Goal: Task Accomplishment & Management: Manage account settings

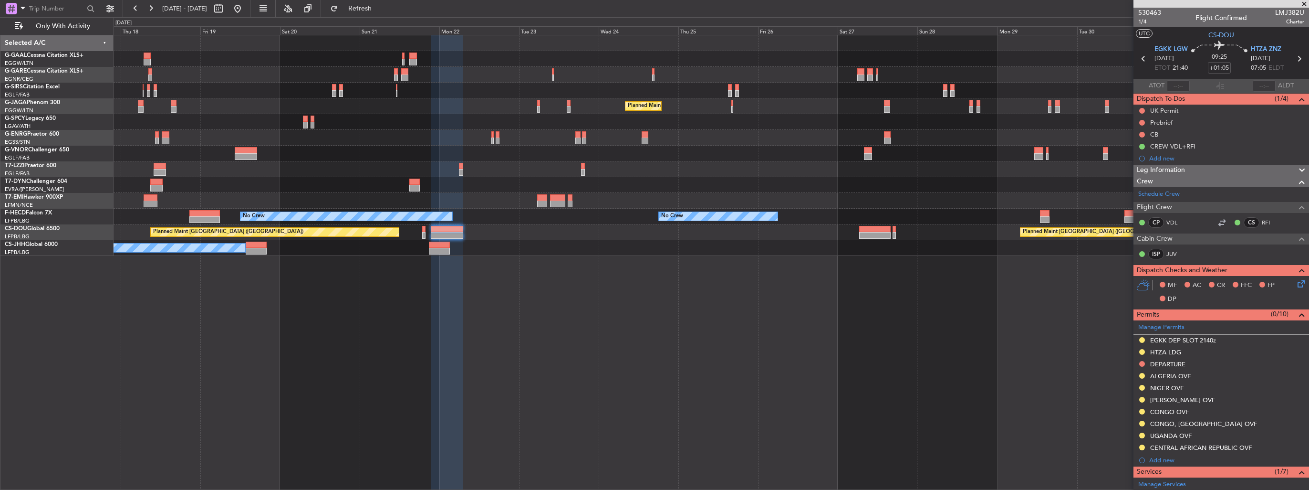
click at [583, 169] on div "Planned Maint Dusseldorf Planned Maint London (Luton) No Crew No Crew No Crew P…" at bounding box center [711, 145] width 1195 height 220
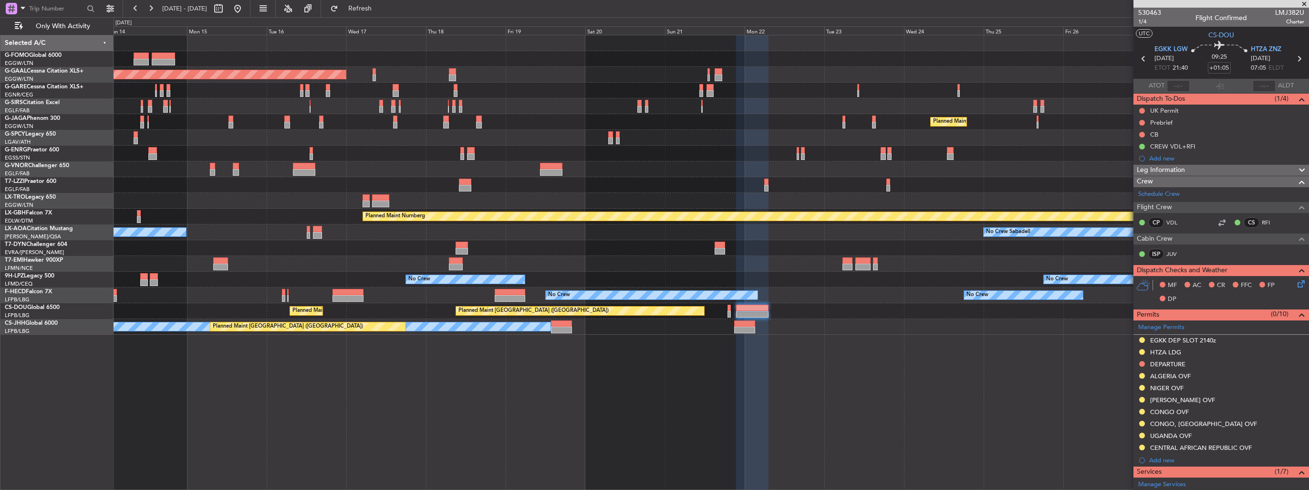
click at [595, 170] on div "Planned Maint Dusseldorf Planned Maint London (Luton) Unplanned Maint Athens (E…" at bounding box center [711, 184] width 1195 height 299
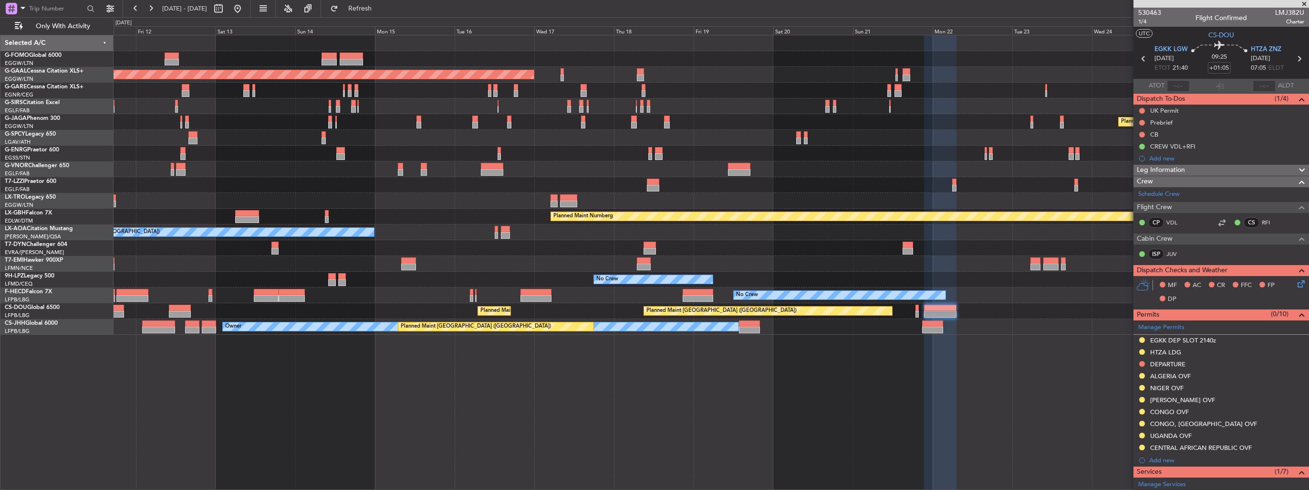
click at [611, 201] on div "Planned Maint Dusseldorf Planned Maint London (Luton) Unplanned Maint Athens (E…" at bounding box center [711, 184] width 1195 height 299
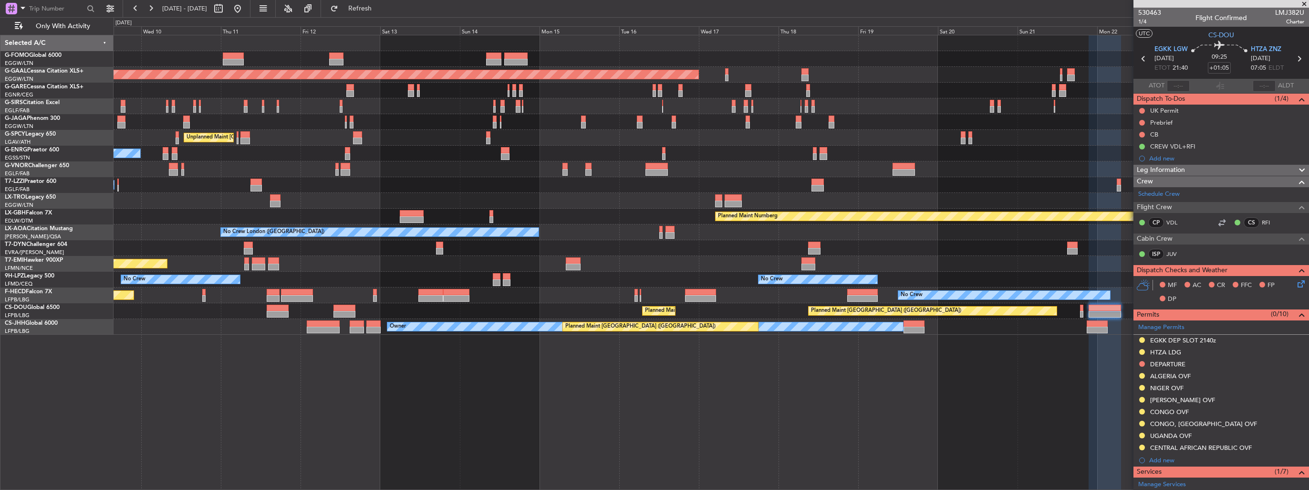
click at [624, 207] on div "Planned Maint Dusseldorf" at bounding box center [711, 201] width 1195 height 16
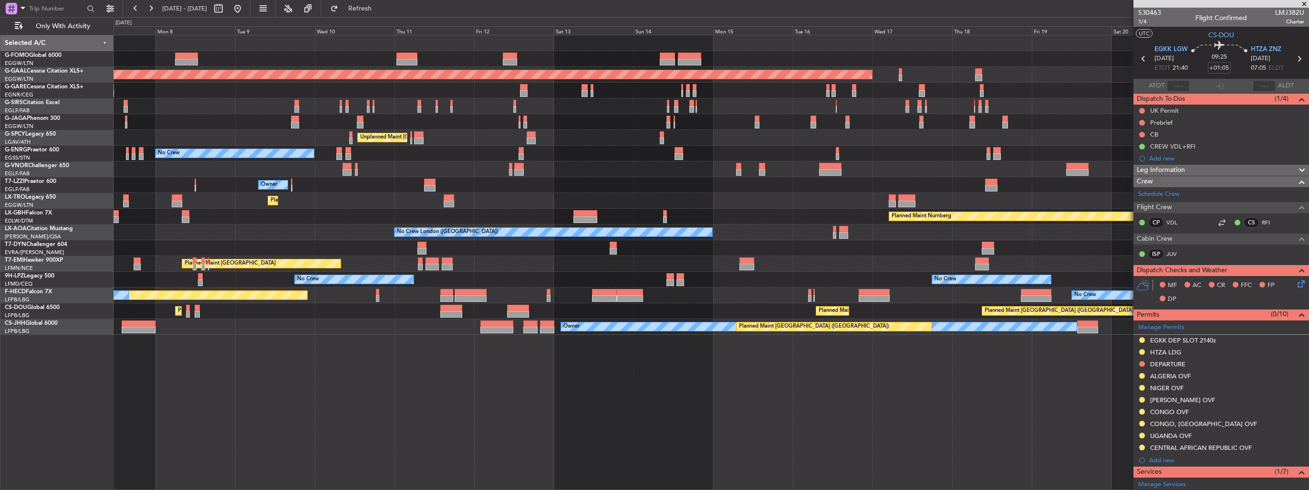
click at [544, 201] on div "Planned Maint London (Luton) Planned Maint Dusseldorf Planned Maint London (Far…" at bounding box center [711, 184] width 1195 height 299
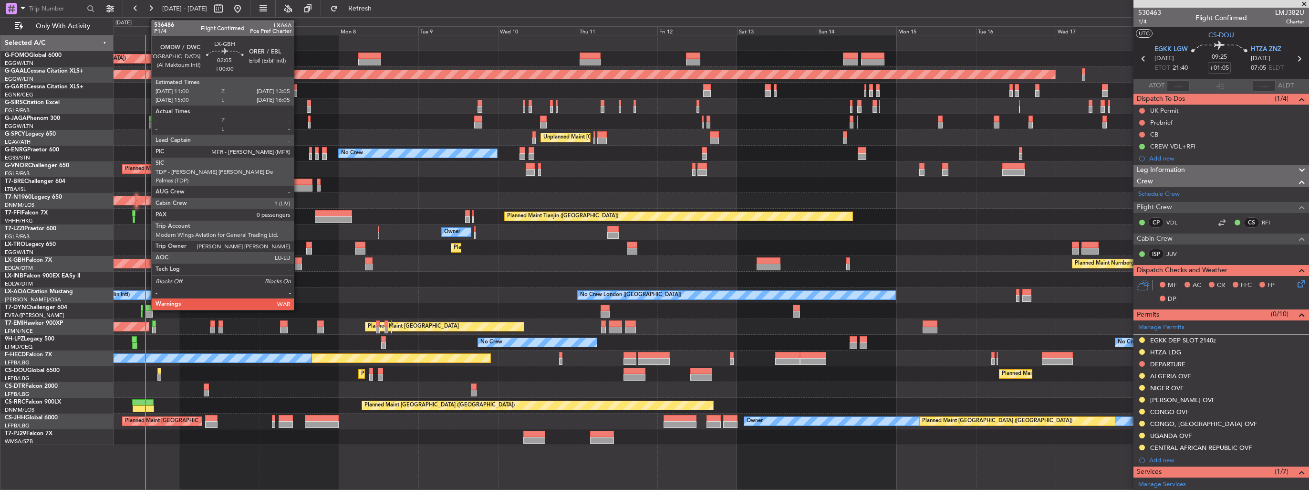
click at [298, 268] on div at bounding box center [298, 266] width 7 height 7
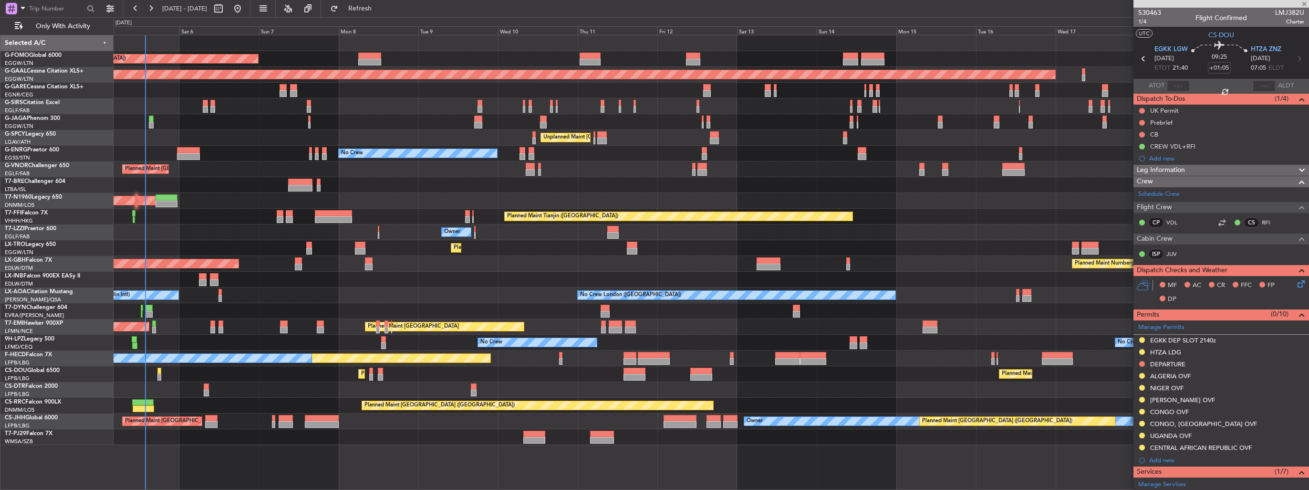
type input "0"
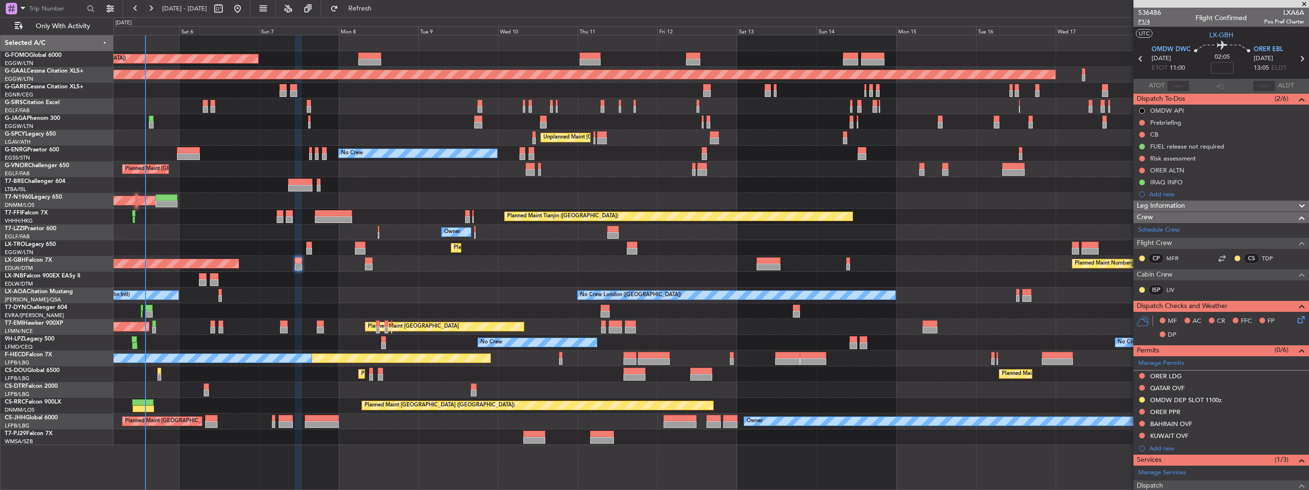
click at [1143, 21] on span "P1/4" at bounding box center [1149, 22] width 23 height 8
click at [1148, 22] on span "P1/4" at bounding box center [1149, 22] width 23 height 8
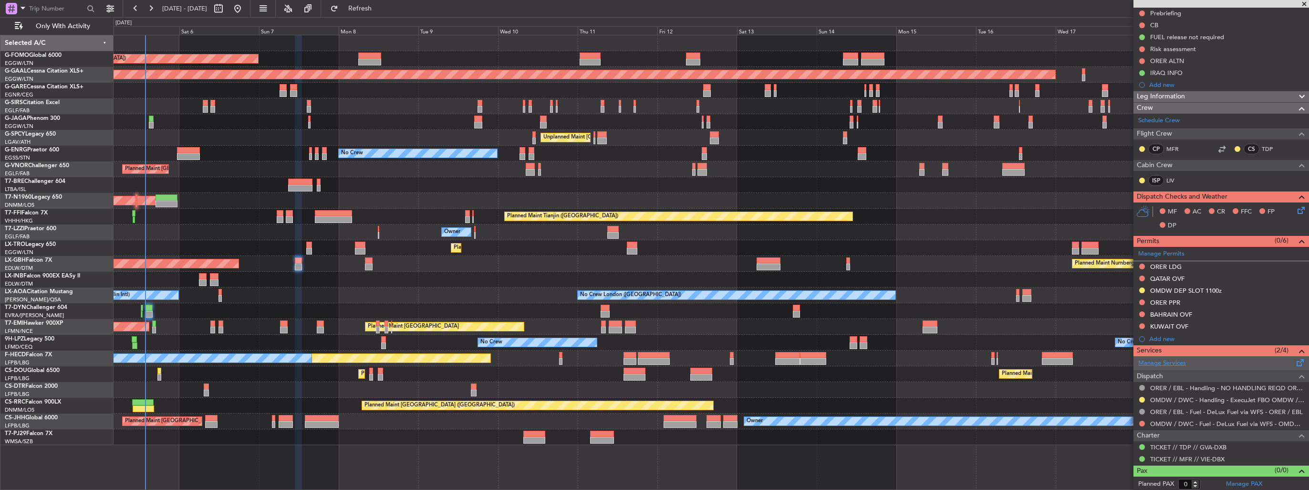
click at [1168, 361] on link "Manage Services" at bounding box center [1162, 363] width 48 height 10
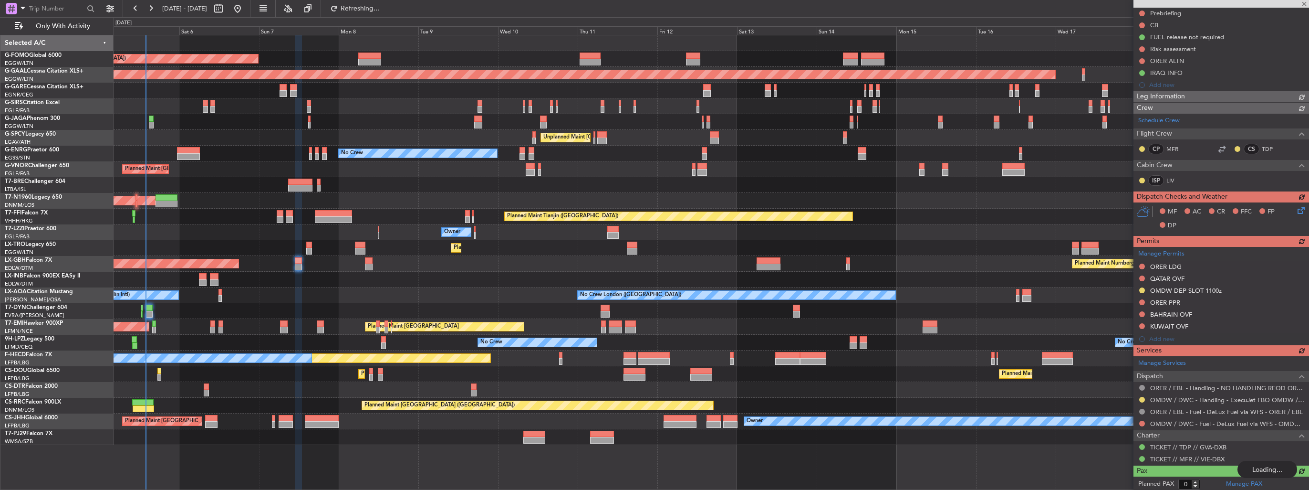
scroll to position [0, 0]
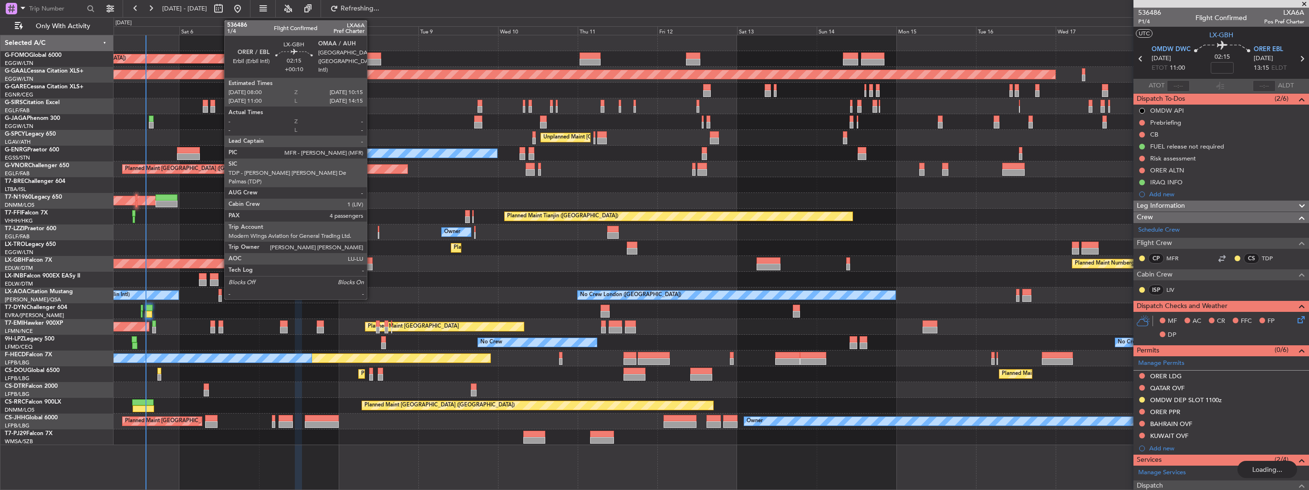
type input "+00:10"
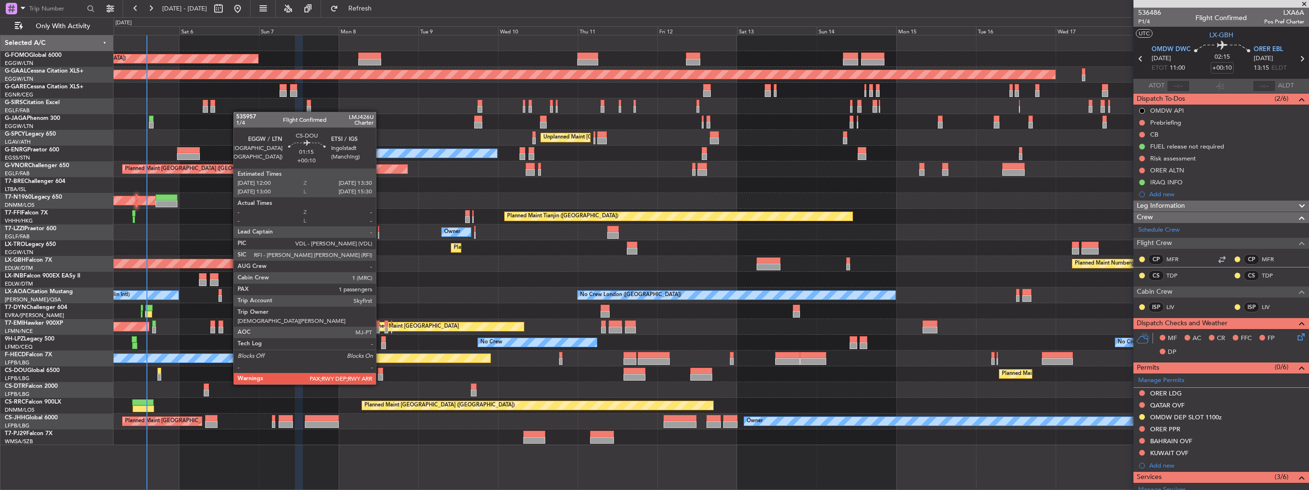
click at [380, 375] on div at bounding box center [380, 377] width 5 height 7
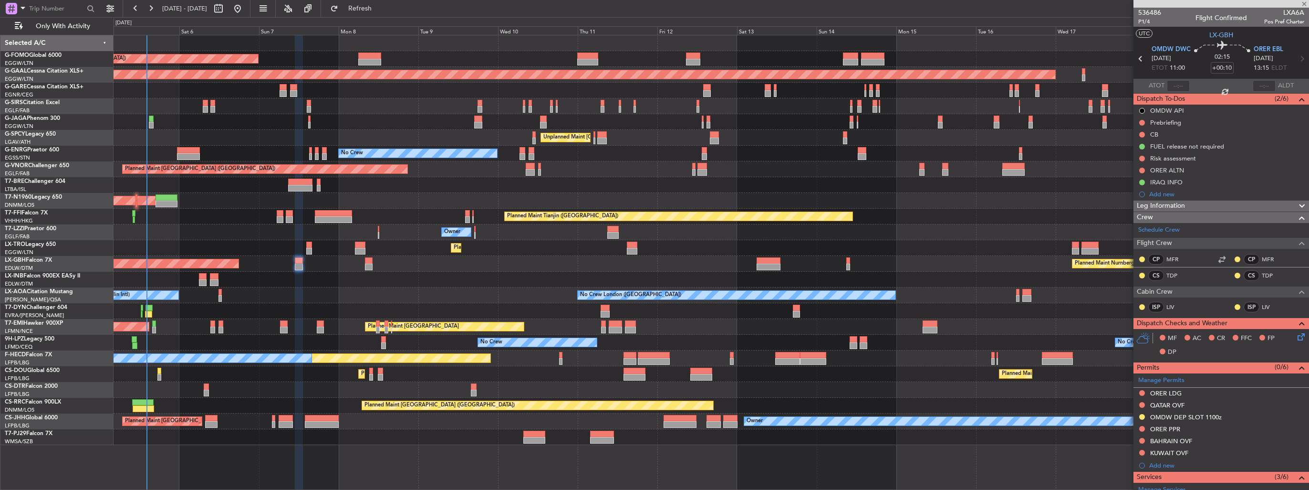
type input "6"
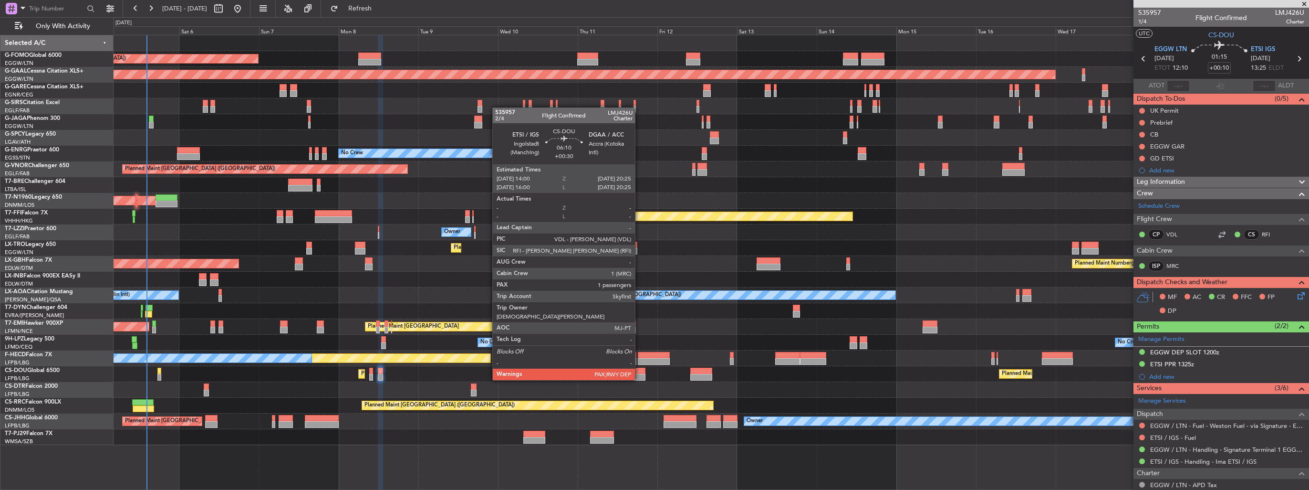
click at [639, 370] on div at bounding box center [634, 370] width 21 height 7
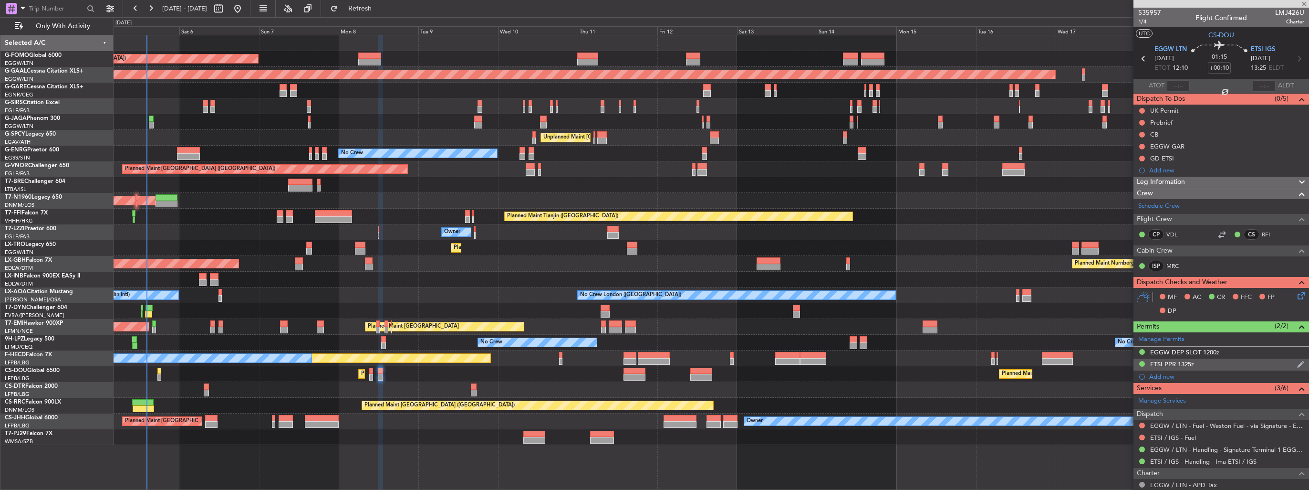
type input "+00:30"
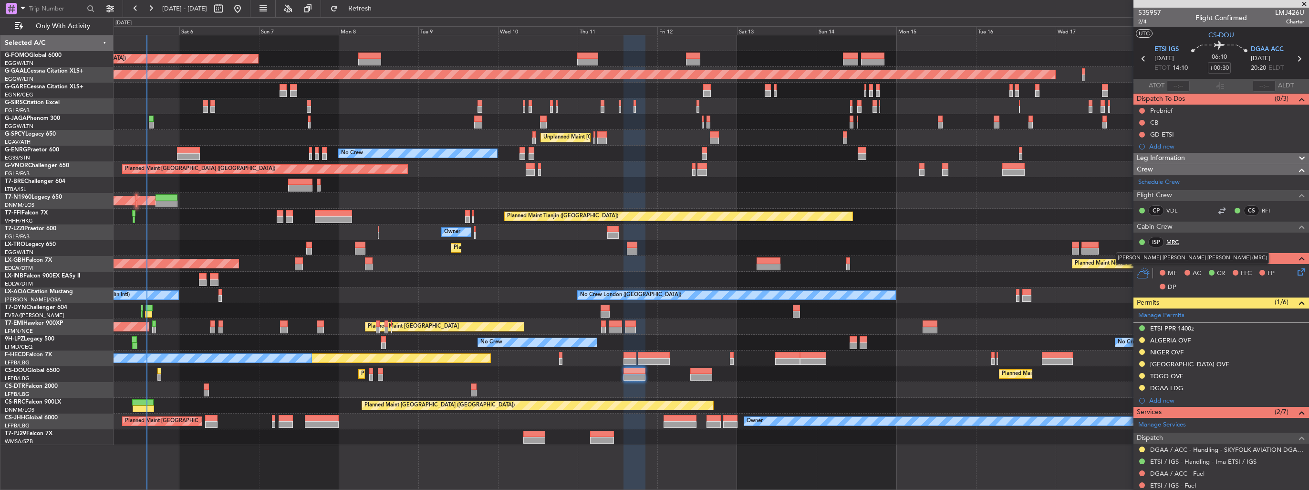
click at [1176, 240] on link "MRC" at bounding box center [1177, 242] width 21 height 9
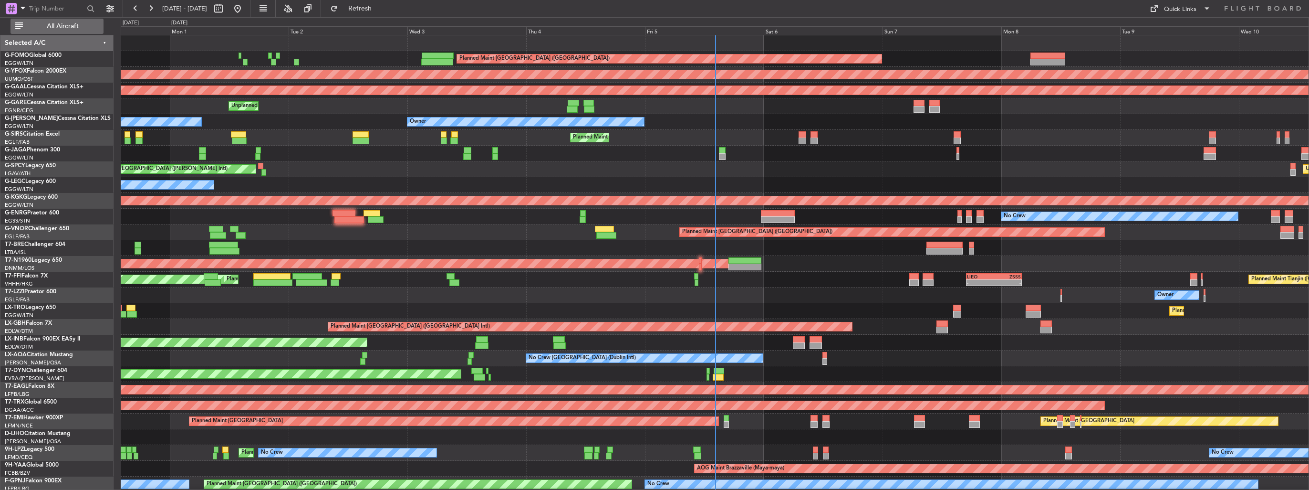
click at [62, 31] on button "All Aircraft" at bounding box center [56, 26] width 93 height 15
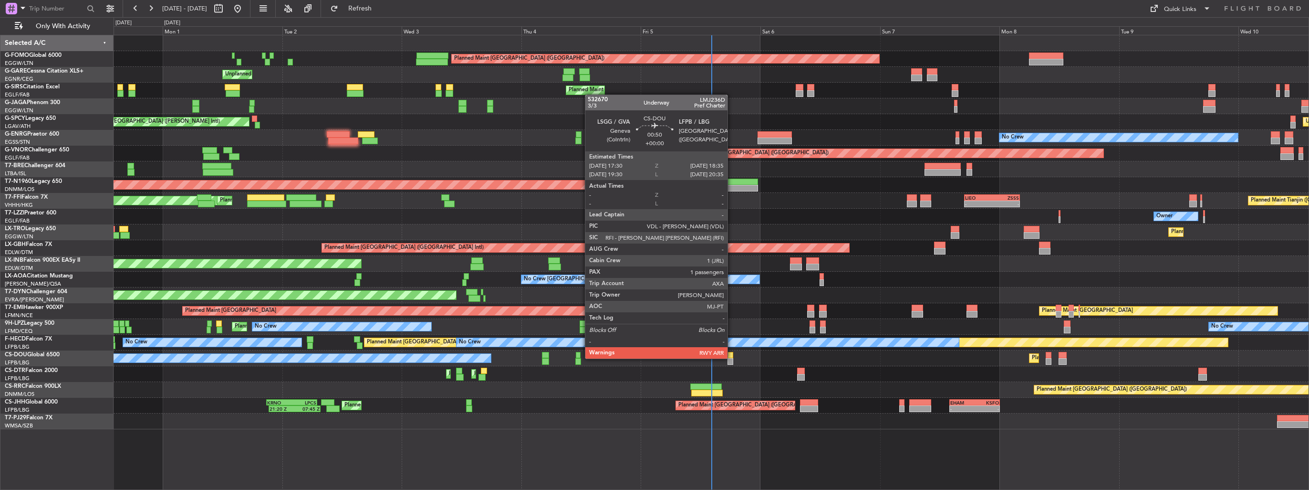
click at [734, 355] on div "Planned Maint [GEOGRAPHIC_DATA] ([GEOGRAPHIC_DATA]) Planned Maint [GEOGRAPHIC_D…" at bounding box center [711, 358] width 1195 height 16
click at [730, 356] on div at bounding box center [731, 355] width 6 height 7
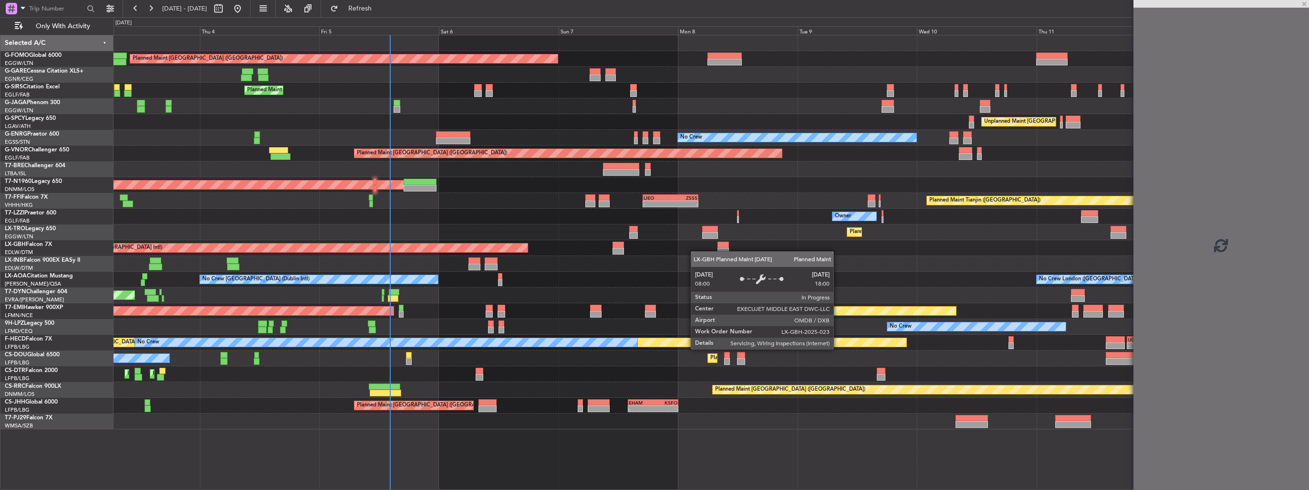
click at [508, 244] on div "Planned Maint [GEOGRAPHIC_DATA] ([GEOGRAPHIC_DATA] Intl)" at bounding box center [711, 248] width 1195 height 16
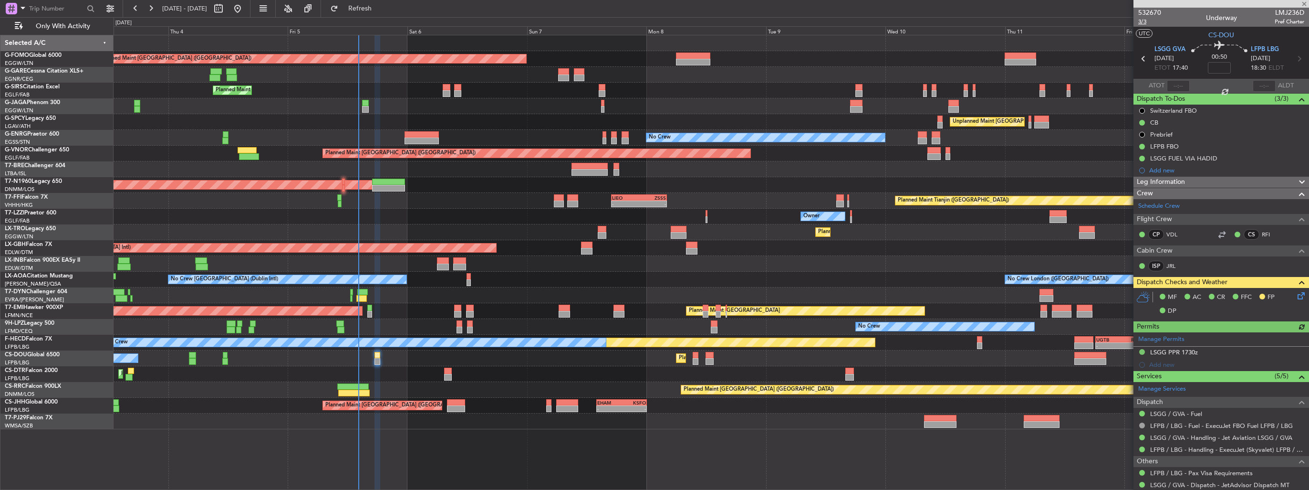
click at [1139, 21] on span "3/3" at bounding box center [1149, 22] width 23 height 8
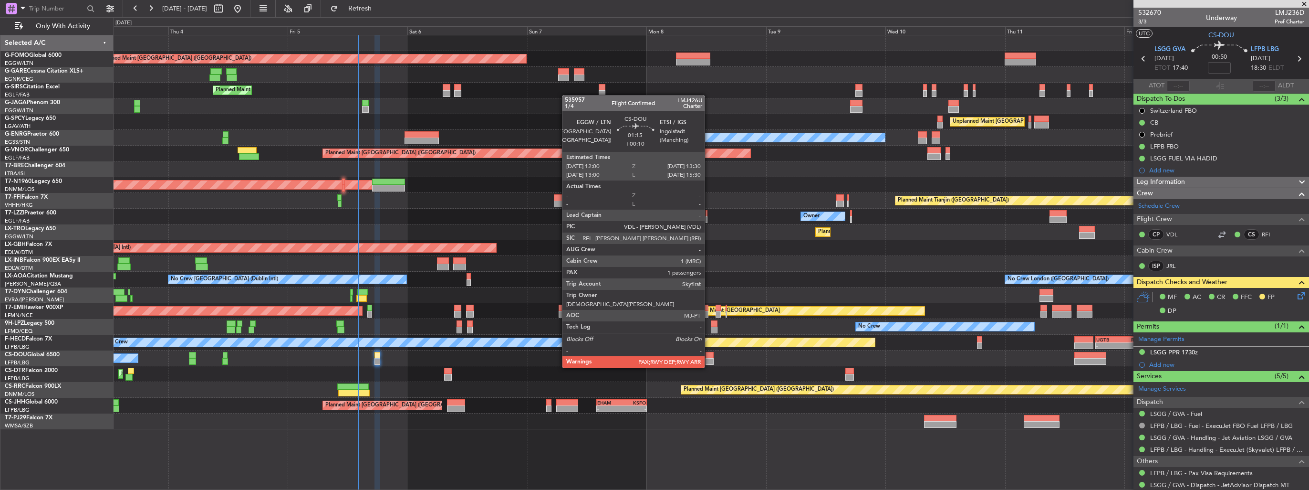
click at [709, 358] on div at bounding box center [710, 361] width 8 height 7
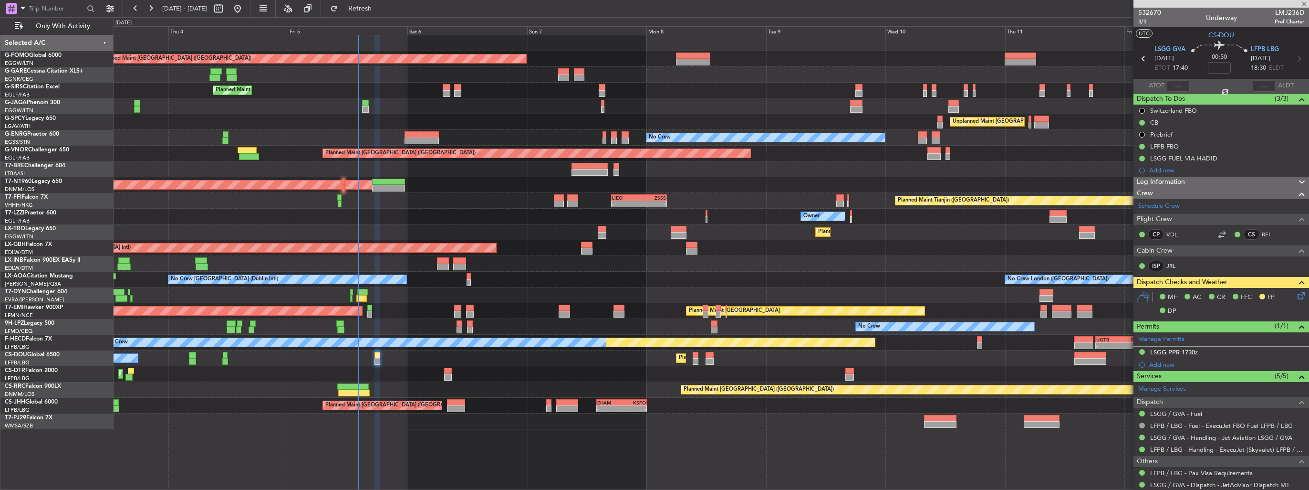
type input "+00:10"
type input "6"
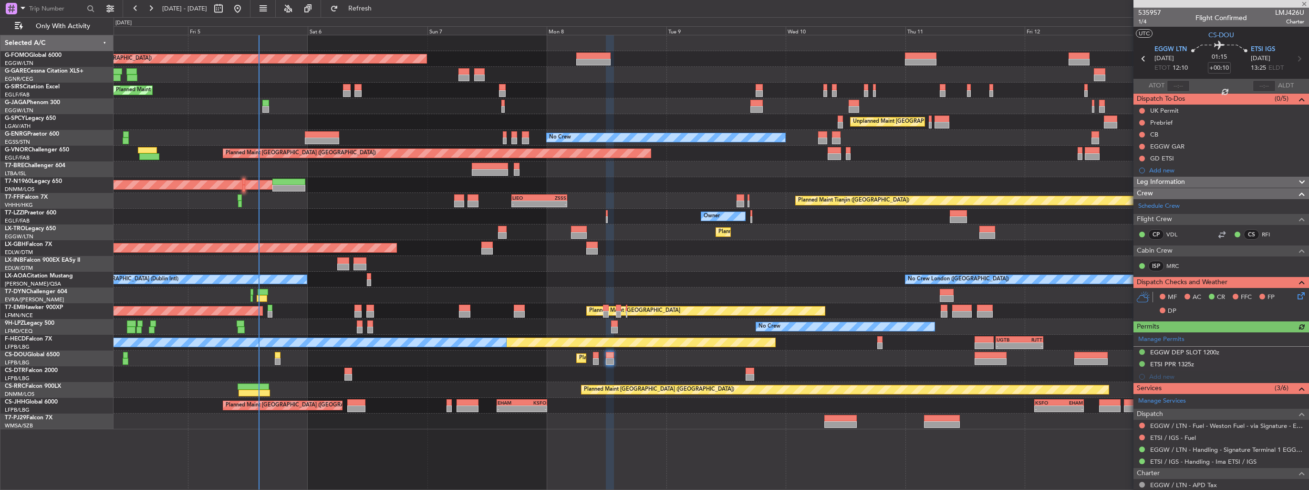
click at [703, 365] on div "Planned Maint [GEOGRAPHIC_DATA] ([GEOGRAPHIC_DATA]) Planned Maint [GEOGRAPHIC_D…" at bounding box center [711, 232] width 1195 height 394
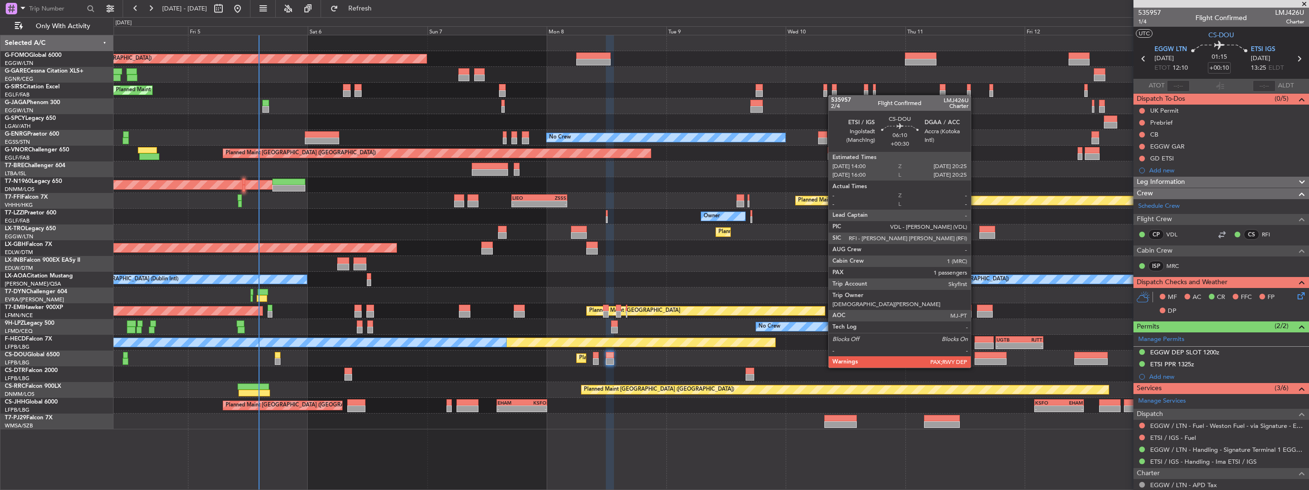
click at [975, 358] on div at bounding box center [991, 361] width 32 height 7
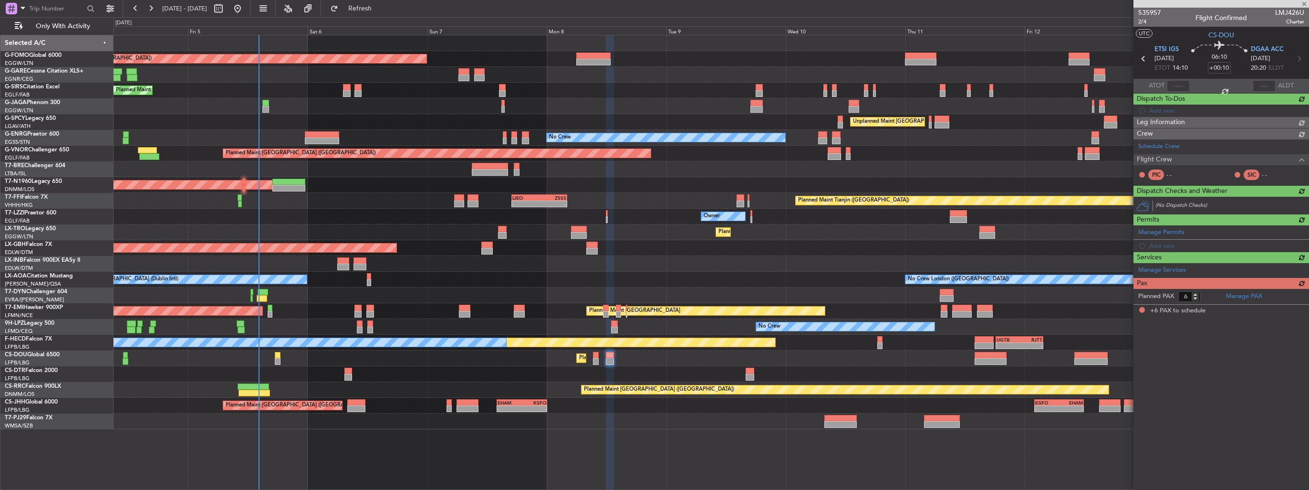
type input "+00:30"
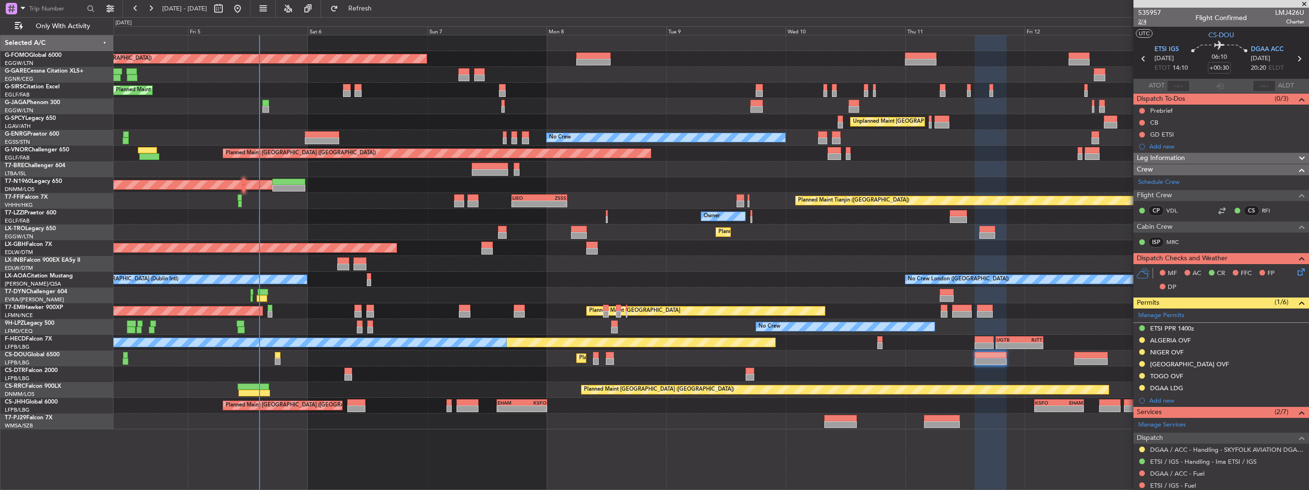
click at [1144, 23] on span "2/4" at bounding box center [1149, 22] width 23 height 8
drag, startPoint x: 374, startPoint y: 12, endPoint x: 357, endPoint y: 10, distance: 17.3
click at [374, 12] on button "Refresh" at bounding box center [354, 8] width 57 height 15
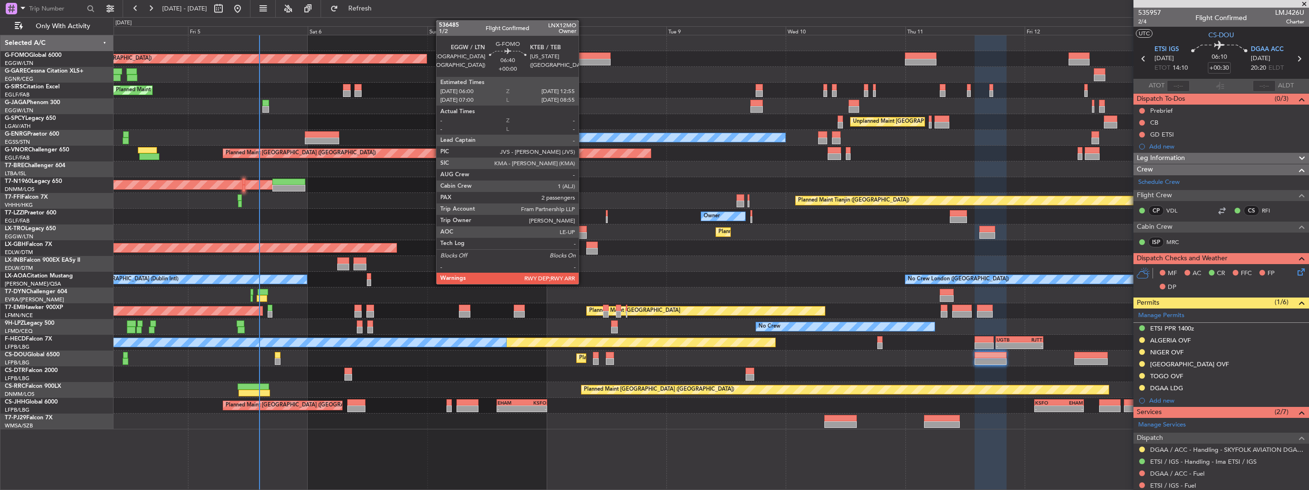
click at [585, 55] on div at bounding box center [593, 55] width 35 height 7
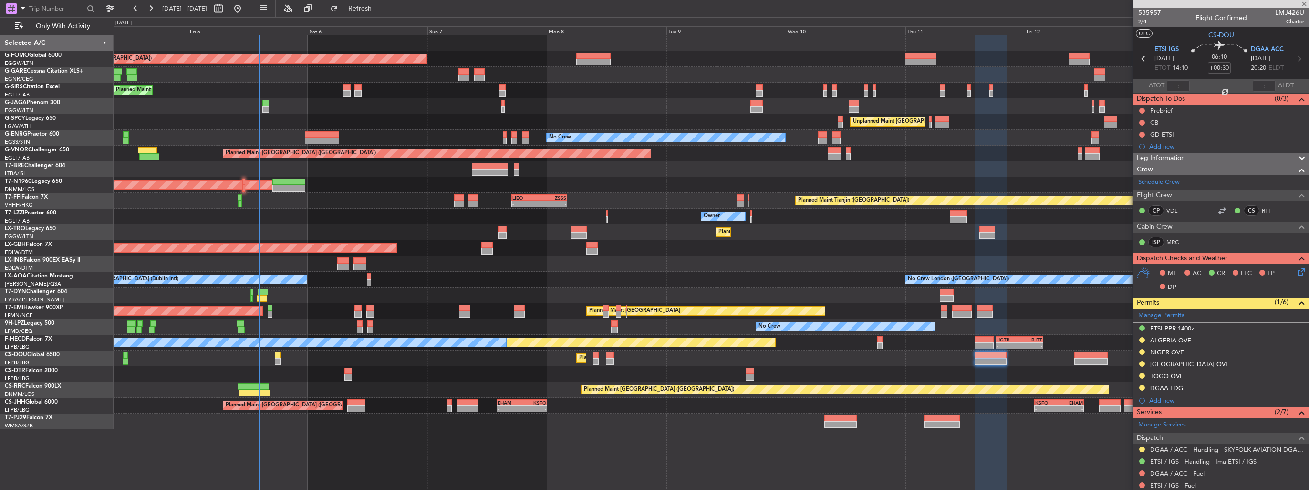
type input "2"
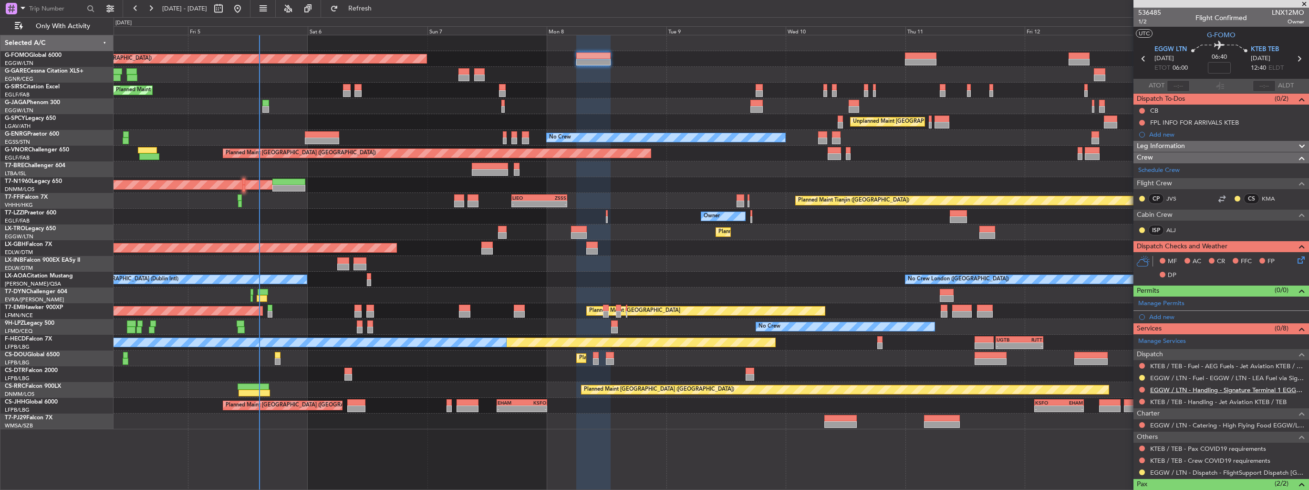
click at [1166, 387] on link "EGGW / LTN - Handling - Signature Terminal 1 EGGW / LTN" at bounding box center [1227, 389] width 154 height 8
click at [516, 215] on div "Owner" at bounding box center [711, 216] width 1195 height 16
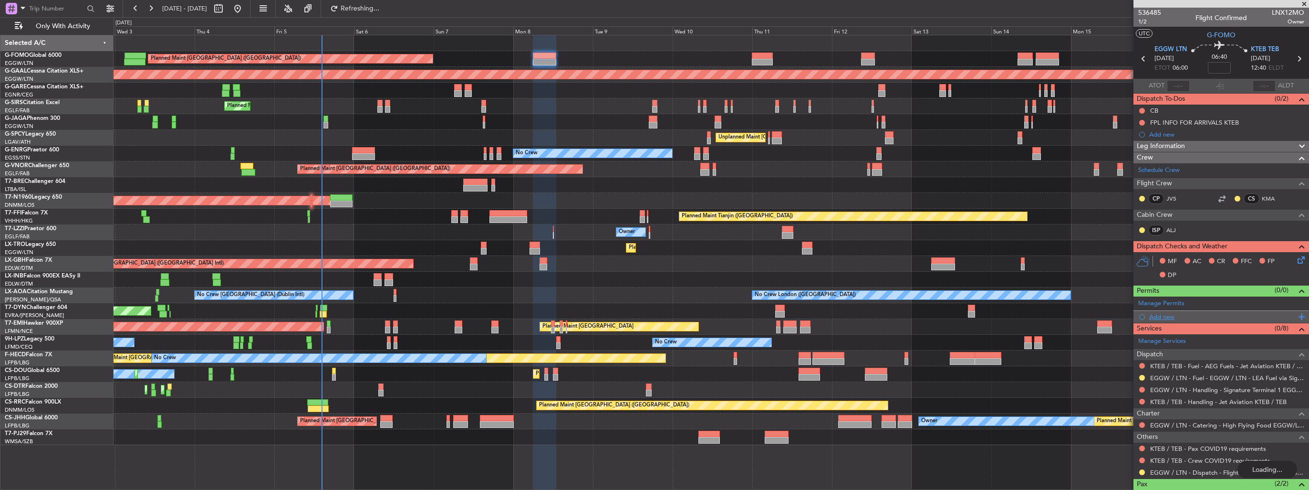
click at [1170, 312] on div "Add new" at bounding box center [1222, 316] width 146 height 8
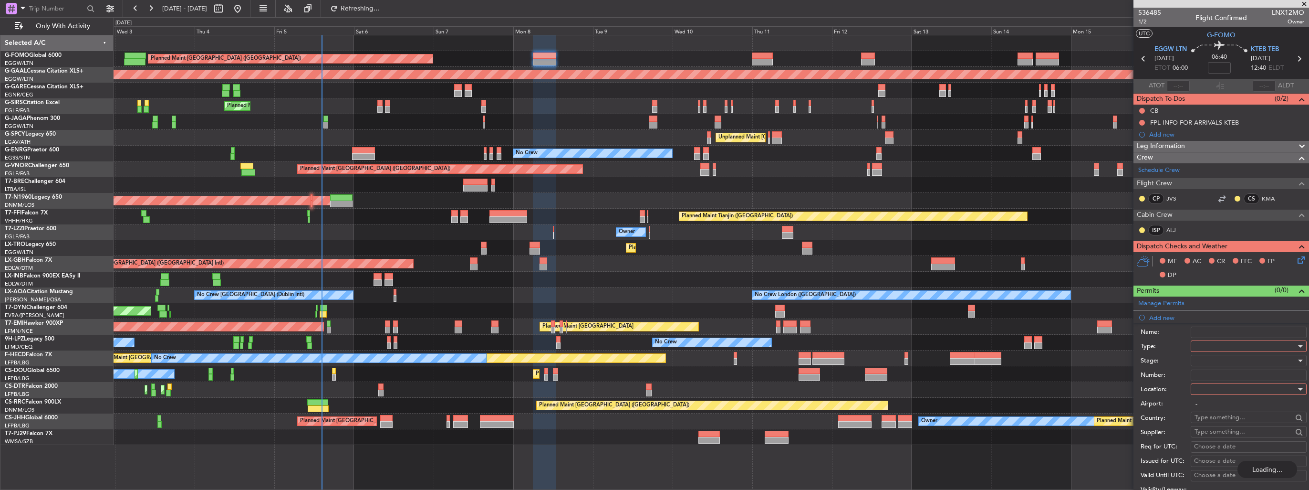
click at [1212, 346] on div at bounding box center [1246, 346] width 102 height 14
click at [1249, 432] on span "Slot" at bounding box center [1245, 435] width 100 height 14
click at [1224, 385] on div at bounding box center [1246, 389] width 102 height 14
drag, startPoint x: 1223, startPoint y: 412, endPoint x: 1223, endPoint y: 406, distance: 5.7
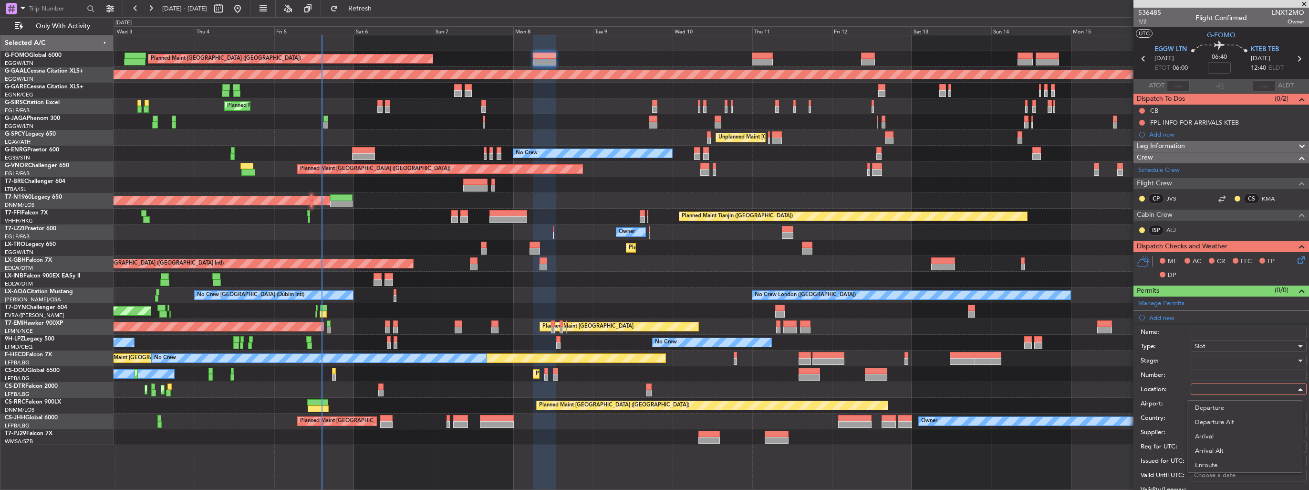
click at [1223, 409] on span "Departure" at bounding box center [1245, 407] width 100 height 14
type input "EGGW / LTN"
click at [1229, 362] on div at bounding box center [1246, 360] width 102 height 14
click at [1232, 420] on span "Requested" at bounding box center [1245, 422] width 100 height 14
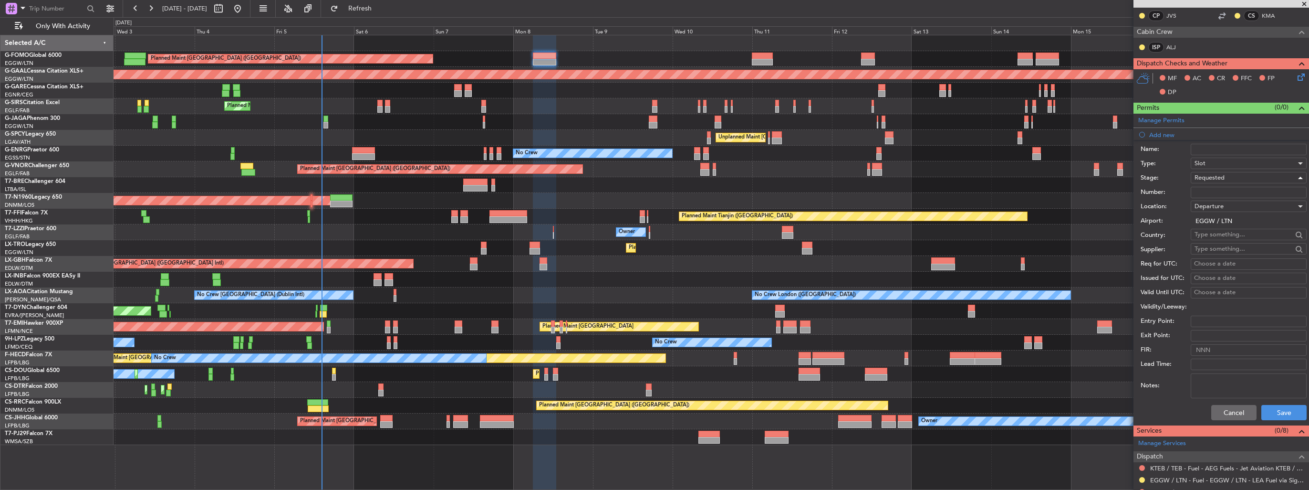
scroll to position [191, 0]
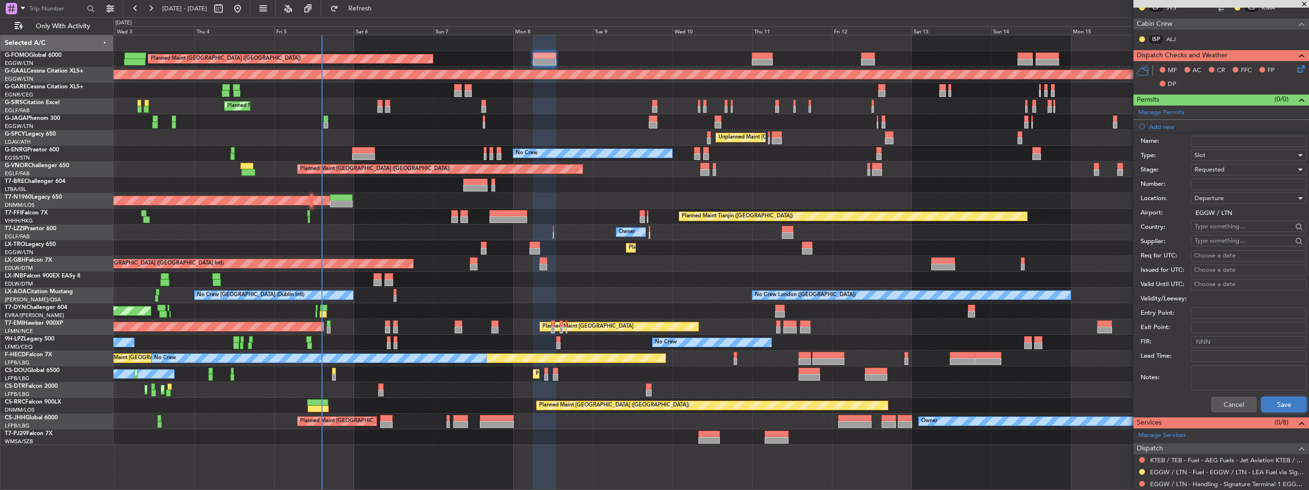
click at [1261, 406] on button "Save" at bounding box center [1283, 403] width 45 height 15
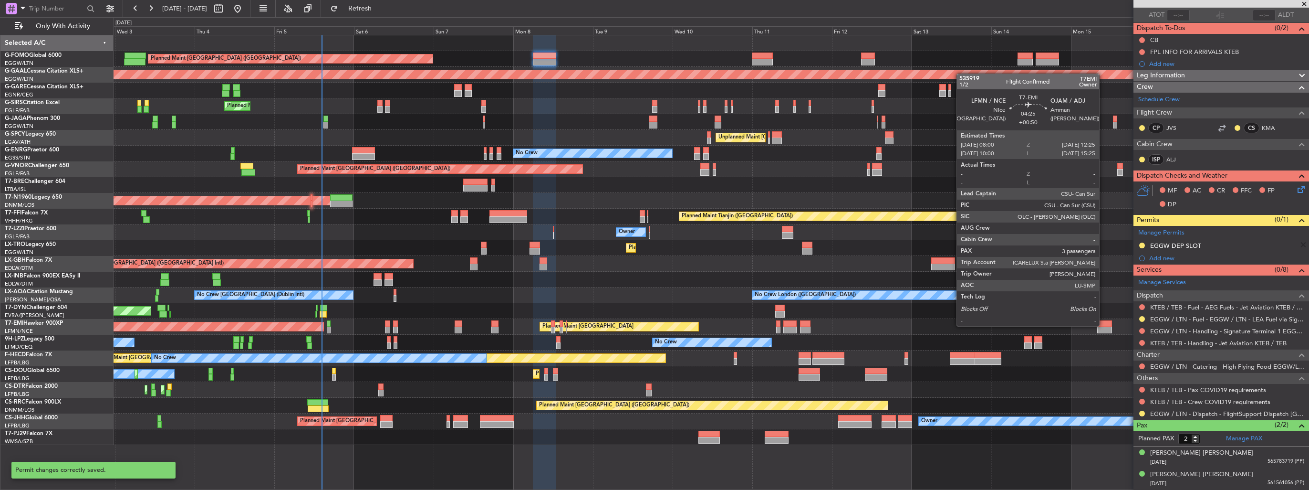
scroll to position [69, 0]
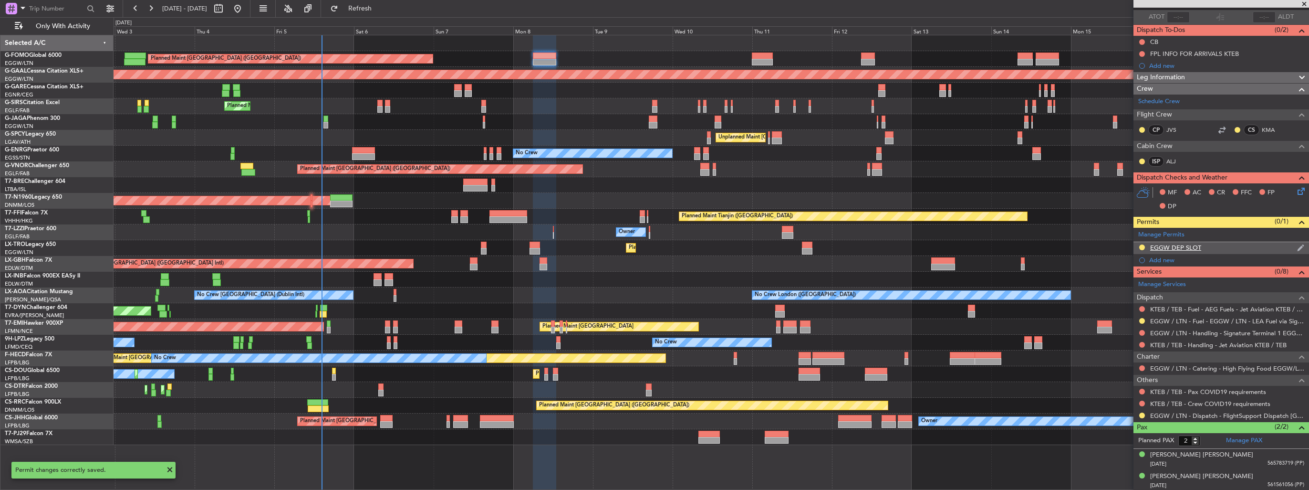
click at [1297, 246] on img at bounding box center [1300, 247] width 7 height 9
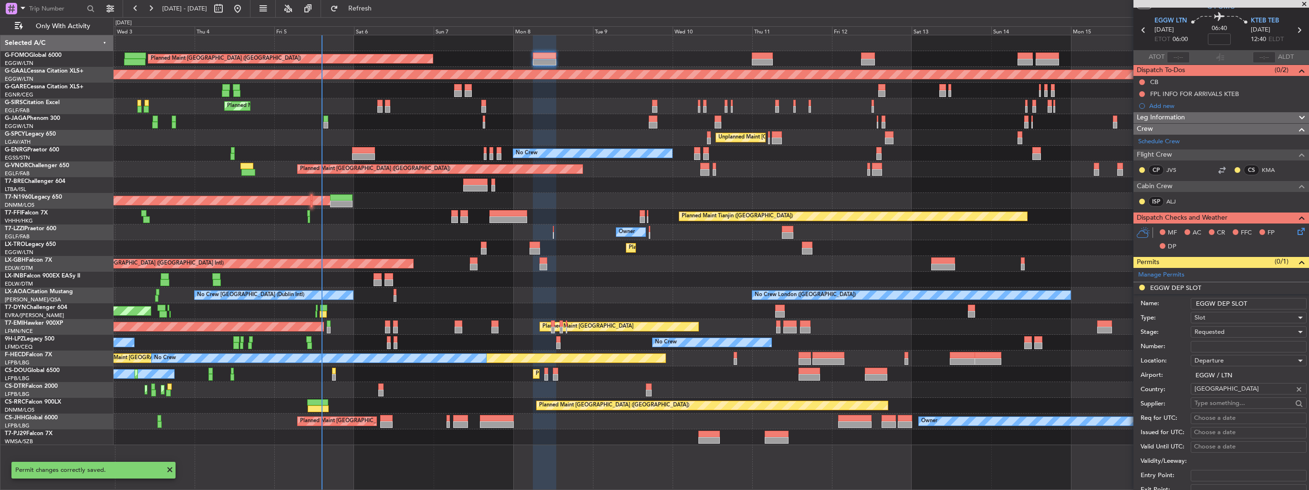
scroll to position [0, 0]
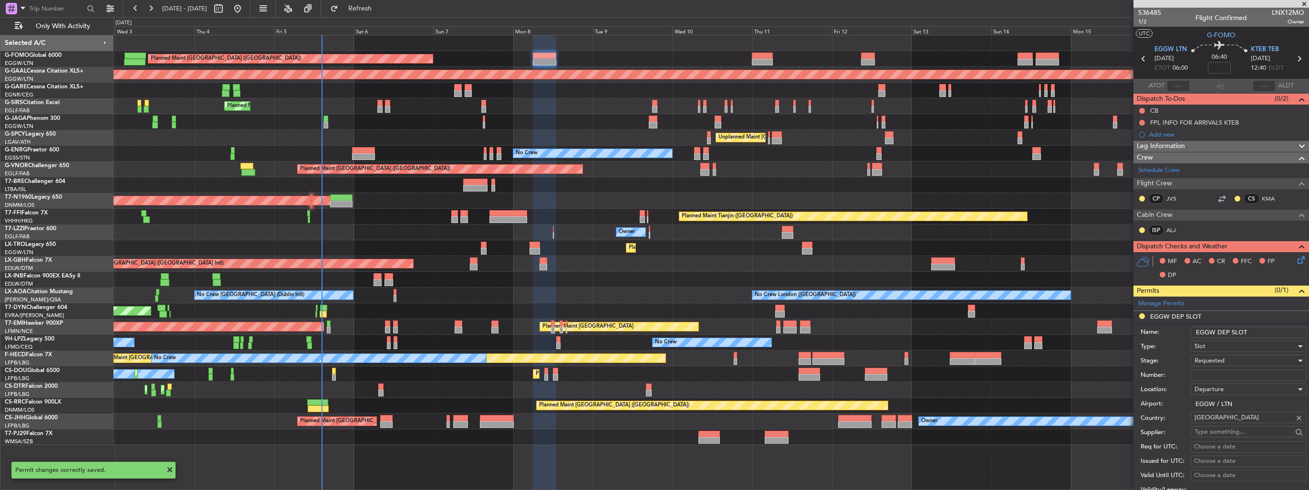
drag, startPoint x: 1278, startPoint y: 318, endPoint x: 1279, endPoint y: 325, distance: 6.7
click at [1278, 321] on li "EGGW DEP SLOT Name: EGGW DEP SLOT Type: Slot Stage: Requested Number: Location:…" at bounding box center [1222, 459] width 176 height 297
click at [1280, 331] on input "EGGW DEP SLOT" at bounding box center [1249, 331] width 116 height 11
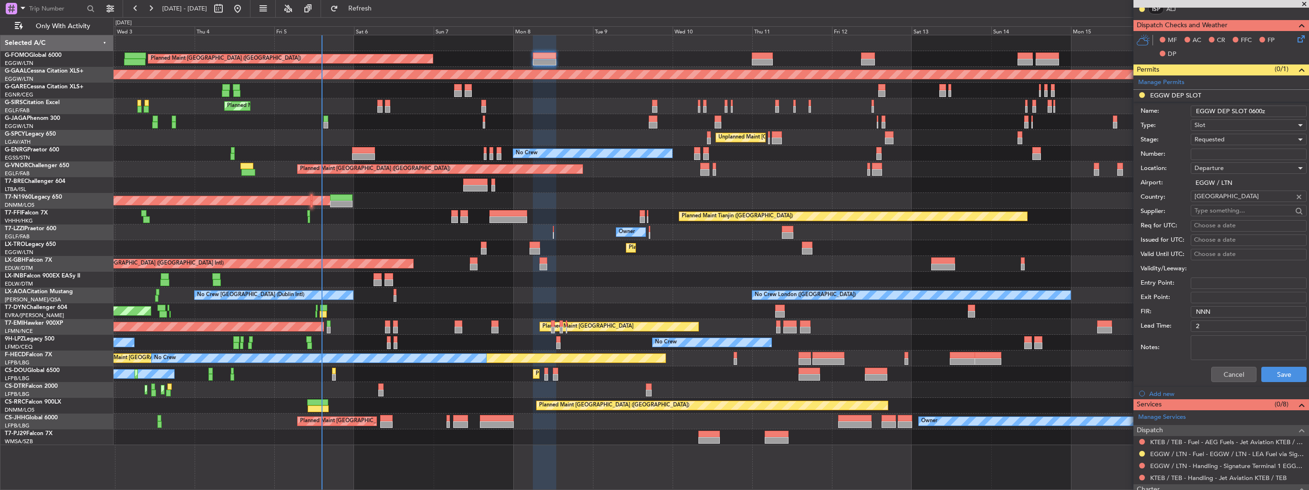
scroll to position [353, 0]
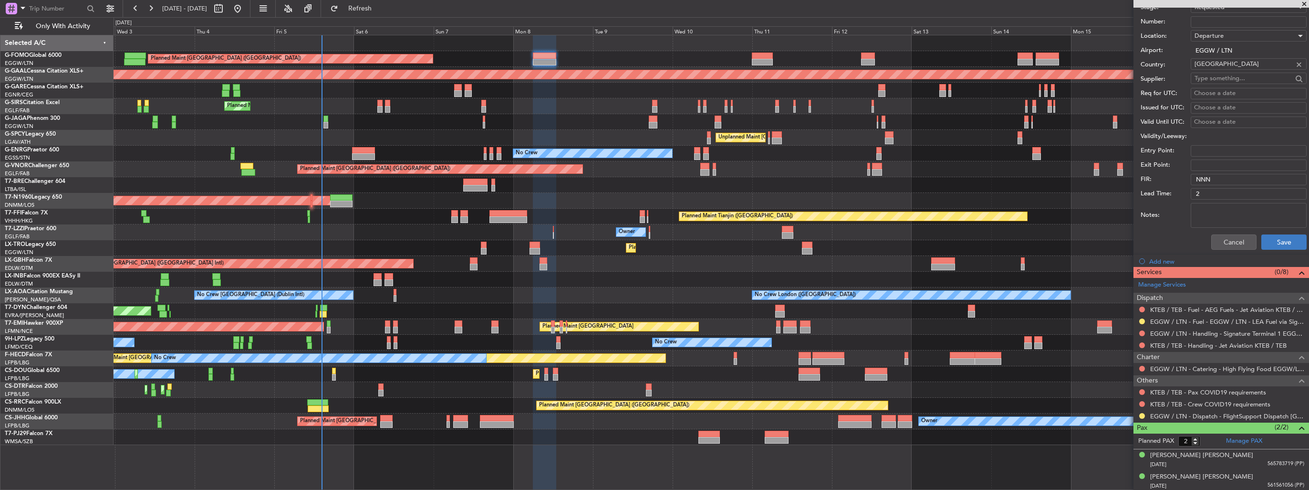
type input "EGGW DEP SLOT 0600z"
click at [1268, 241] on button "Save" at bounding box center [1283, 241] width 45 height 15
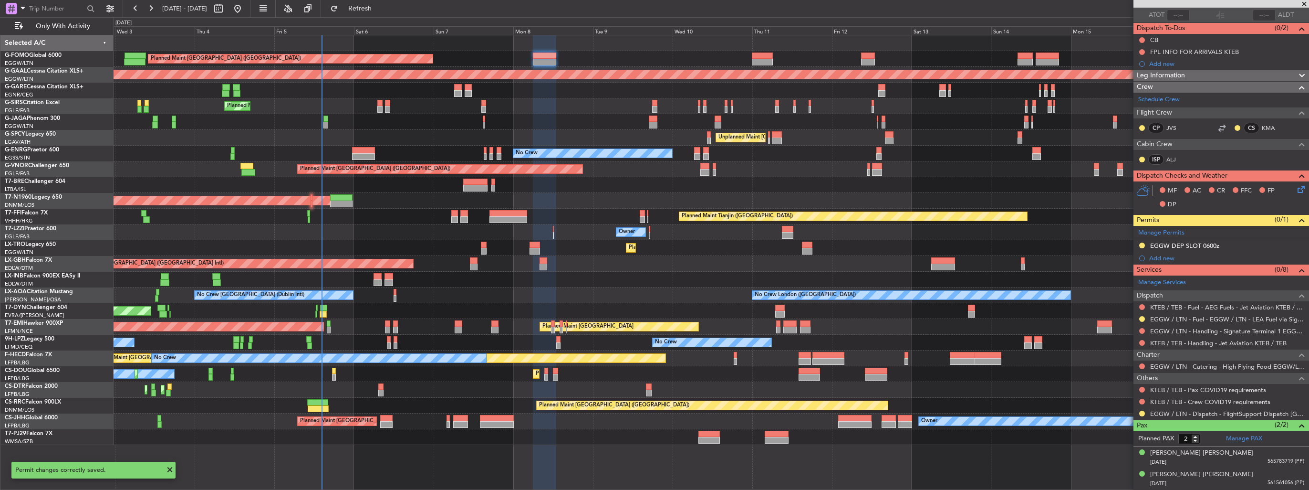
scroll to position [68, 0]
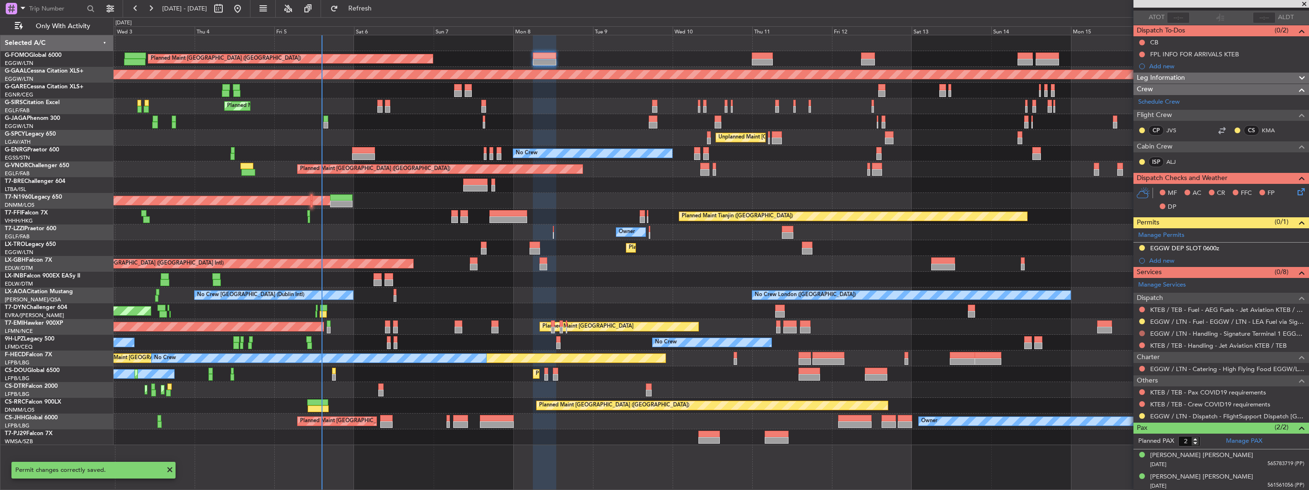
click at [1141, 331] on button at bounding box center [1142, 333] width 6 height 6
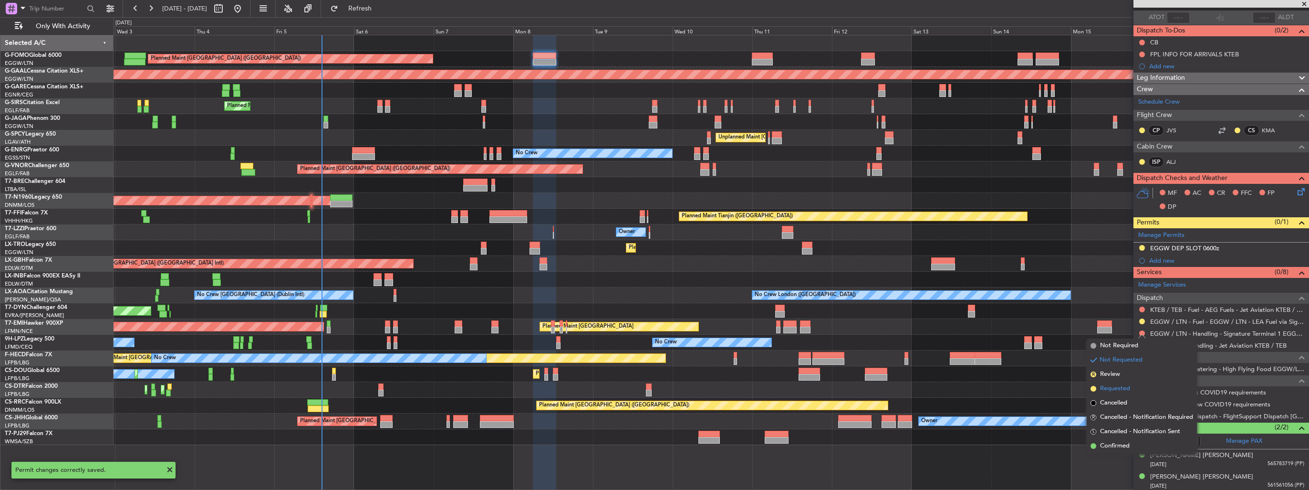
click at [1104, 389] on span "Requested" at bounding box center [1115, 389] width 30 height 10
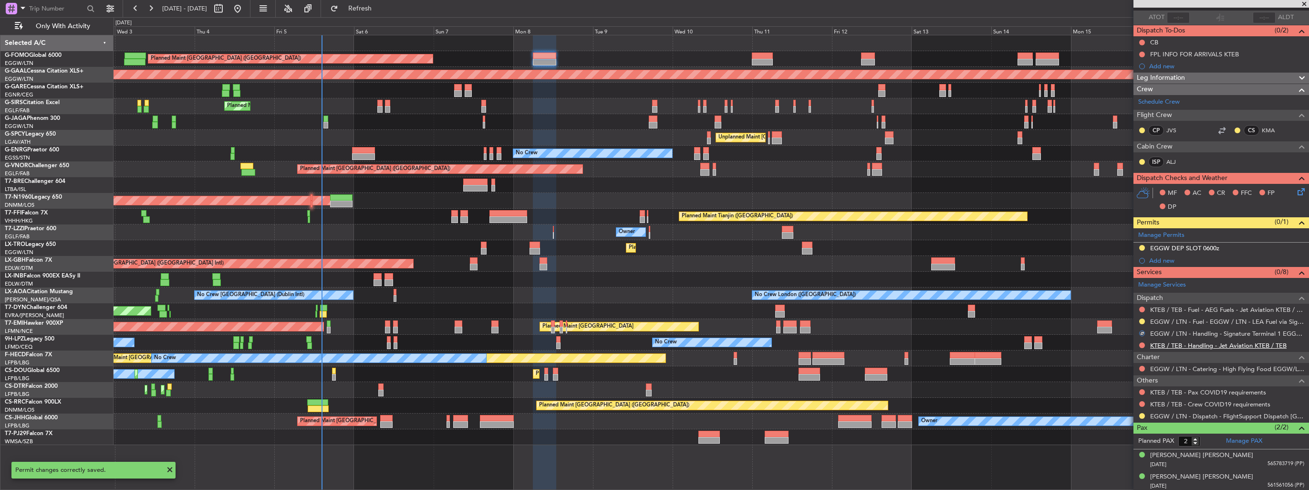
click at [1169, 343] on link "KTEB / TEB - Handling - Jet Aviation KTEB / TEB" at bounding box center [1218, 345] width 136 height 8
click at [1139, 319] on button at bounding box center [1142, 321] width 6 height 6
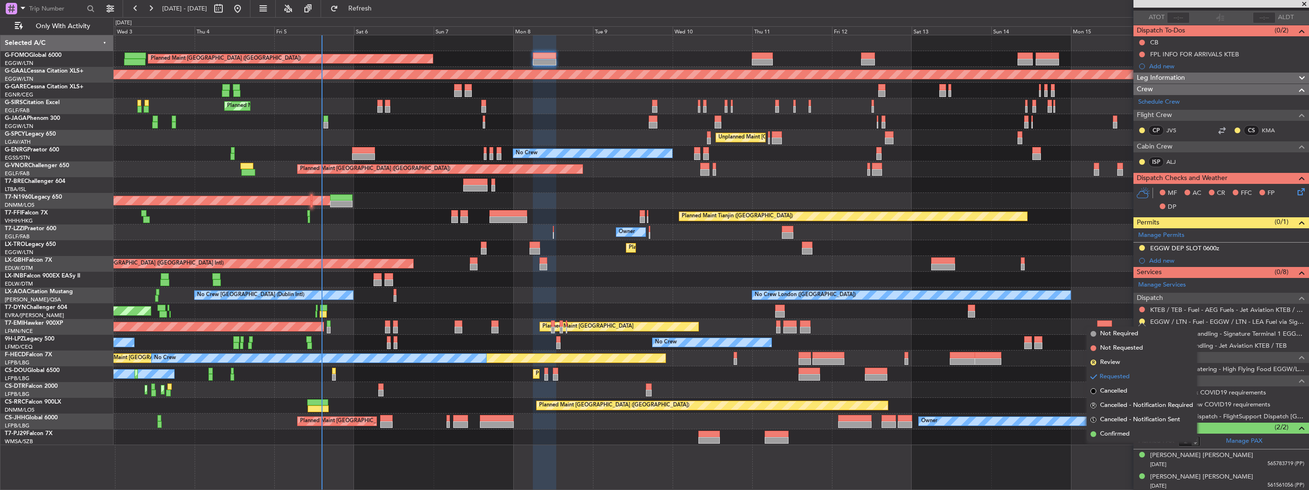
drag, startPoint x: 1121, startPoint y: 439, endPoint x: 1120, endPoint y: 434, distance: 5.3
click at [1122, 438] on li "Confirmed" at bounding box center [1142, 434] width 110 height 14
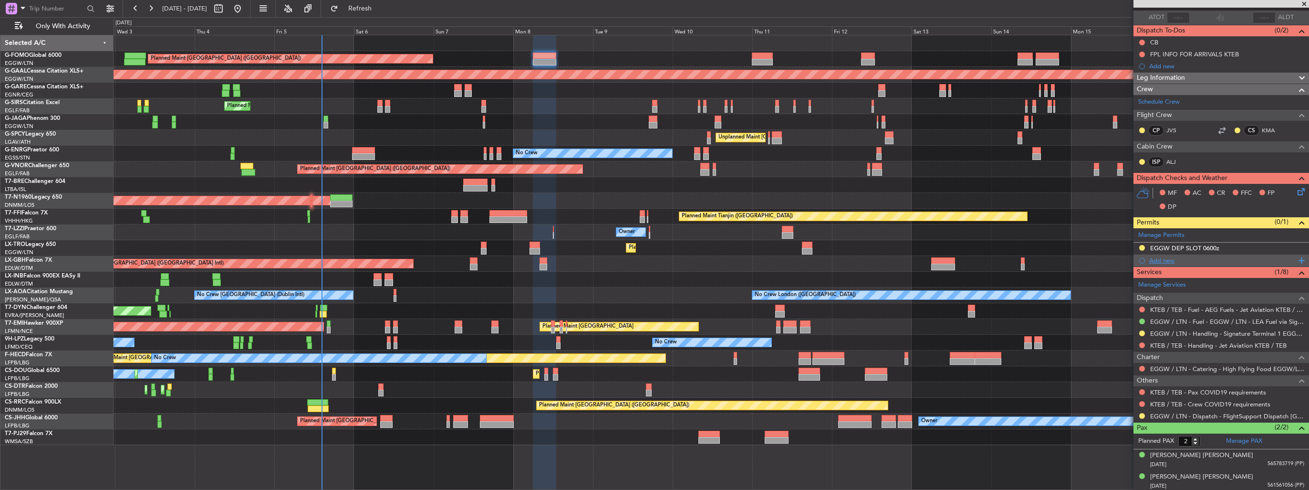
click at [1168, 257] on div "Add new" at bounding box center [1222, 260] width 146 height 8
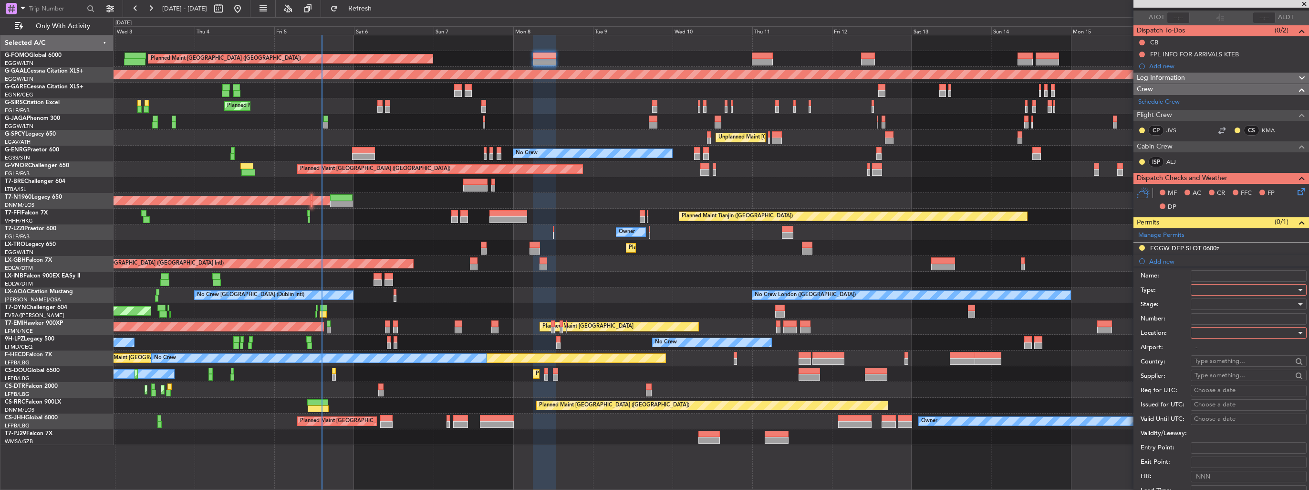
click at [1208, 285] on div at bounding box center [1246, 289] width 102 height 14
click at [1216, 403] on span "EAPIS" at bounding box center [1245, 403] width 100 height 14
click at [1223, 335] on div at bounding box center [1246, 332] width 102 height 14
click at [1221, 373] on span "Arrival" at bounding box center [1245, 380] width 100 height 14
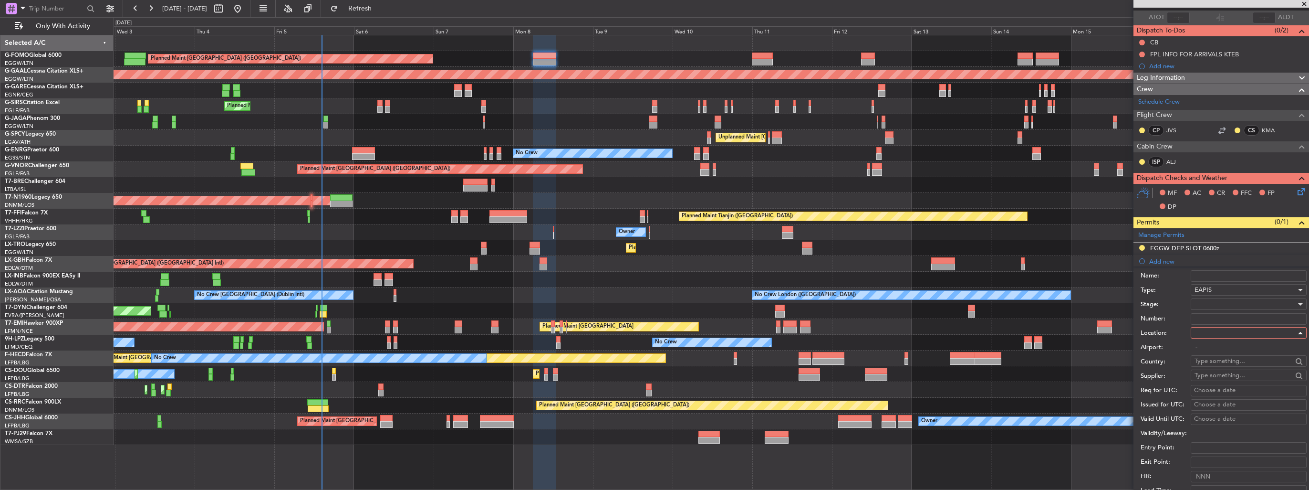
type input "KTEB / TEB"
click at [1227, 305] on div at bounding box center [1246, 304] width 102 height 14
click at [1210, 260] on div at bounding box center [654, 245] width 1309 height 490
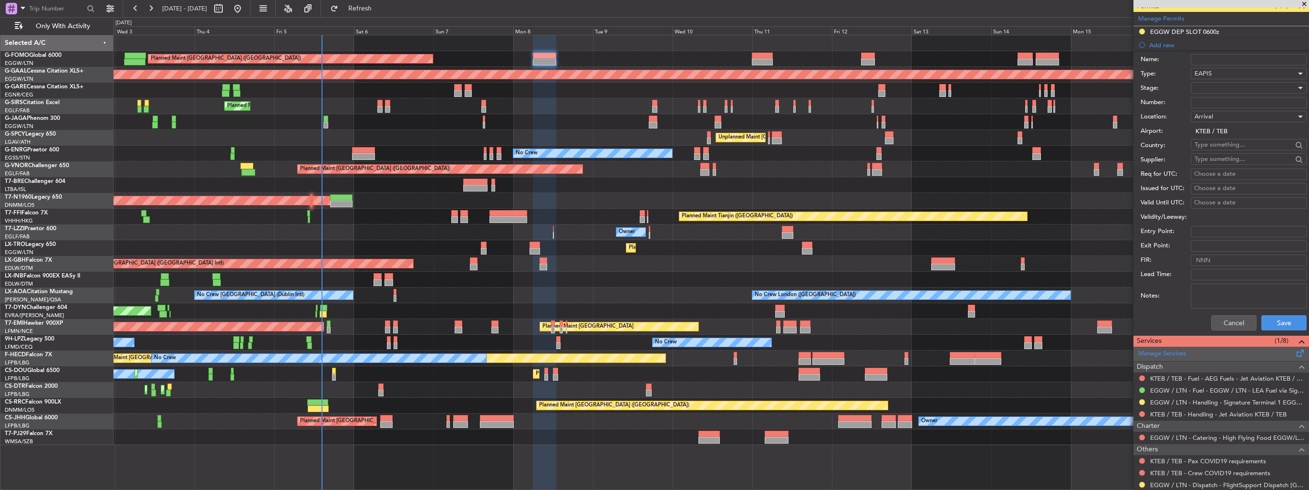
scroll to position [307, 0]
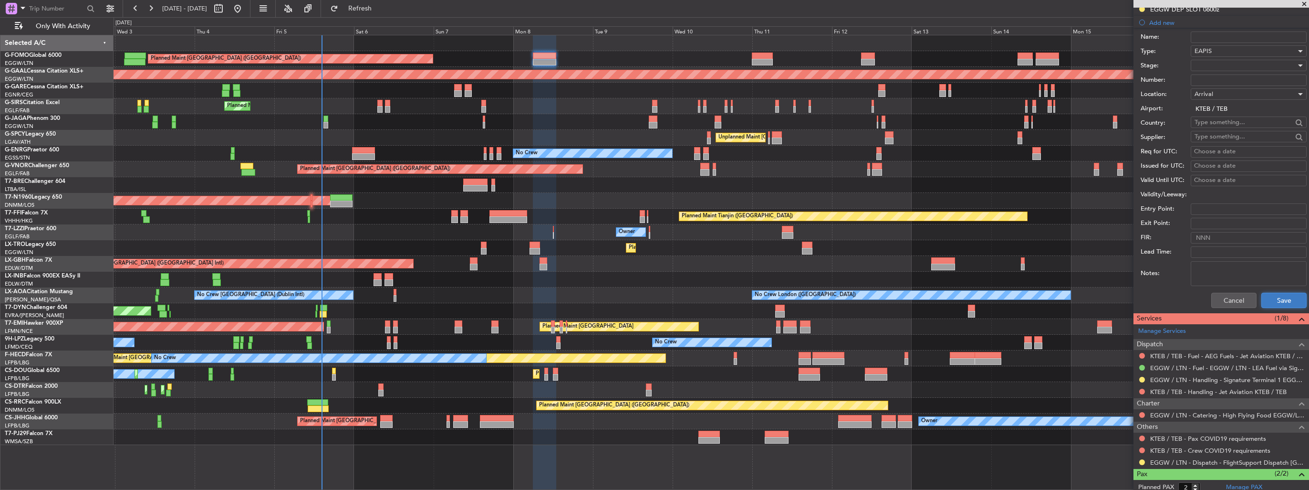
click at [1266, 292] on button "Save" at bounding box center [1283, 299] width 45 height 15
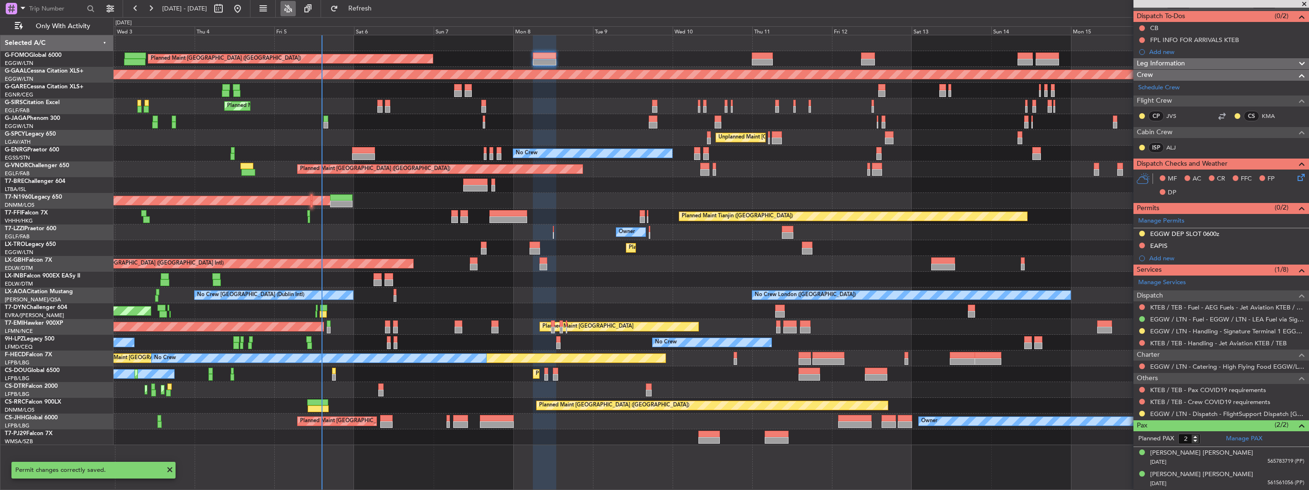
scroll to position [80, 0]
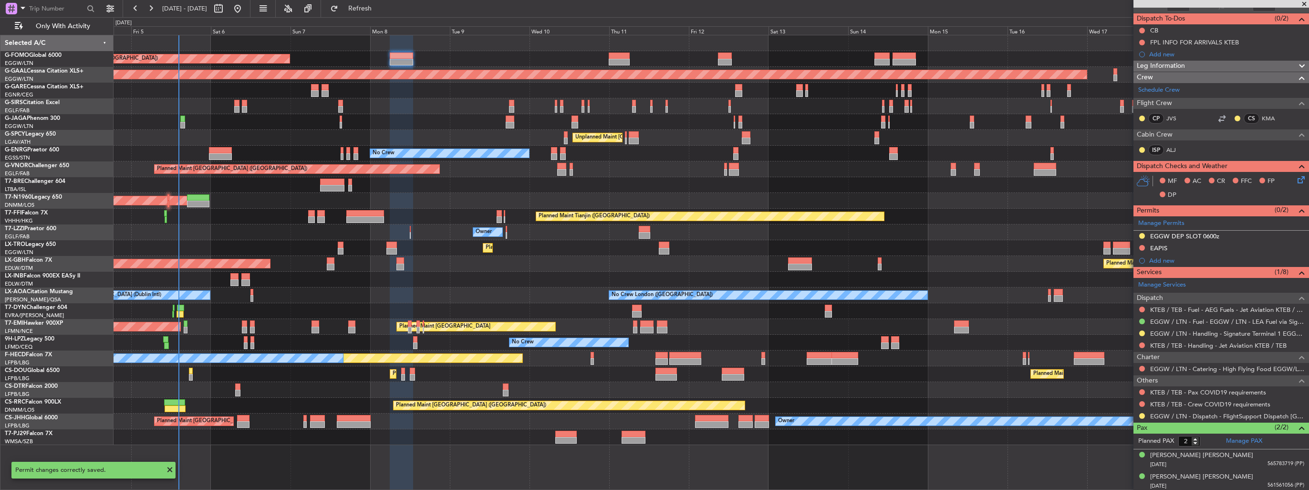
click at [530, 207] on div "Planned Maint [GEOGRAPHIC_DATA] ([GEOGRAPHIC_DATA]) Planned [GEOGRAPHIC_DATA] U…" at bounding box center [711, 239] width 1195 height 409
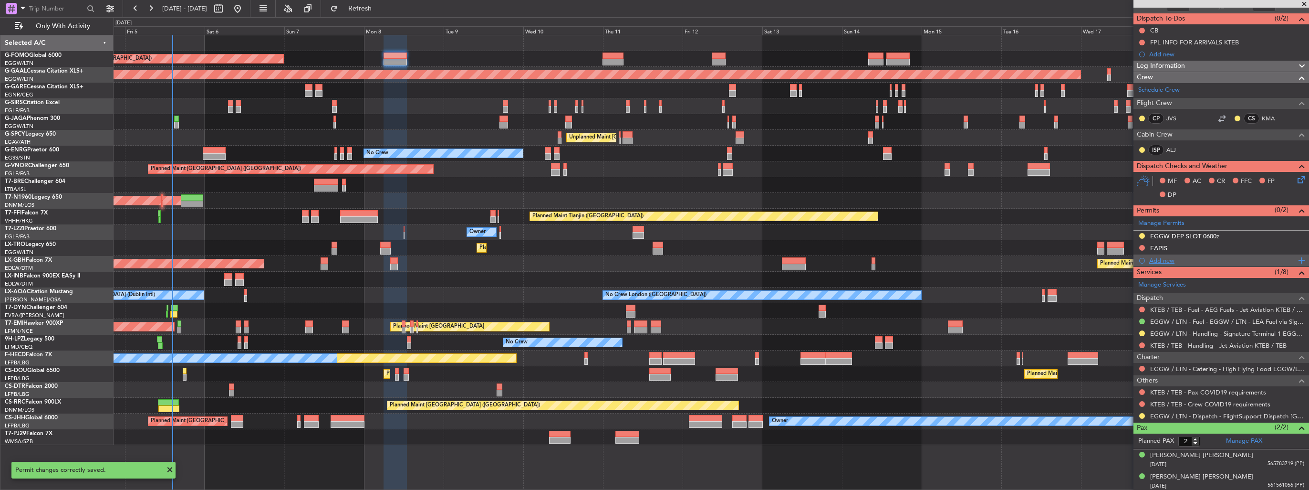
click at [1153, 262] on div "Add new" at bounding box center [1222, 260] width 146 height 8
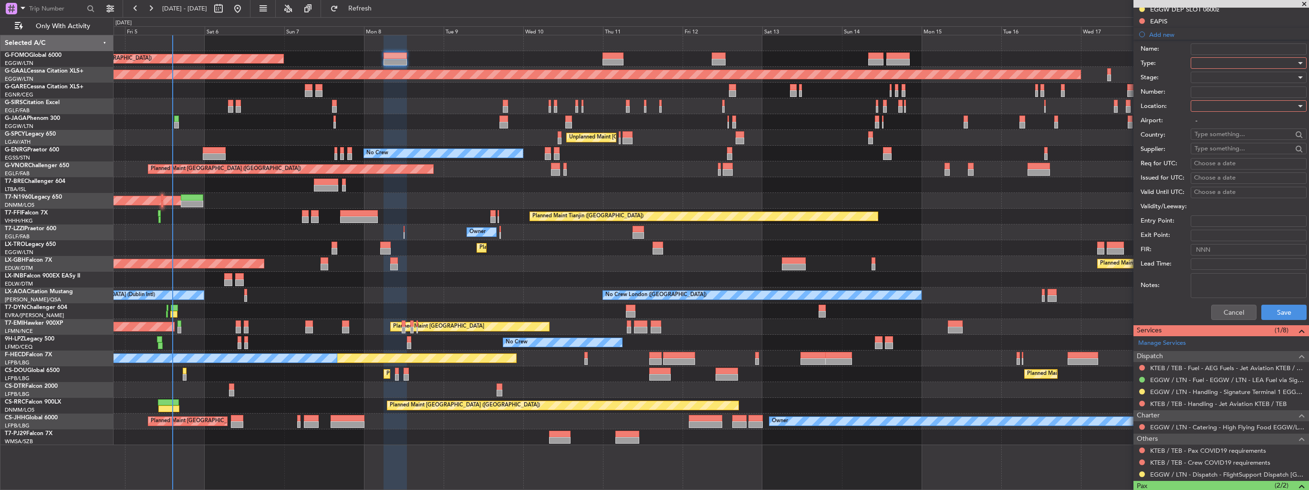
click at [1210, 62] on div at bounding box center [1246, 63] width 102 height 14
click at [1237, 133] on span "CUSTOMS" at bounding box center [1245, 134] width 100 height 14
click at [1239, 106] on div at bounding box center [1246, 106] width 102 height 14
click at [1235, 153] on span "Arrival" at bounding box center [1245, 153] width 100 height 14
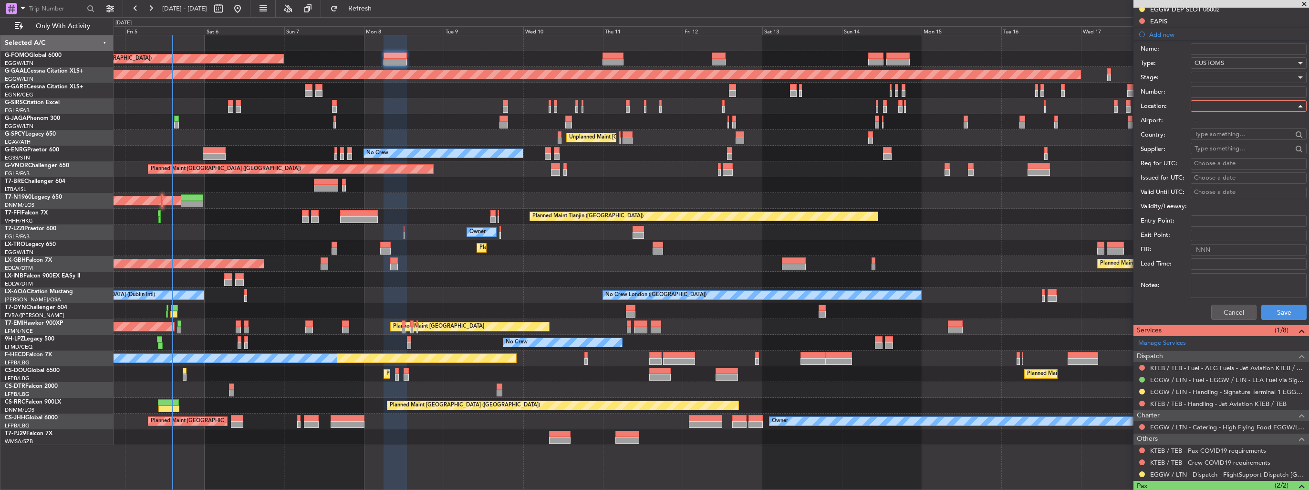
type input "KTEB / TEB"
click at [1292, 314] on button "Save" at bounding box center [1283, 311] width 45 height 15
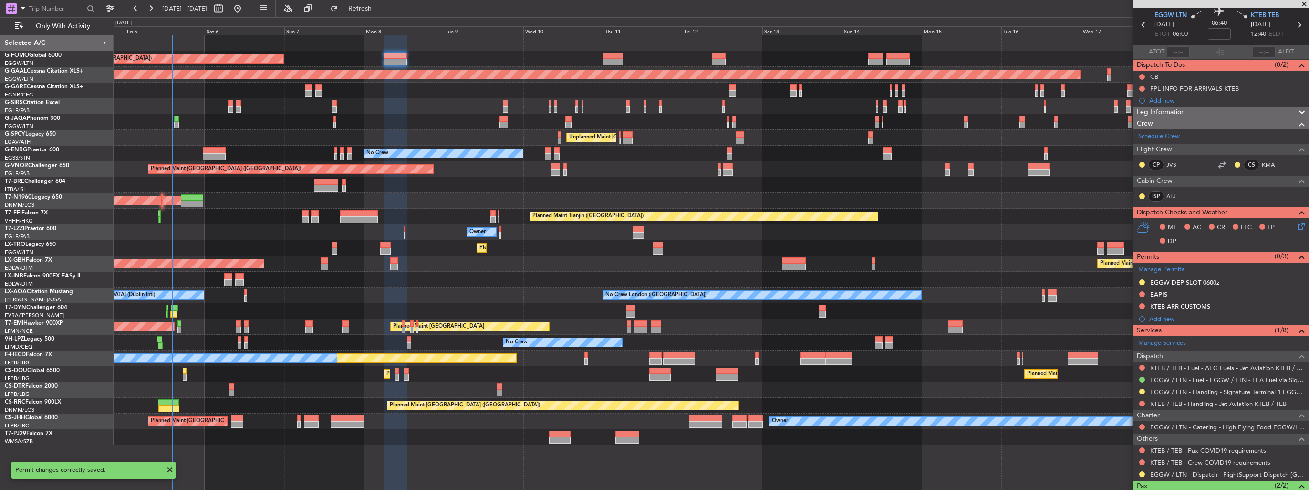
scroll to position [0, 0]
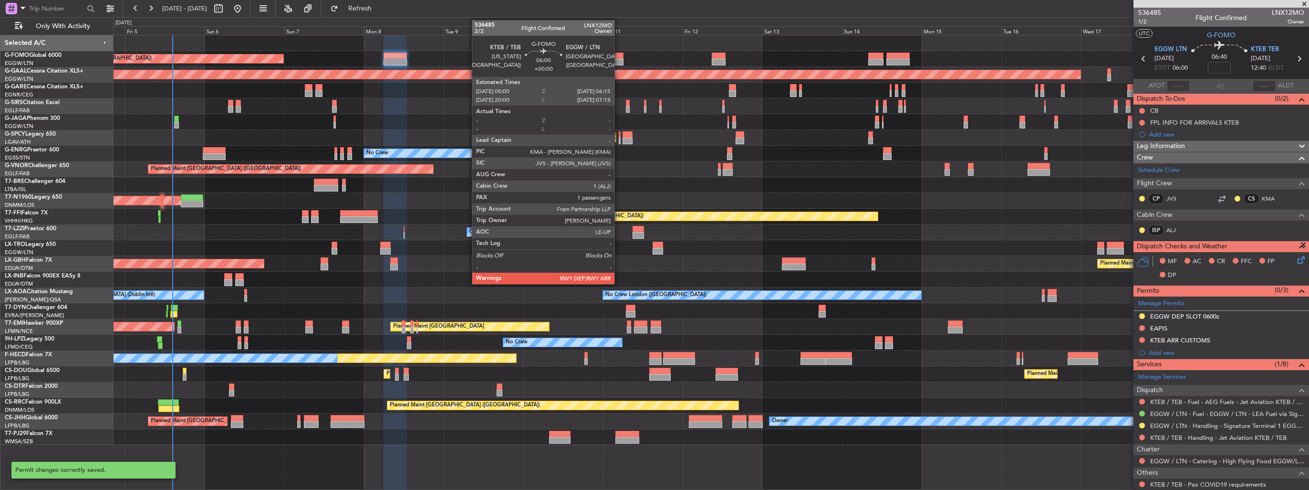
click at [624, 57] on div "Planned Maint [GEOGRAPHIC_DATA] ([GEOGRAPHIC_DATA])" at bounding box center [711, 59] width 1195 height 16
click at [616, 57] on div at bounding box center [613, 55] width 21 height 7
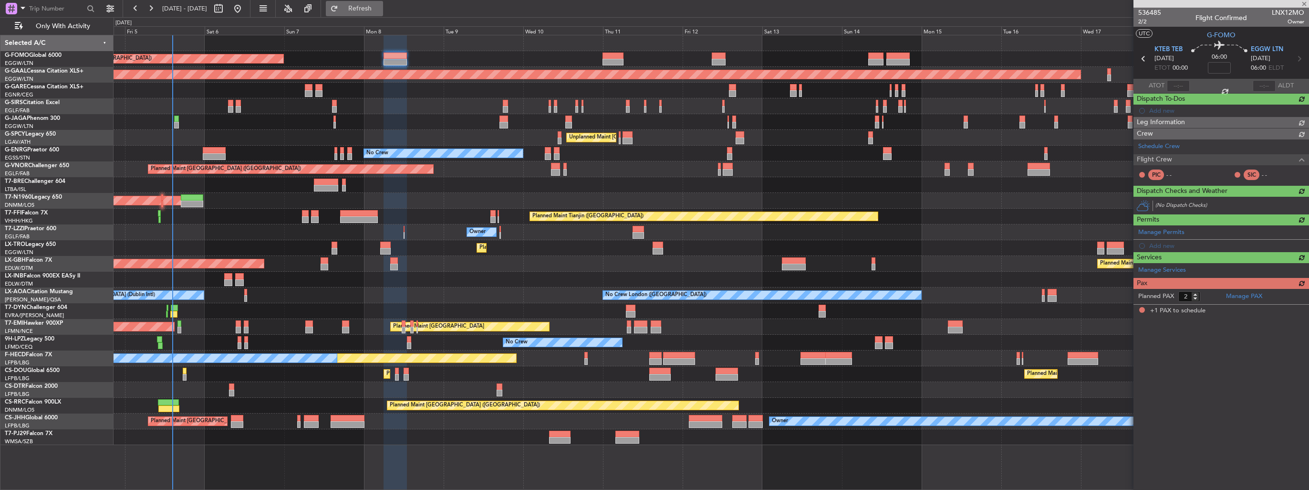
type input "1"
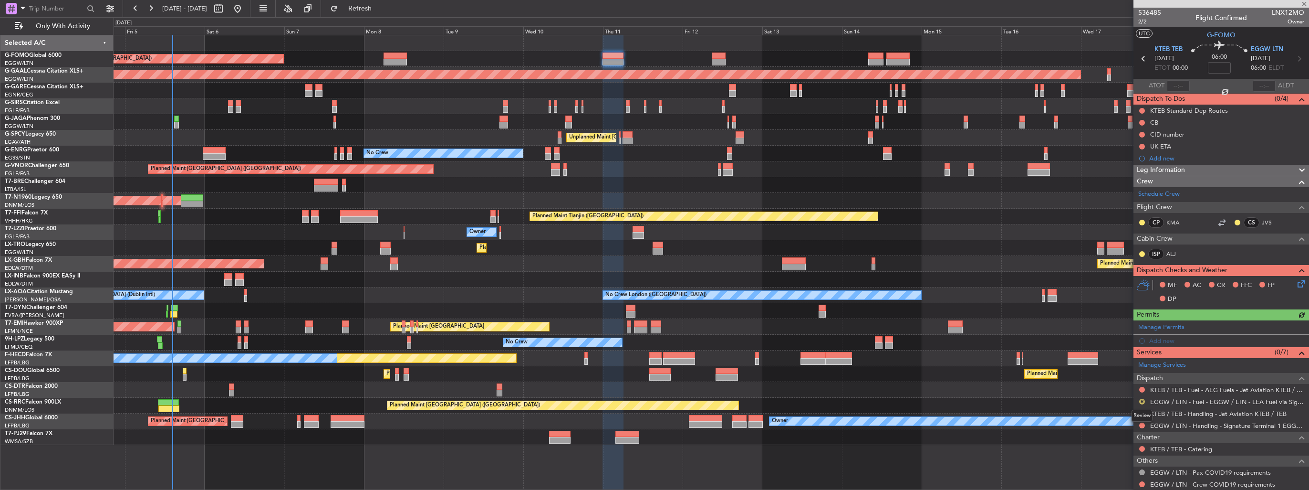
click at [1141, 402] on button "R" at bounding box center [1142, 401] width 6 height 6
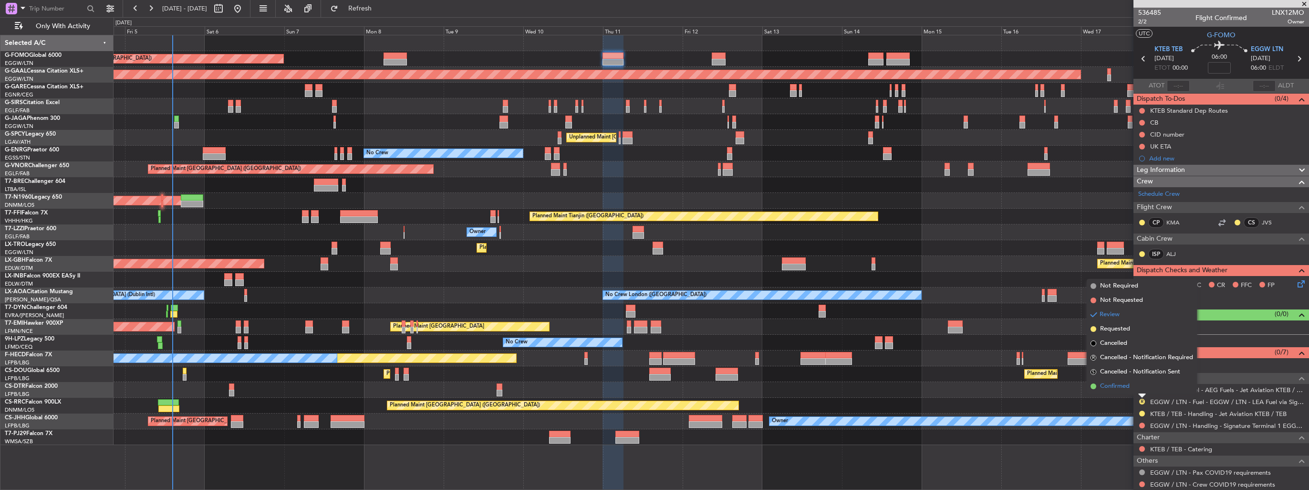
click at [1103, 386] on span "Confirmed" at bounding box center [1115, 386] width 30 height 10
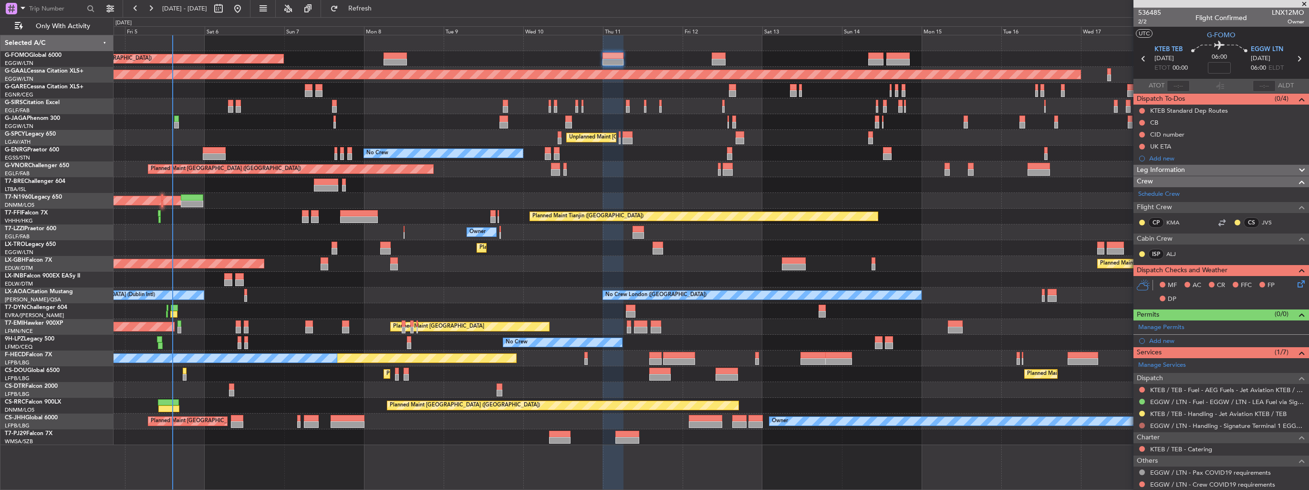
click at [1143, 423] on button at bounding box center [1142, 425] width 6 height 6
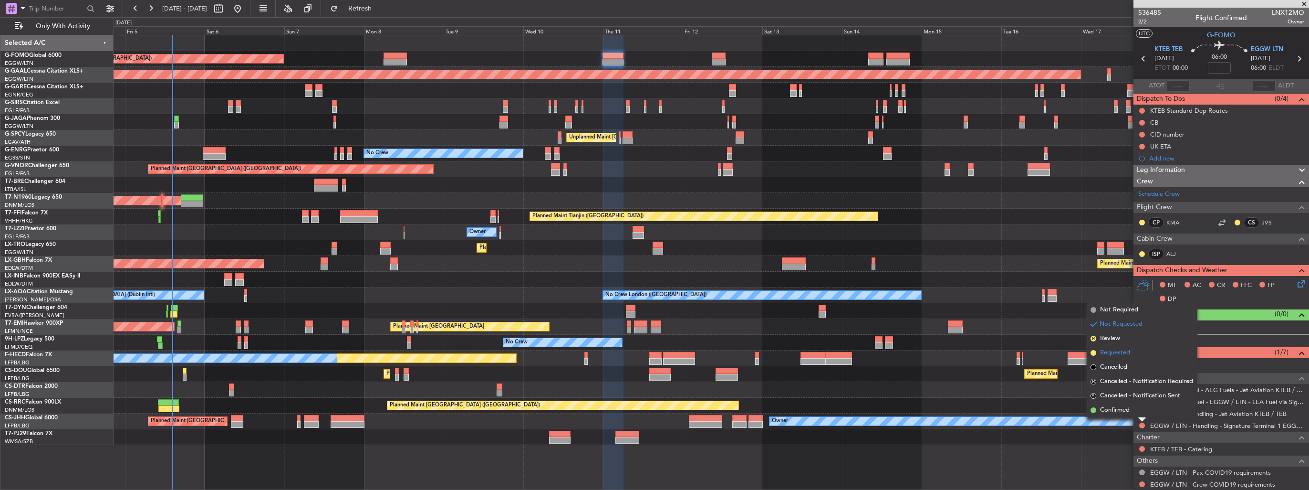
click at [1109, 354] on span "Requested" at bounding box center [1115, 353] width 30 height 10
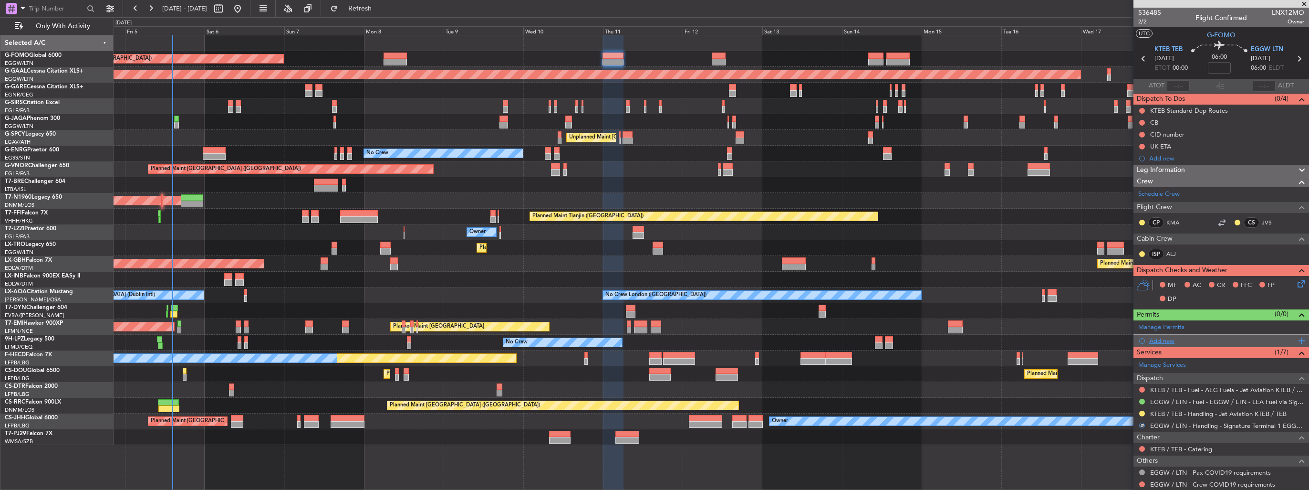
click at [1161, 341] on div "Add new" at bounding box center [1222, 340] width 146 height 8
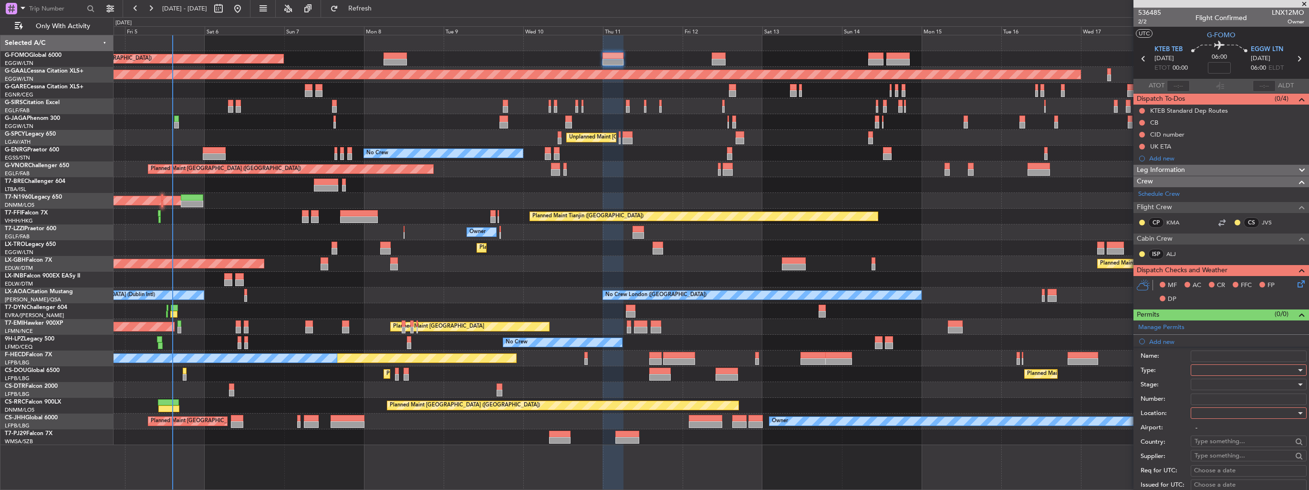
click at [1222, 370] on div at bounding box center [1246, 370] width 102 height 14
click at [1228, 459] on span "Slot" at bounding box center [1245, 459] width 100 height 14
click at [1228, 414] on div at bounding box center [1246, 413] width 102 height 14
click at [1223, 458] on span "Arrival" at bounding box center [1245, 460] width 100 height 14
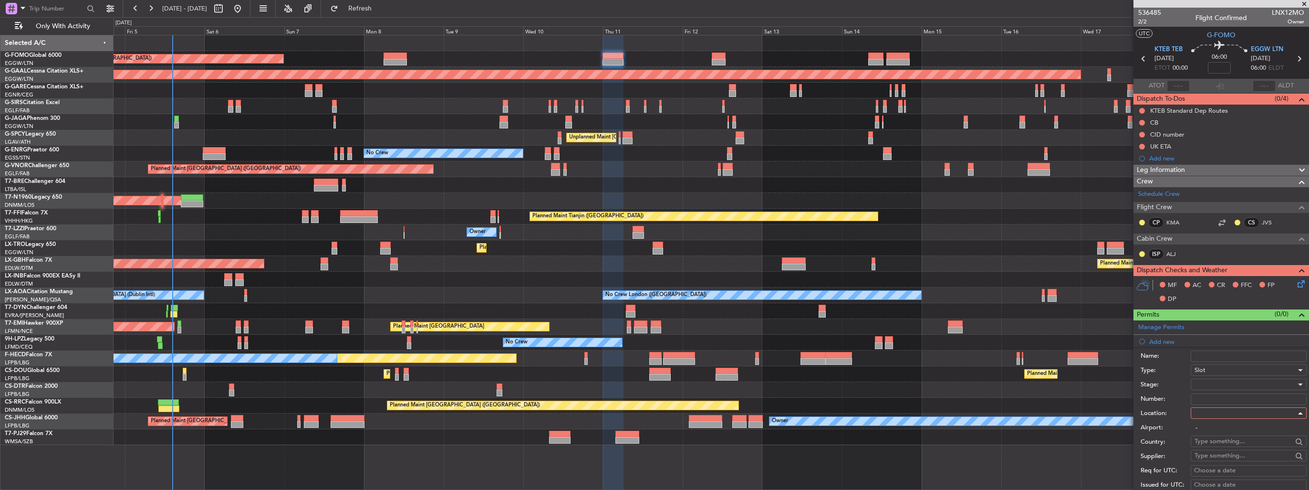
type input "EGGW / LTN"
click at [1229, 384] on div at bounding box center [1246, 384] width 102 height 14
click at [1229, 448] on span "Requested" at bounding box center [1245, 445] width 100 height 14
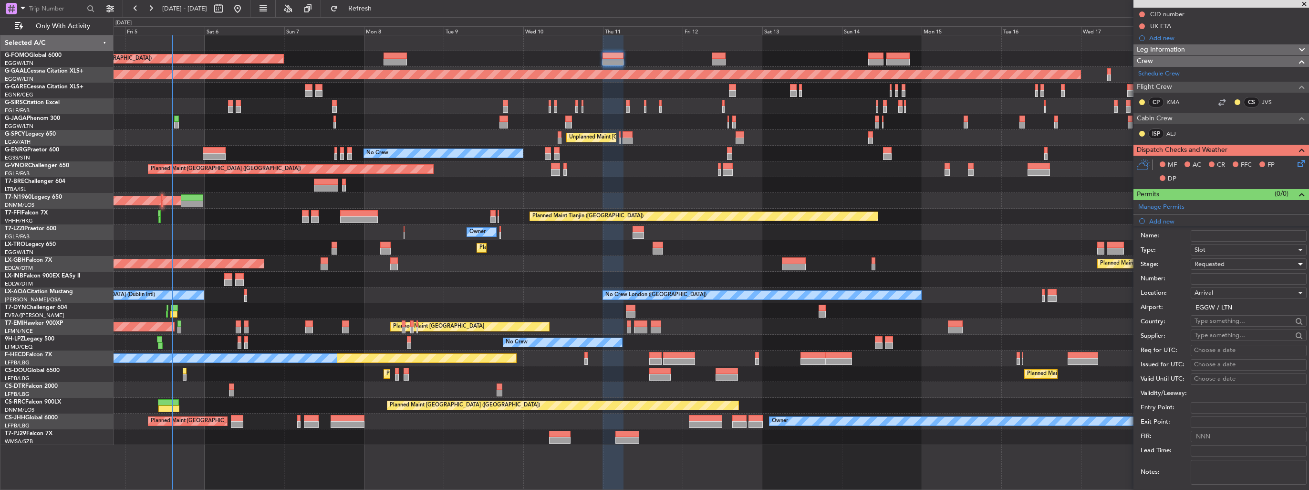
scroll to position [191, 0]
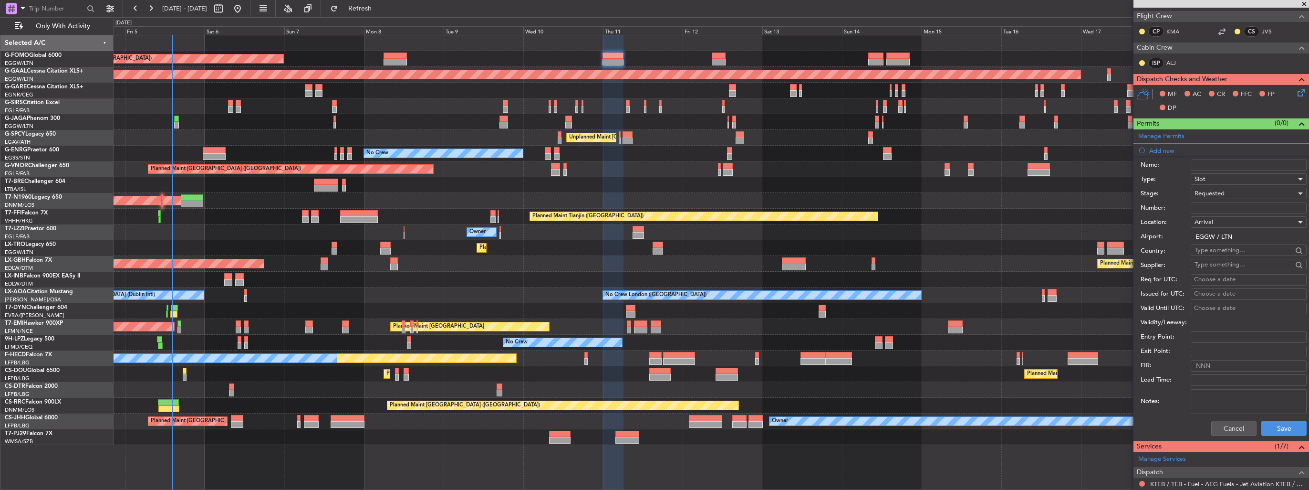
click at [1284, 438] on div "Cancel Save" at bounding box center [1224, 428] width 166 height 25
click at [1284, 434] on button "Save" at bounding box center [1283, 427] width 45 height 15
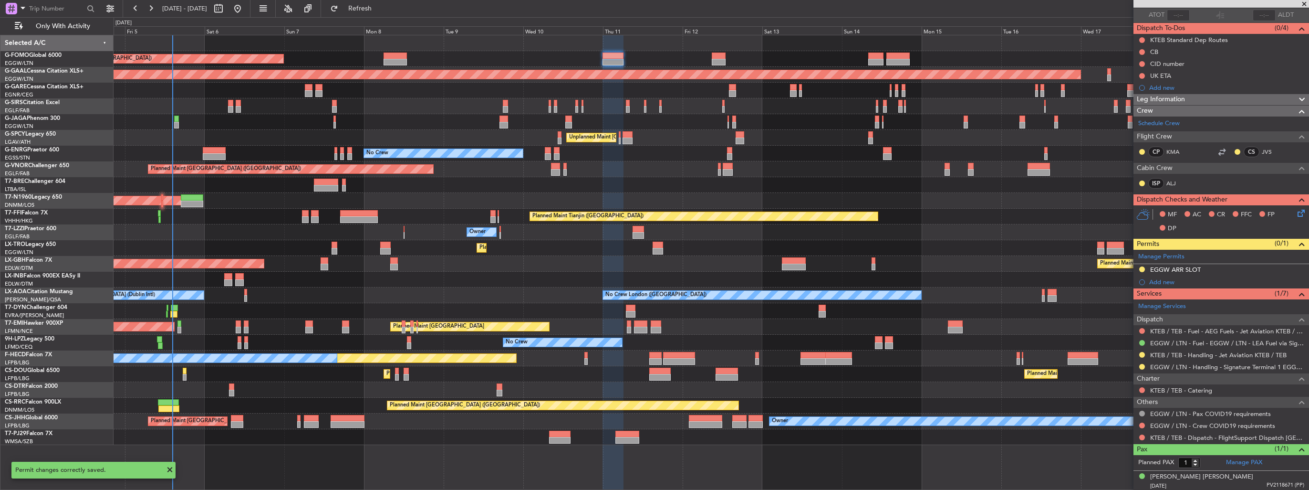
scroll to position [0, 0]
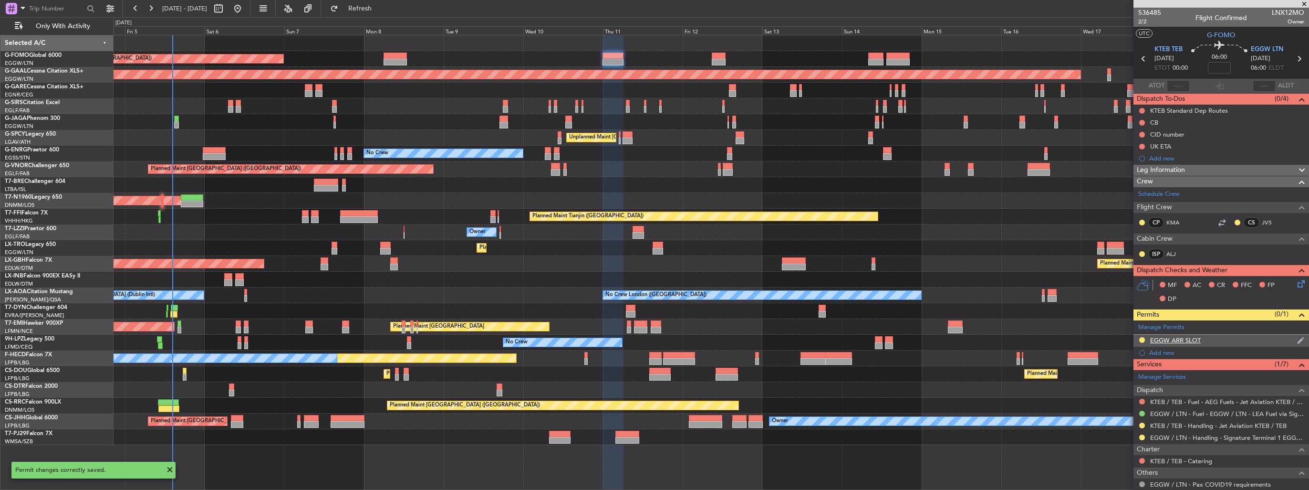
click at [1297, 340] on img at bounding box center [1300, 340] width 7 height 9
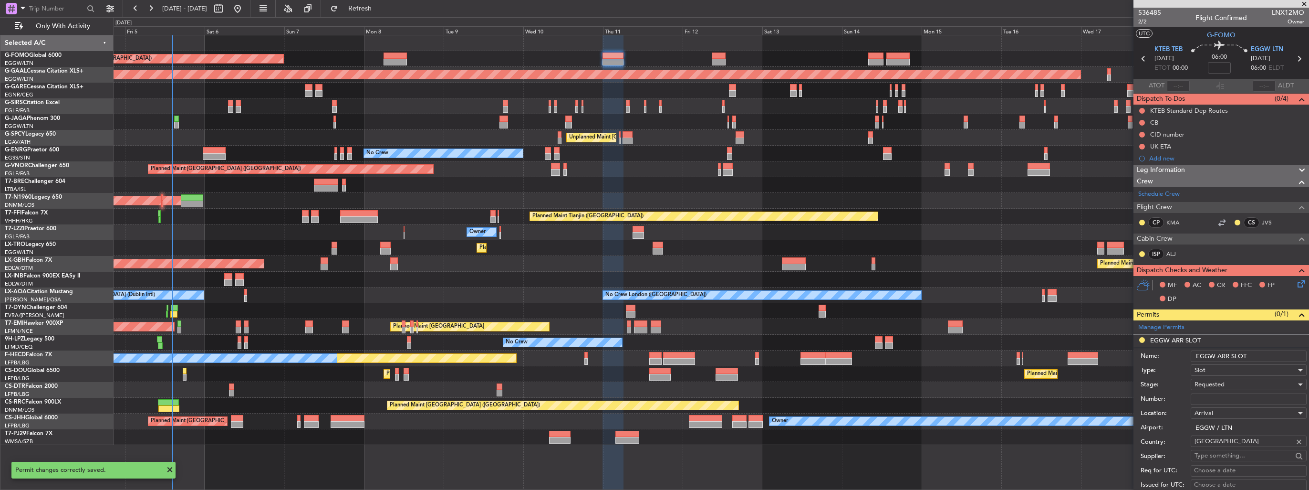
click at [1262, 356] on input "EGGW ARR SLOT" at bounding box center [1249, 355] width 116 height 11
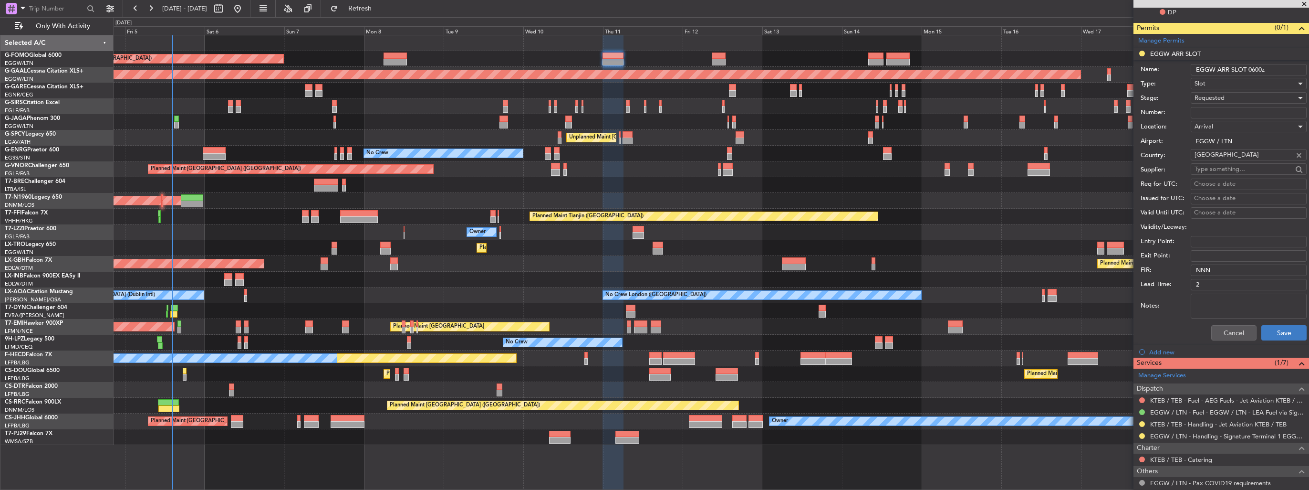
type input "EGGW ARR SLOT 0600z"
click at [1272, 330] on button "Save" at bounding box center [1283, 332] width 45 height 15
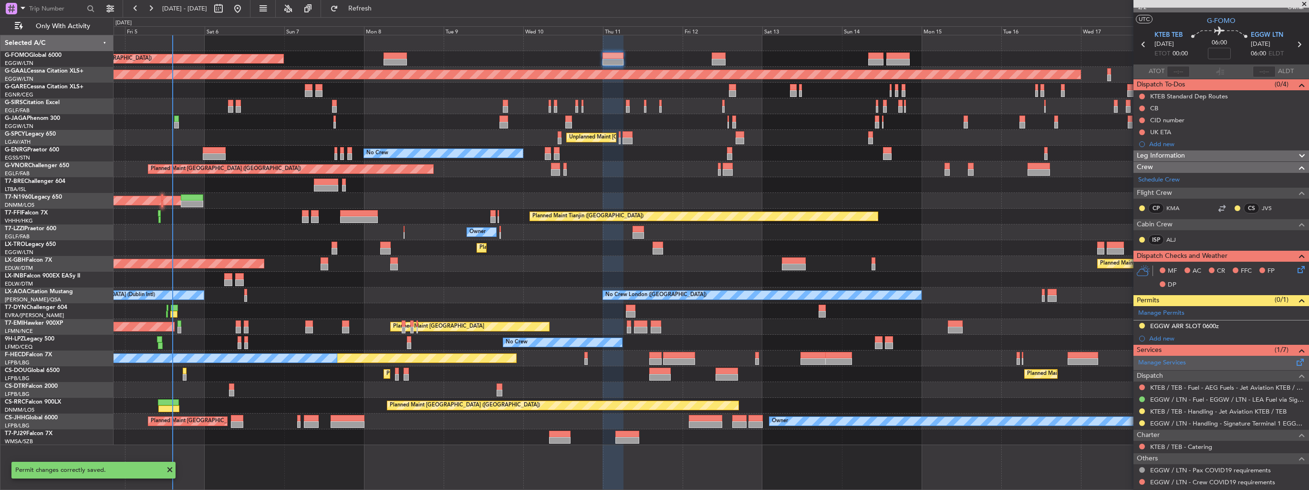
scroll to position [0, 0]
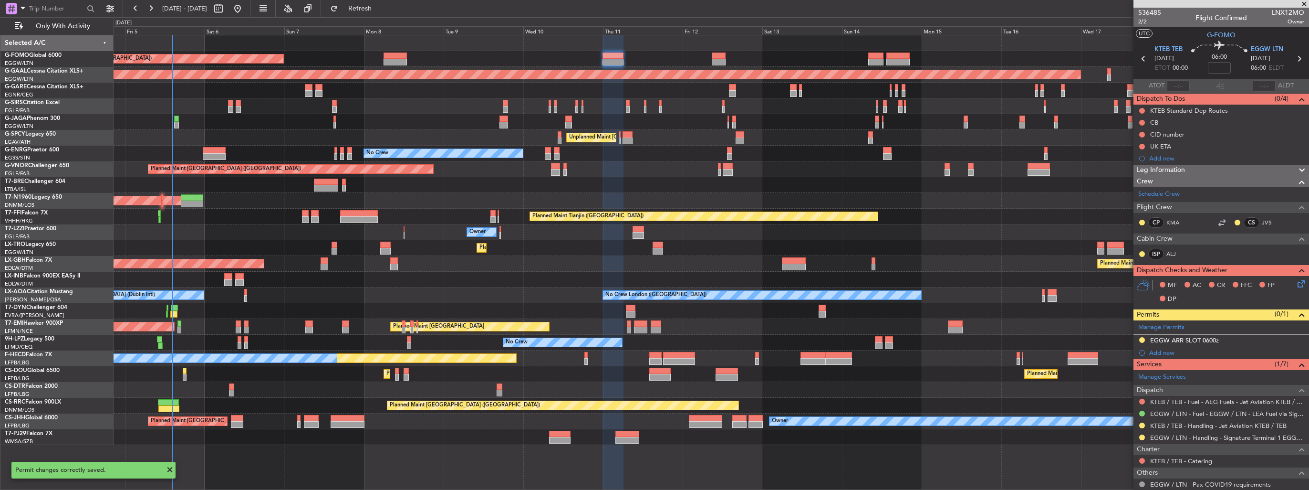
click at [1153, 351] on div "Add new" at bounding box center [1226, 352] width 155 height 8
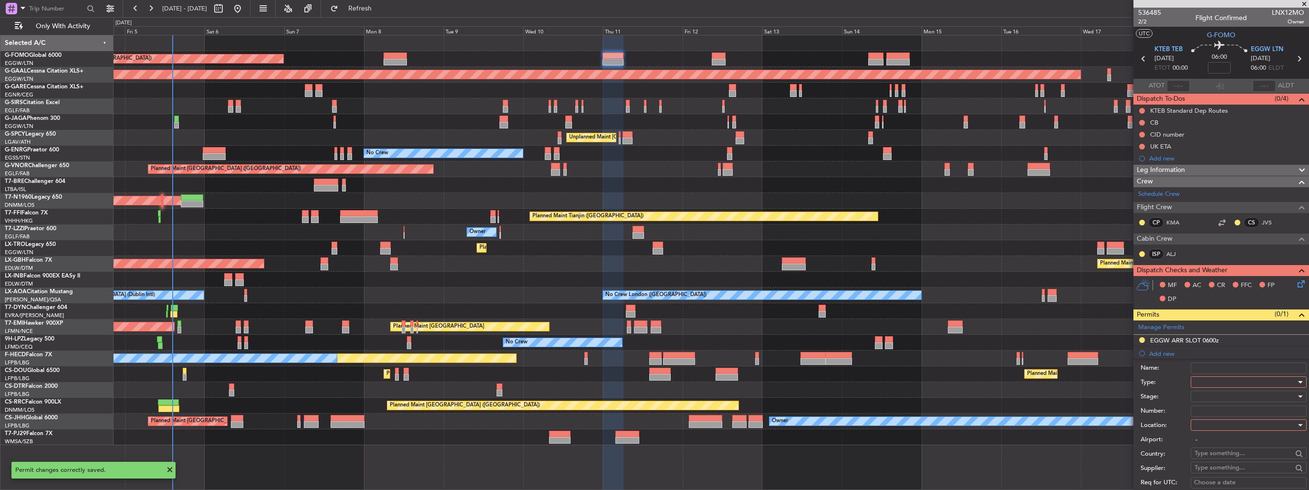
click at [1206, 377] on div at bounding box center [1246, 382] width 102 height 14
click at [1239, 449] on span "EAPIS" at bounding box center [1245, 448] width 100 height 14
click at [1240, 424] on div at bounding box center [1246, 424] width 102 height 14
click at [1237, 442] on span "Departure" at bounding box center [1245, 443] width 100 height 14
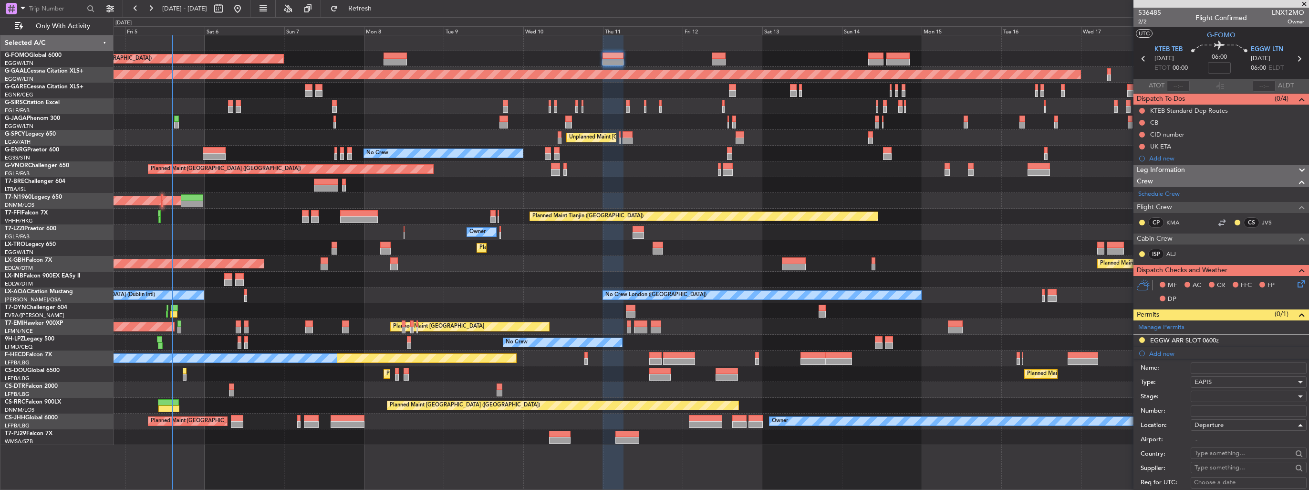
type input "KTEB / TEB"
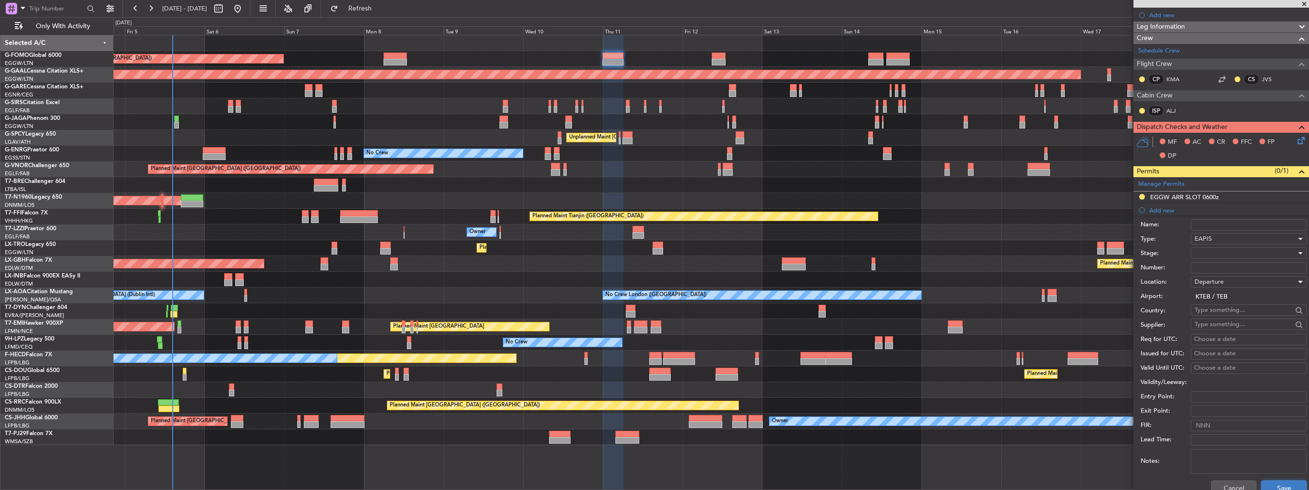
click at [1273, 482] on button "Save" at bounding box center [1283, 487] width 45 height 15
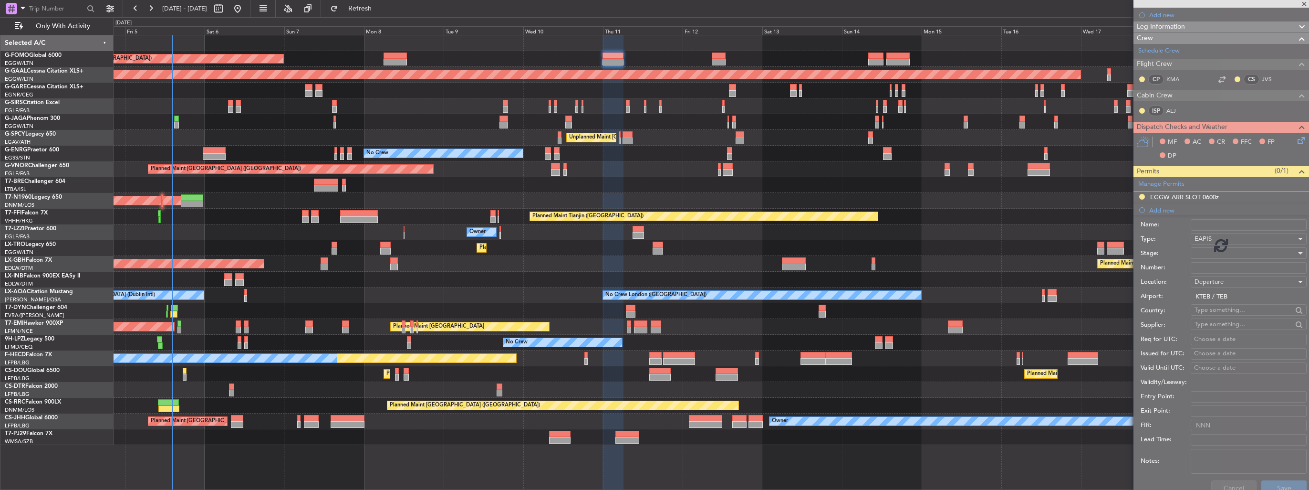
scroll to position [83, 0]
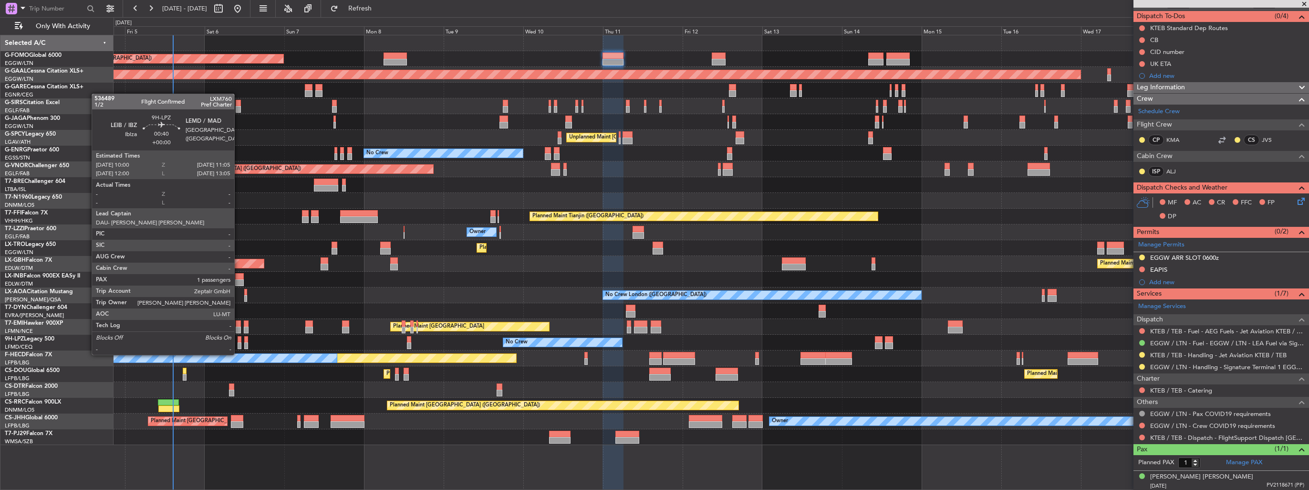
click at [239, 345] on div at bounding box center [240, 345] width 4 height 7
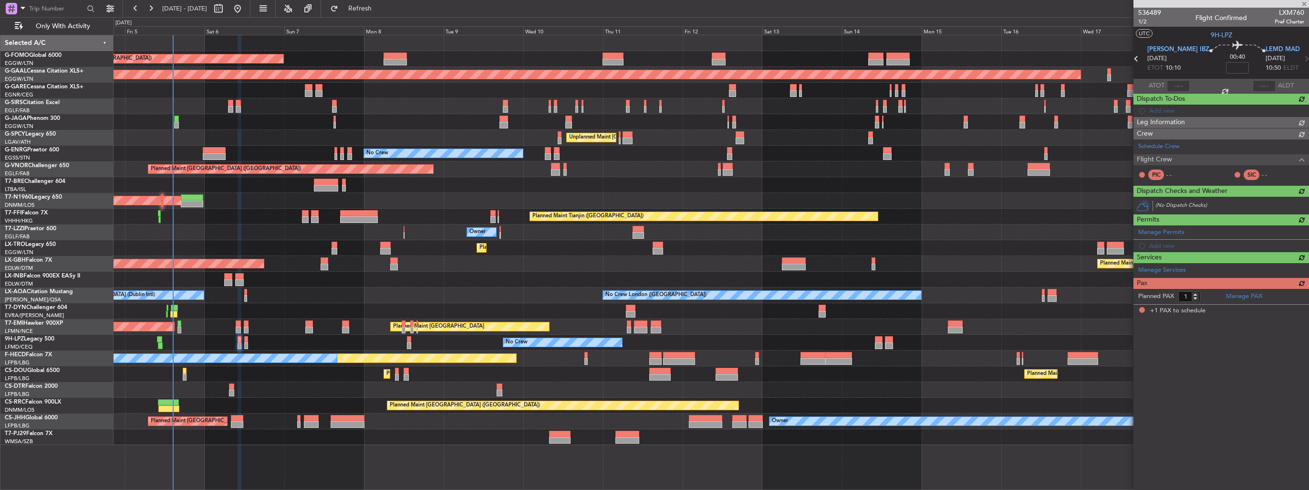
scroll to position [0, 0]
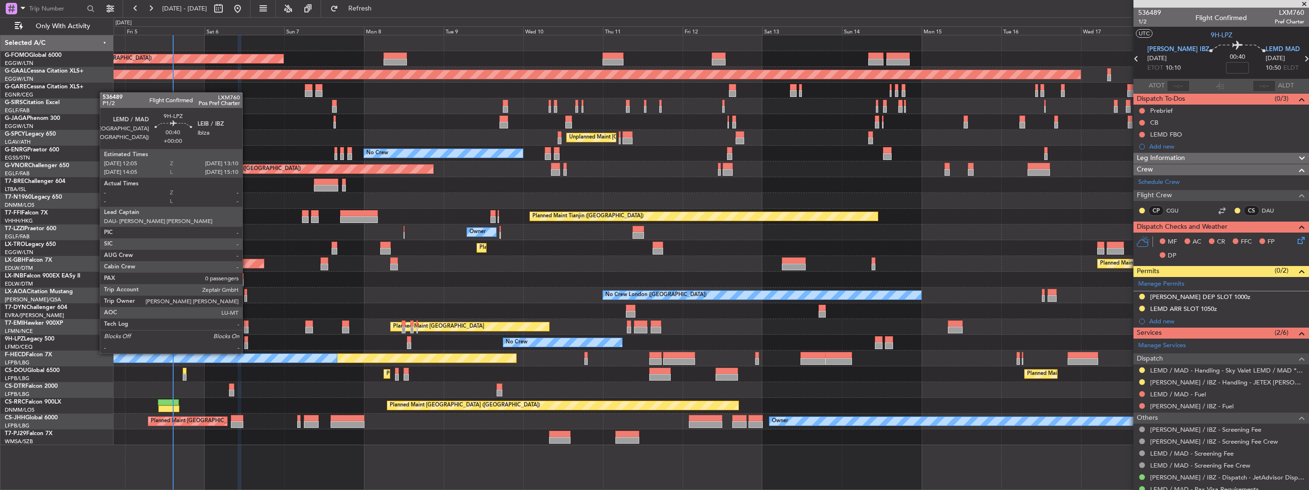
click at [246, 344] on div at bounding box center [246, 345] width 4 height 7
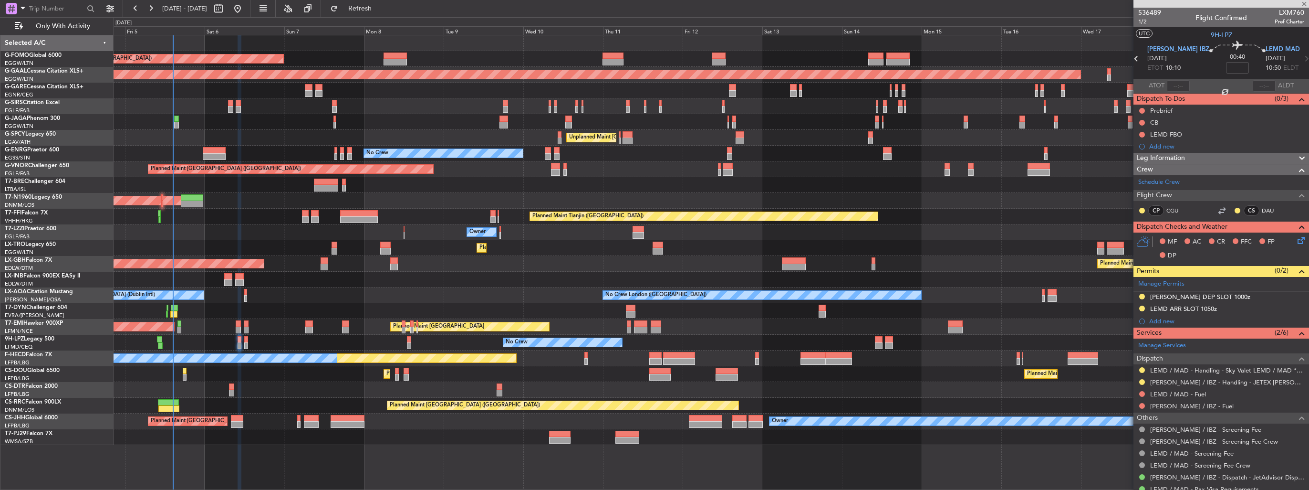
type input "0"
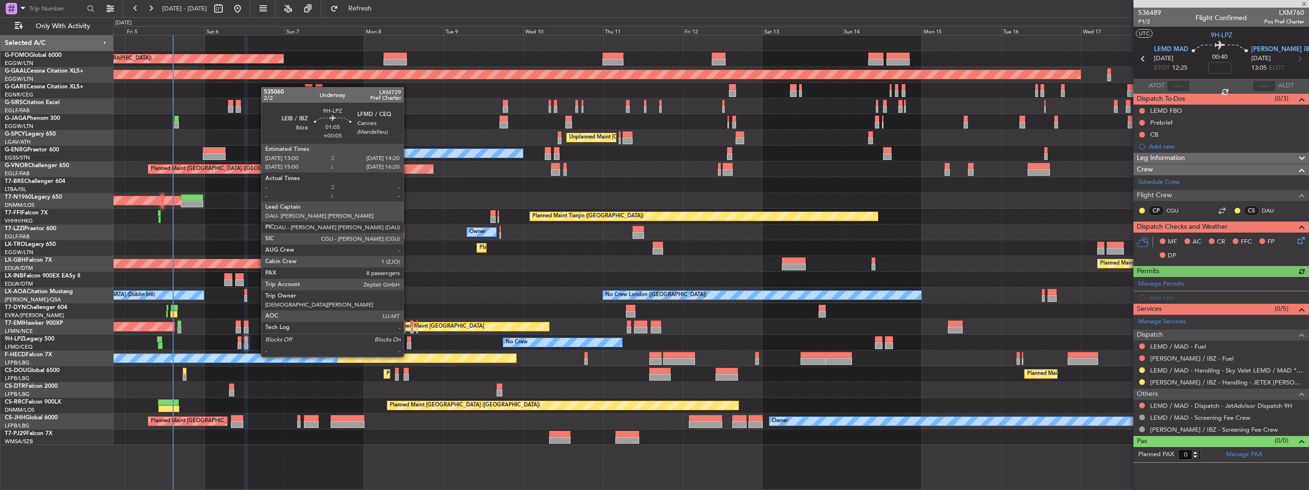
click at [408, 339] on div at bounding box center [409, 339] width 5 height 7
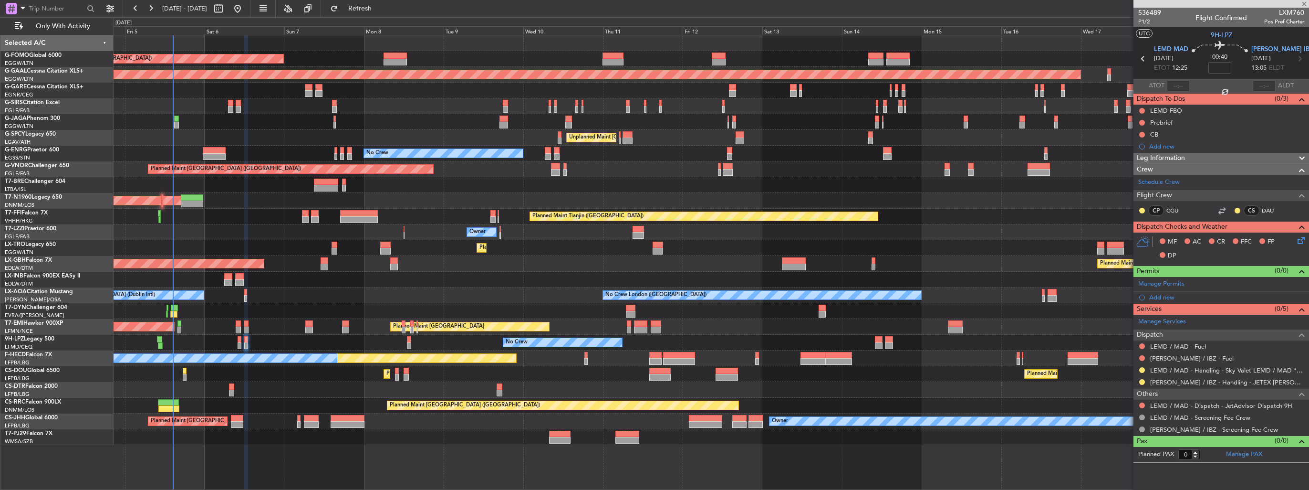
type input "+00:05"
type input "8"
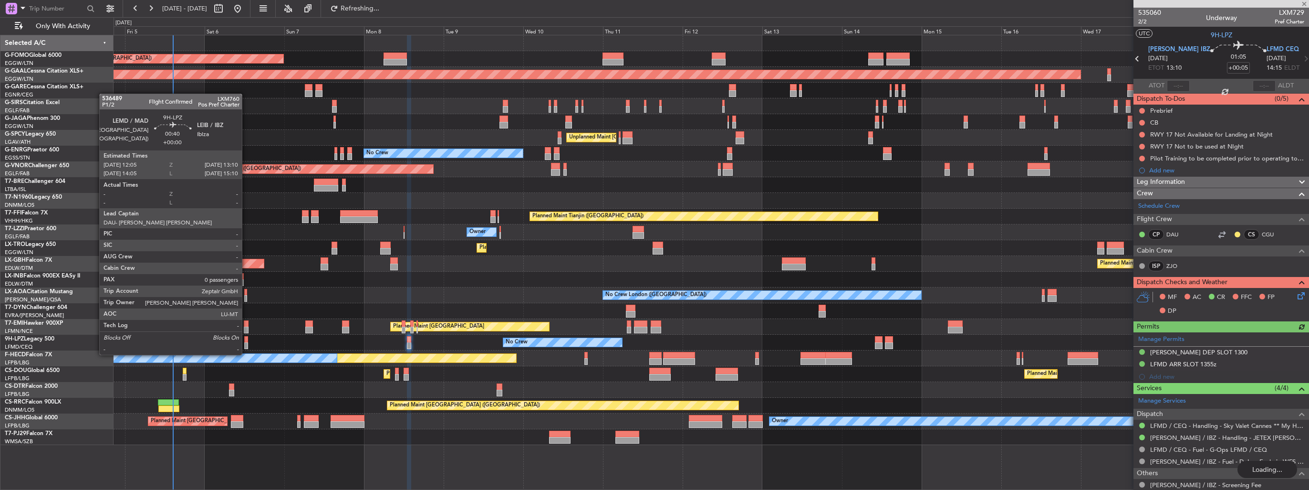
click at [246, 345] on div at bounding box center [246, 345] width 4 height 7
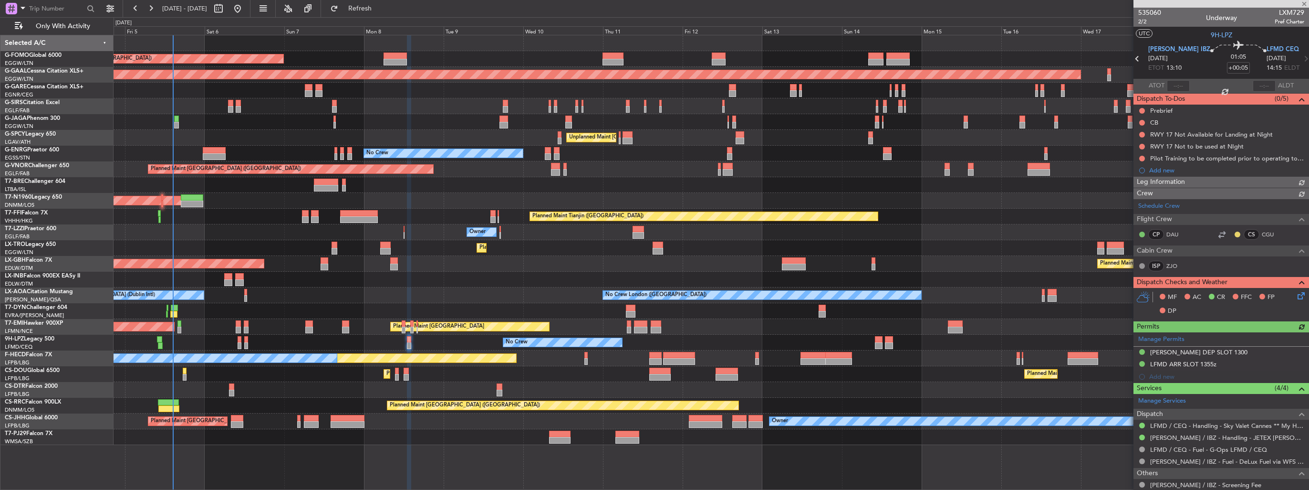
type input "0"
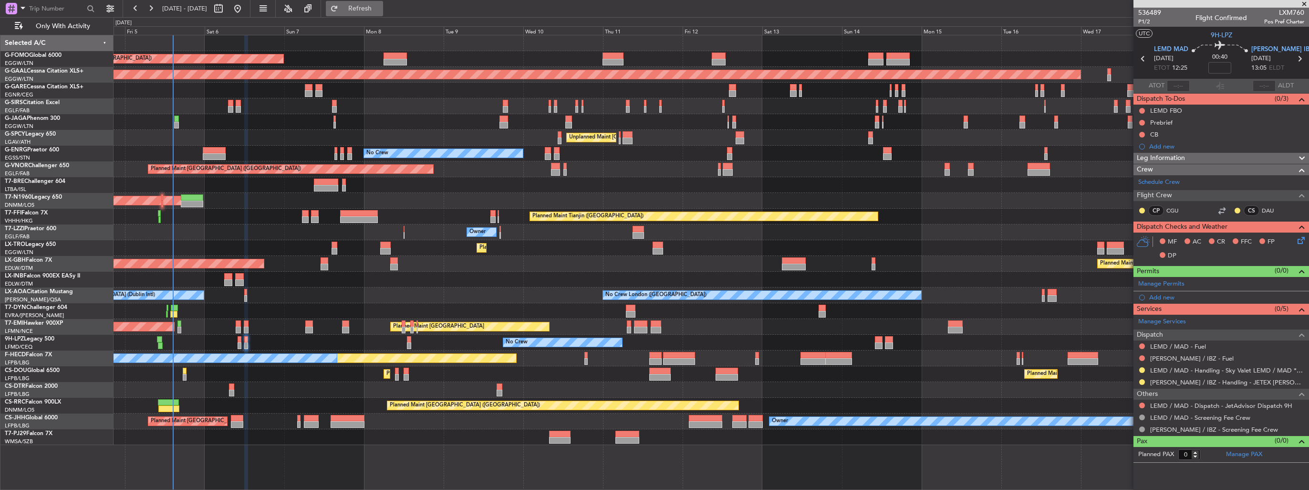
click at [380, 8] on span "Refresh" at bounding box center [360, 8] width 40 height 7
click at [1160, 296] on div "Add new" at bounding box center [1222, 297] width 146 height 8
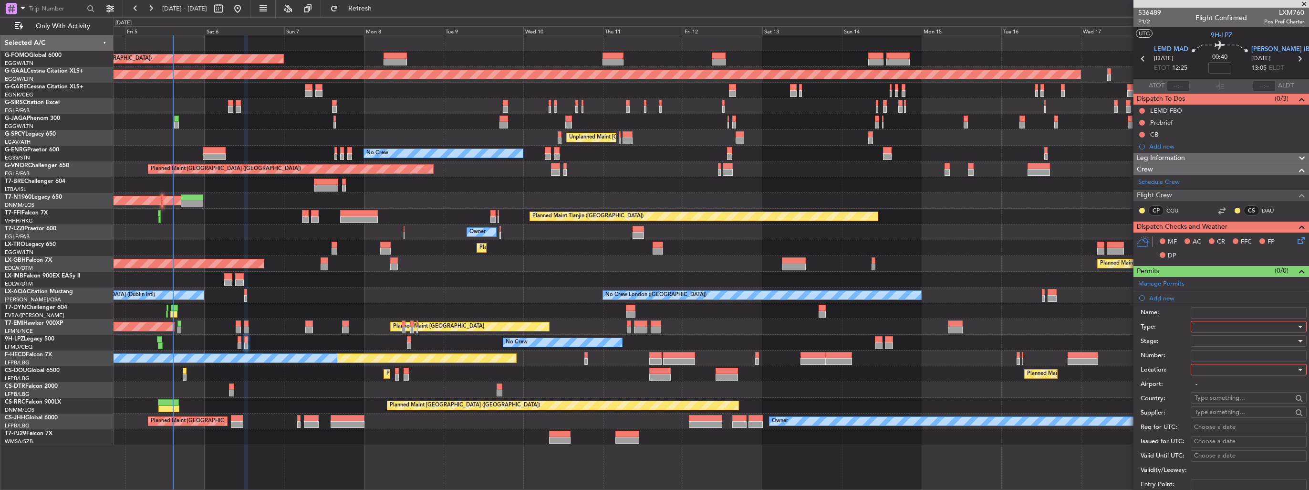
click at [1226, 323] on div at bounding box center [1246, 326] width 102 height 14
click at [1236, 425] on span "TASP" at bounding box center [1245, 431] width 100 height 14
click at [1230, 320] on div "TASP" at bounding box center [1246, 326] width 102 height 14
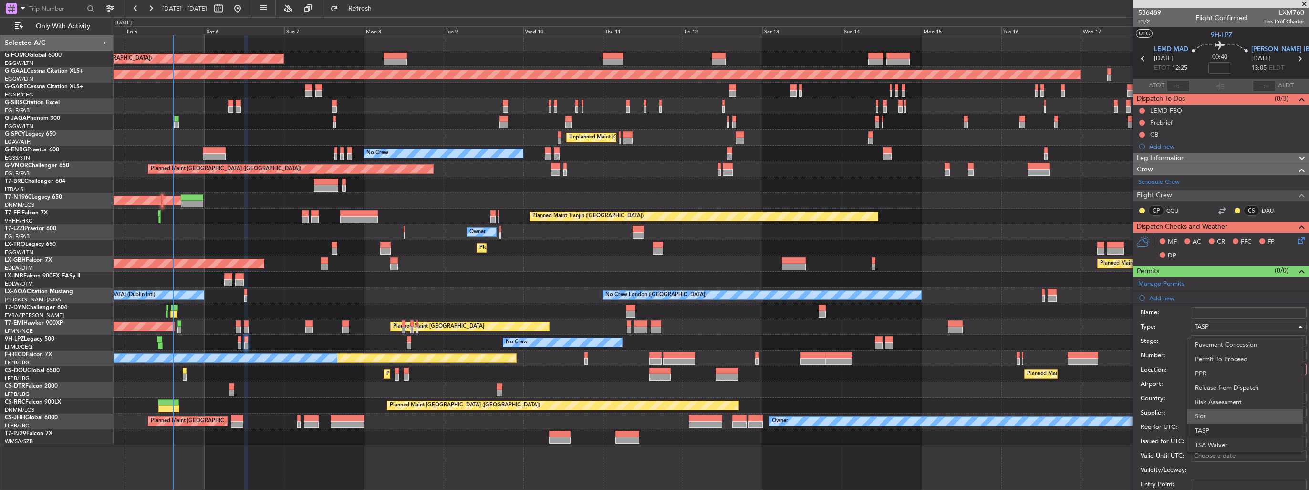
click at [1240, 413] on span "Slot" at bounding box center [1245, 416] width 100 height 14
click at [1223, 369] on div at bounding box center [1246, 369] width 102 height 14
click at [1225, 415] on span "Arrival" at bounding box center [1245, 416] width 100 height 14
type input "LEIB / IBZ"
click at [1233, 337] on div at bounding box center [1246, 340] width 102 height 14
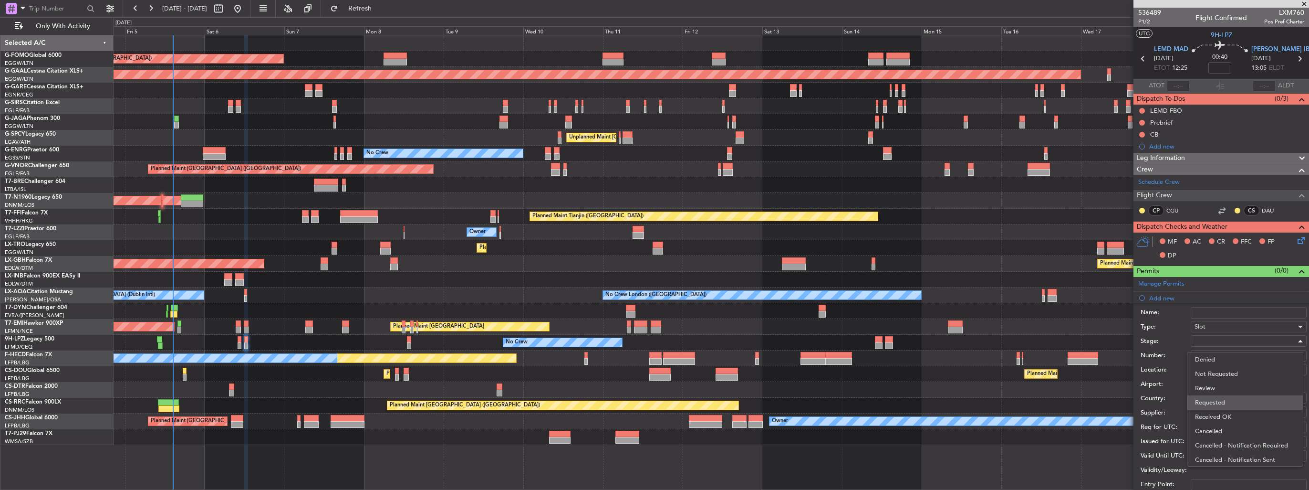
click at [1235, 404] on span "Requested" at bounding box center [1245, 402] width 100 height 14
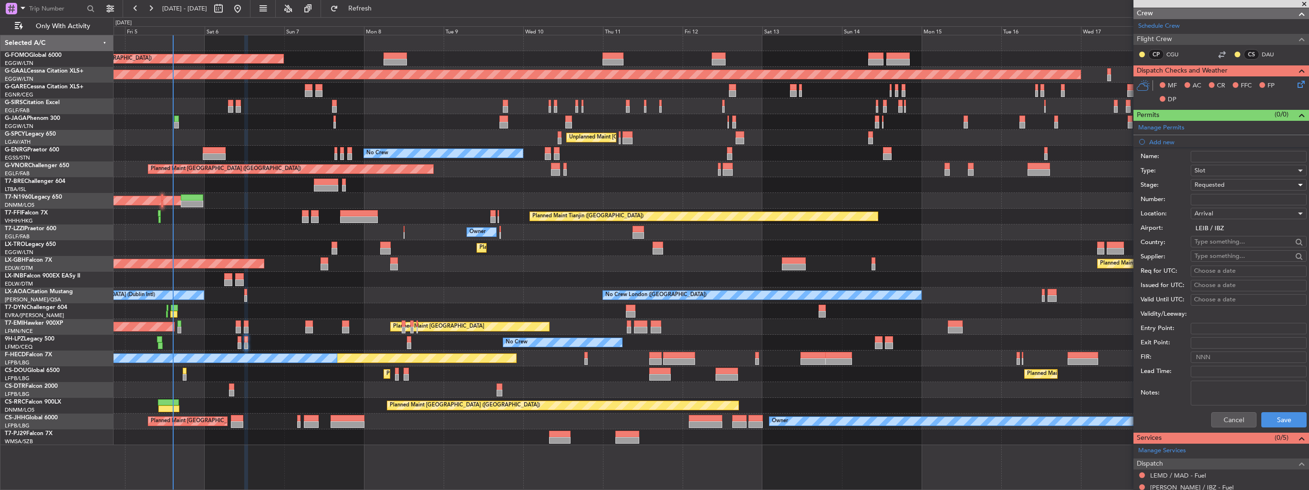
scroll to position [191, 0]
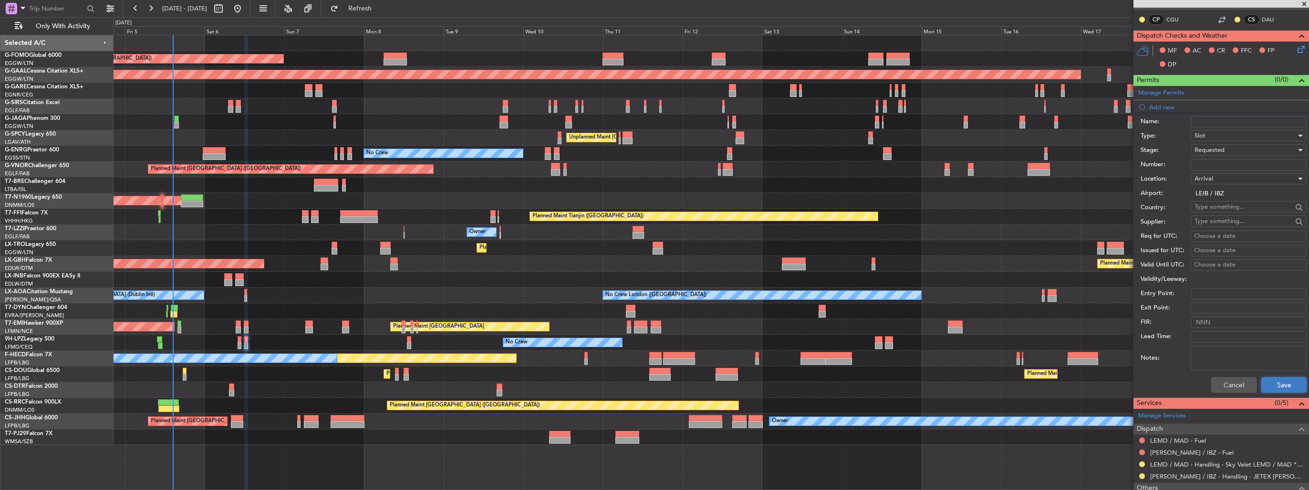
click at [1266, 388] on button "Save" at bounding box center [1283, 384] width 45 height 15
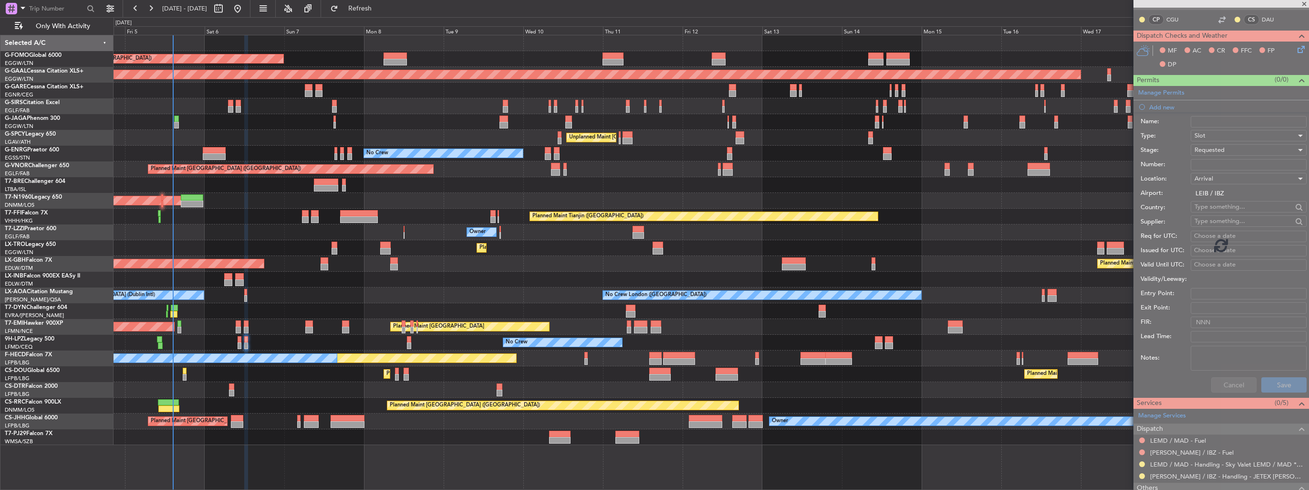
scroll to position [0, 0]
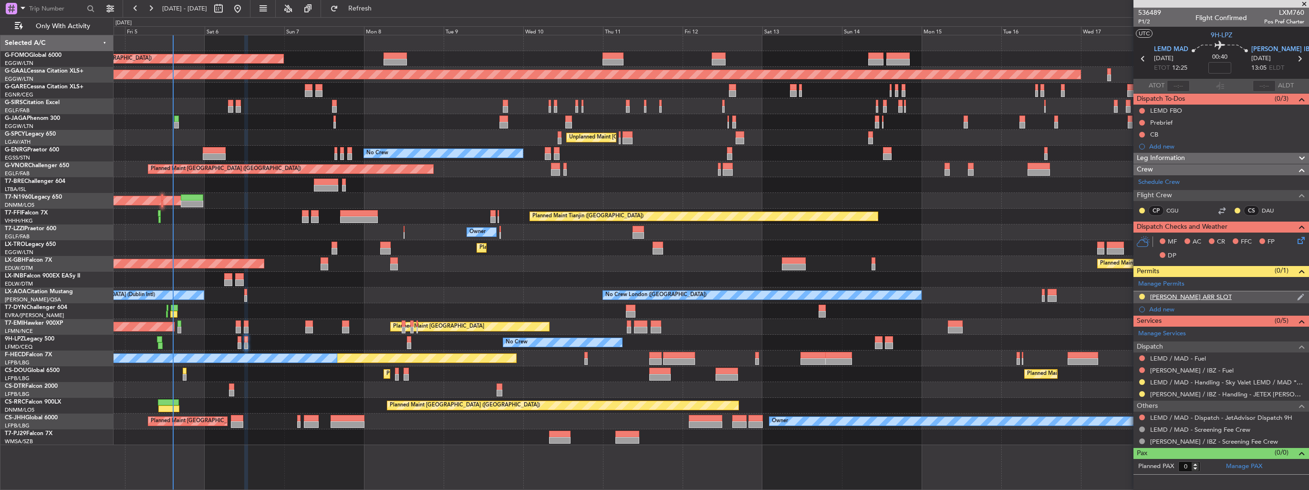
click at [1307, 291] on div "[PERSON_NAME] ARR SLOT" at bounding box center [1222, 297] width 176 height 12
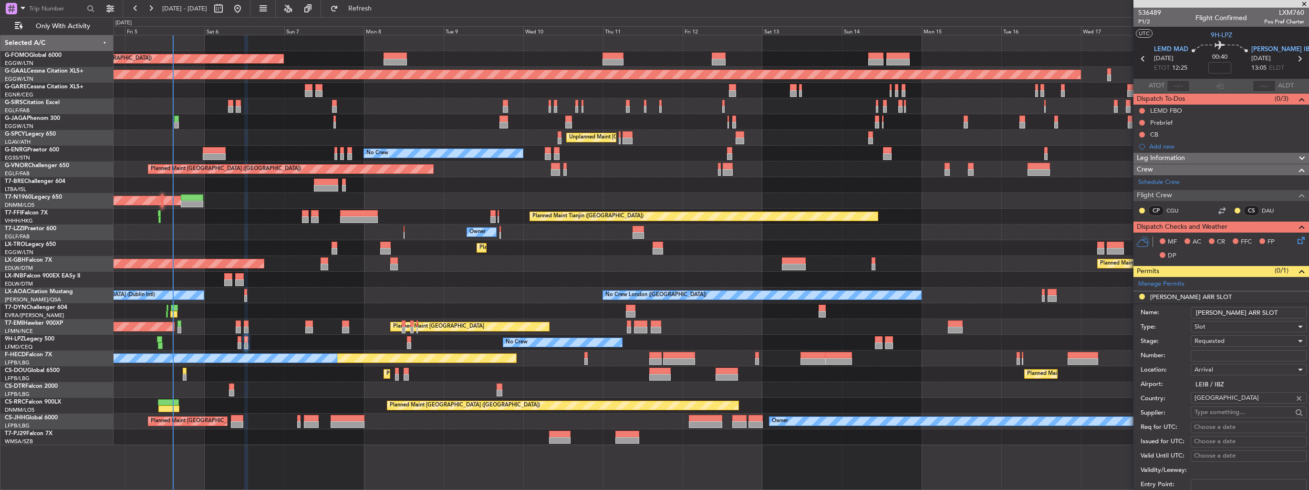
click at [1274, 312] on input "[PERSON_NAME] ARR SLOT" at bounding box center [1249, 312] width 116 height 11
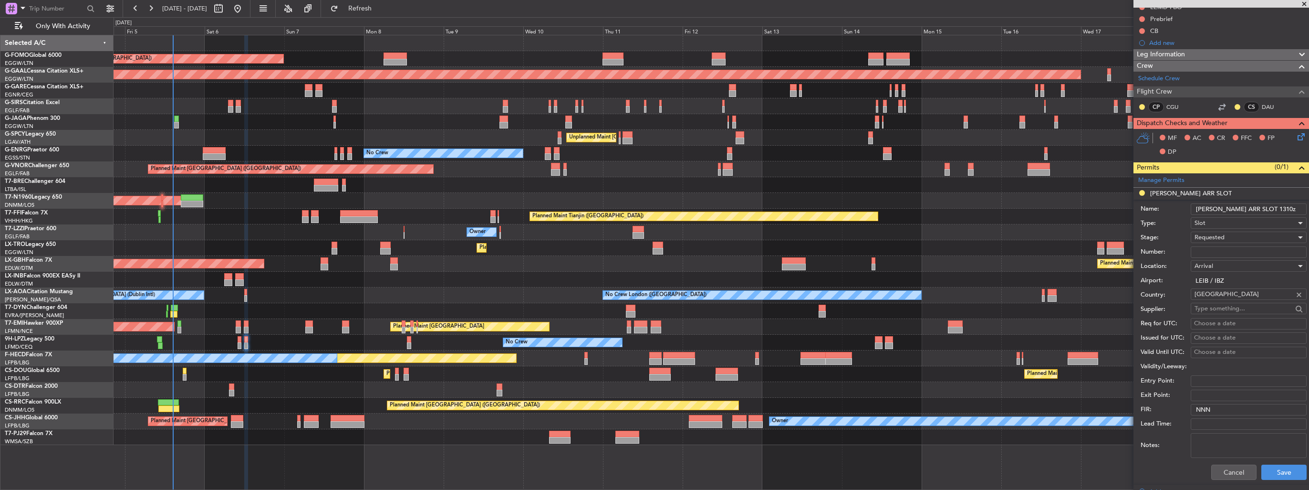
scroll to position [239, 0]
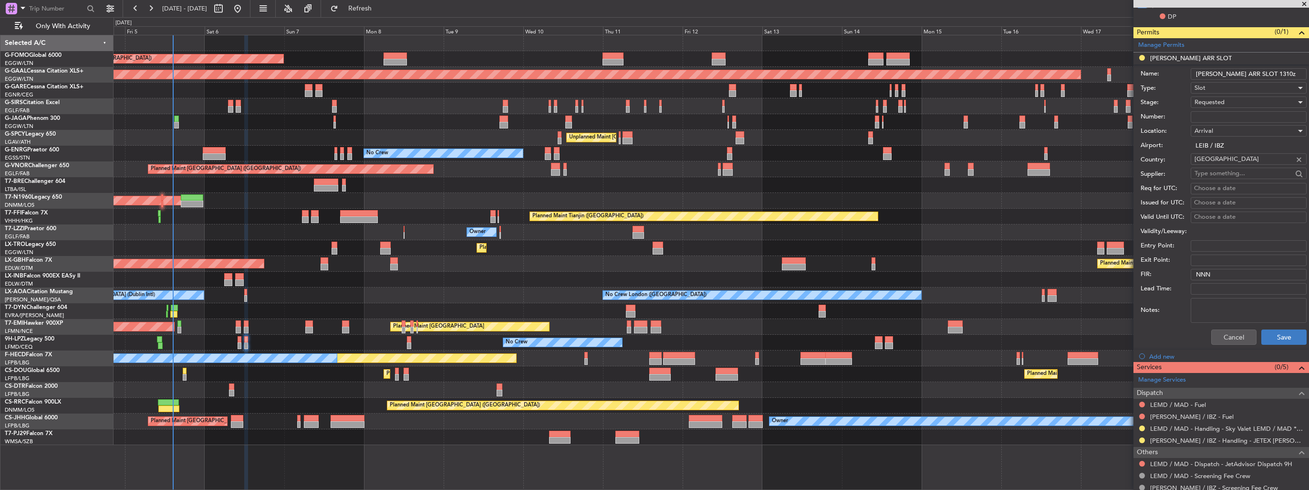
type input "[PERSON_NAME] ARR SLOT 1310z"
click at [1274, 332] on button "Save" at bounding box center [1283, 336] width 45 height 15
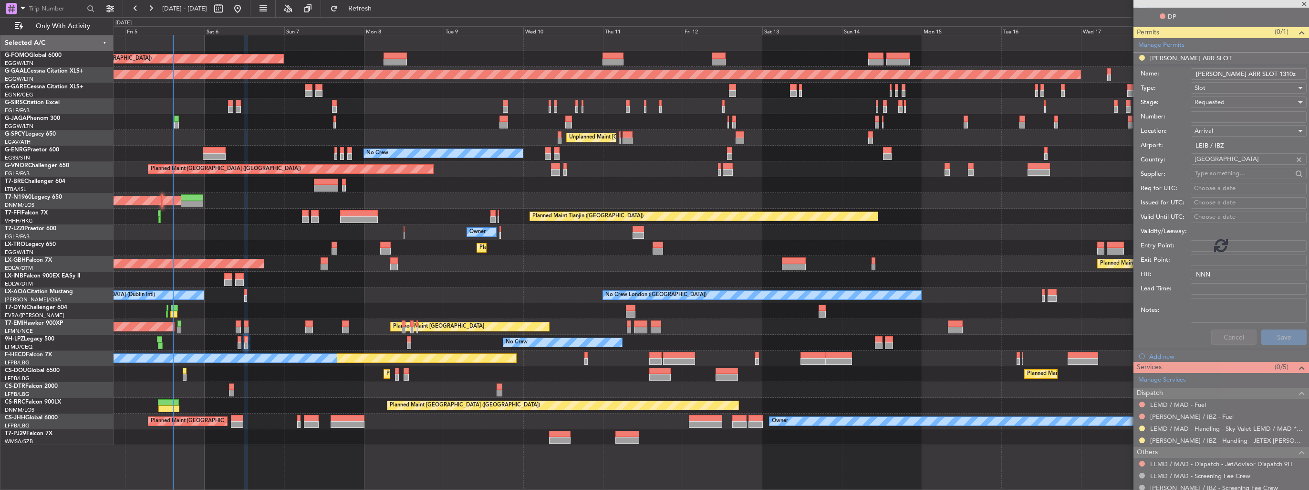
scroll to position [0, 0]
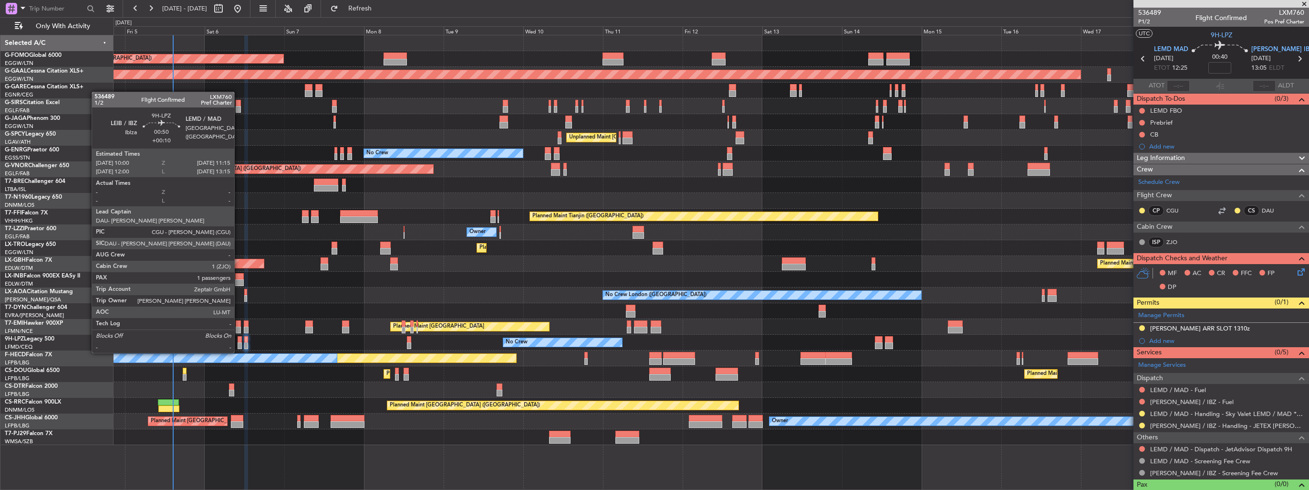
click at [239, 343] on div at bounding box center [240, 345] width 4 height 7
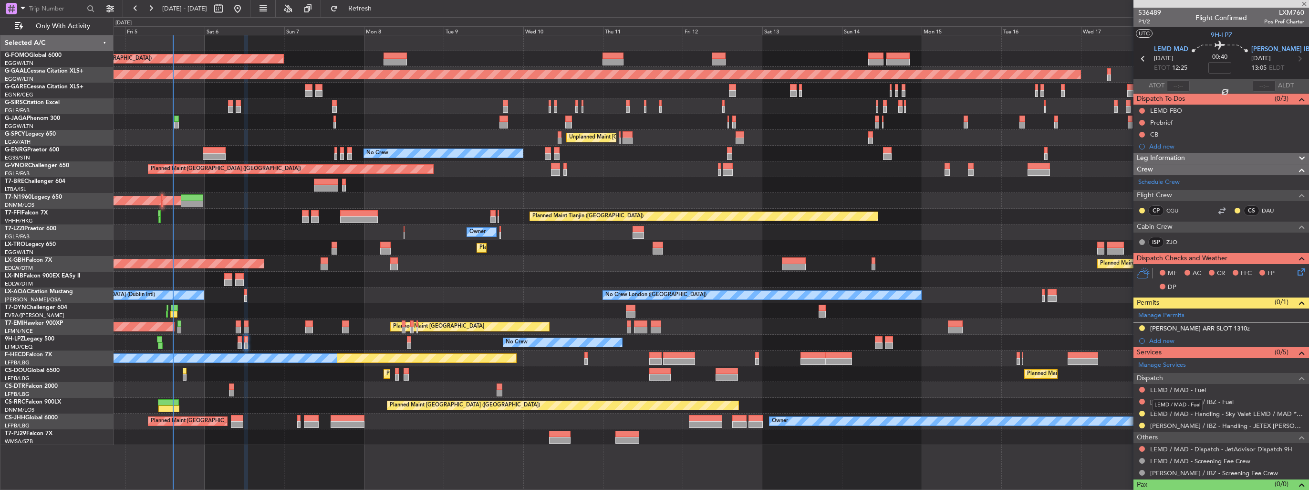
type input "+00:10"
type input "1"
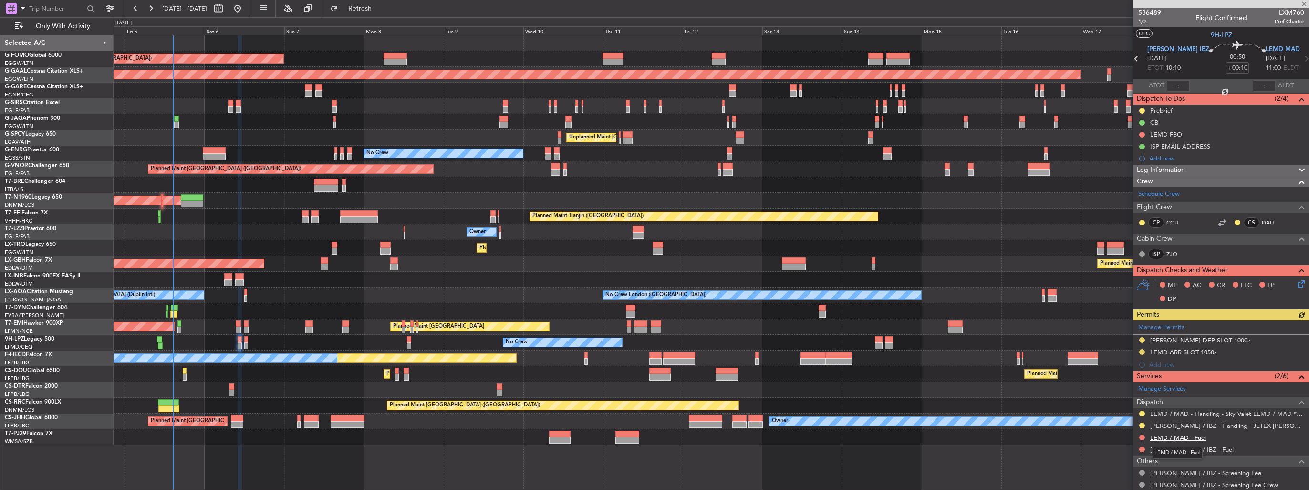
click at [1169, 435] on link "LEMD / MAD - Fuel" at bounding box center [1178, 437] width 56 height 8
click at [1187, 447] on link "[PERSON_NAME] / IBZ - Fuel" at bounding box center [1191, 449] width 83 height 8
click at [383, 13] on button "Refresh" at bounding box center [354, 8] width 57 height 15
click at [1141, 448] on button at bounding box center [1142, 449] width 6 height 6
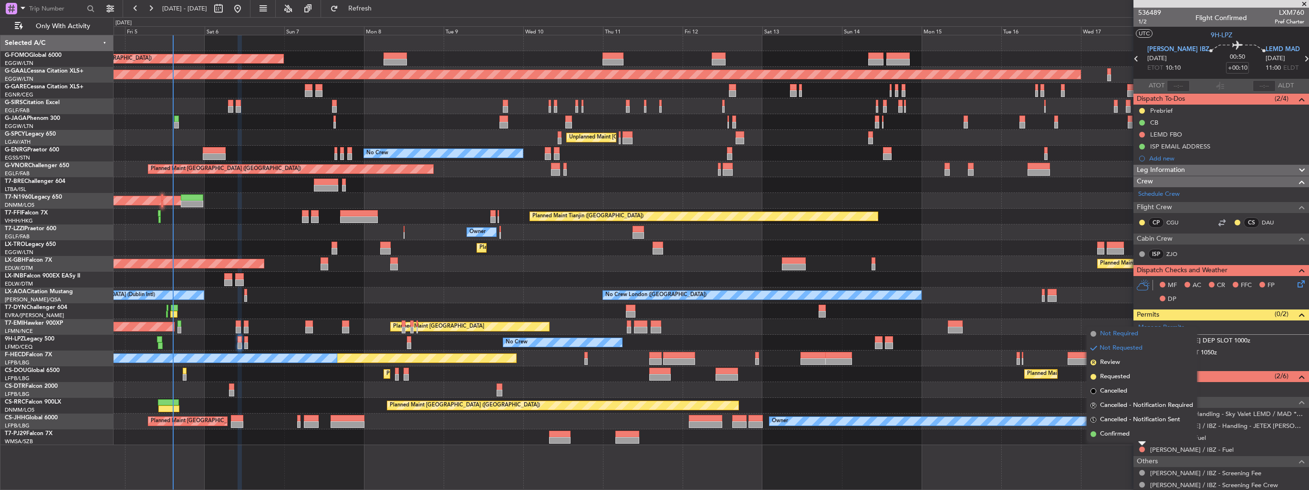
click at [1107, 334] on span "Not Required" at bounding box center [1119, 334] width 38 height 10
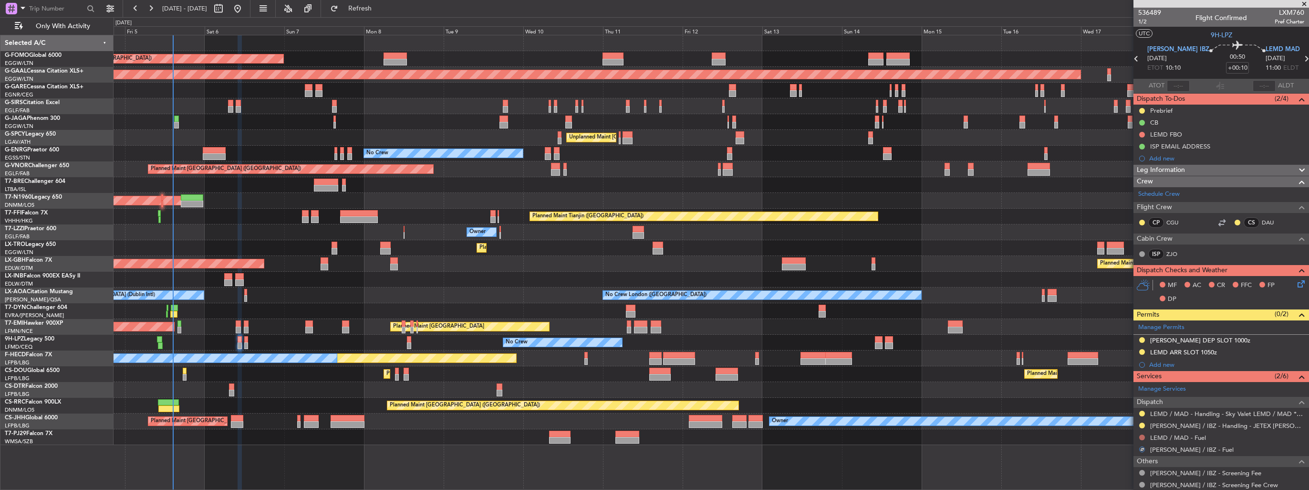
click at [1143, 435] on button at bounding box center [1142, 437] width 6 height 6
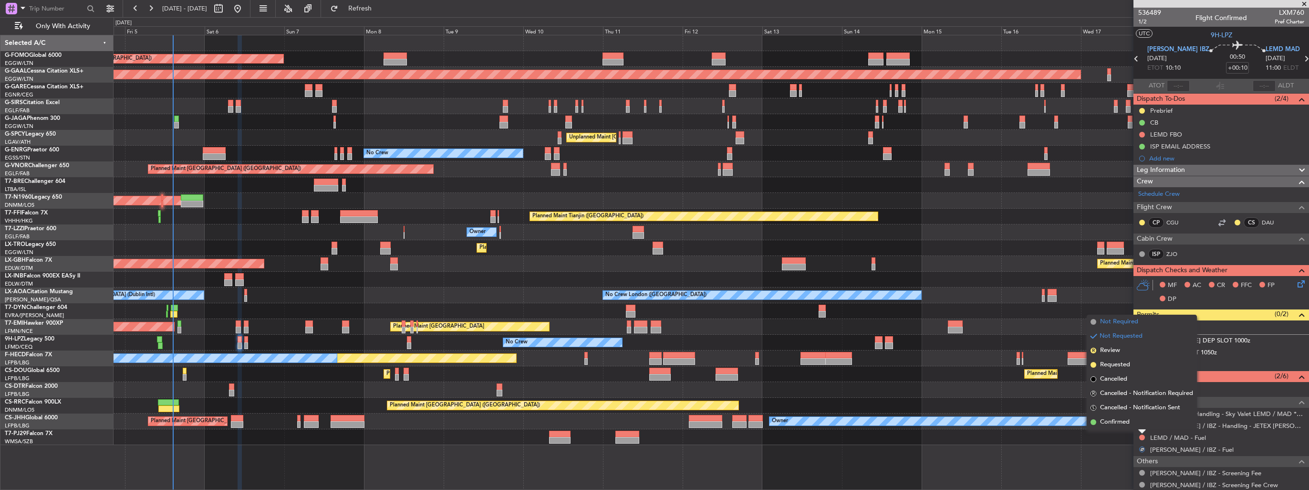
click at [1111, 320] on span "Not Required" at bounding box center [1119, 322] width 38 height 10
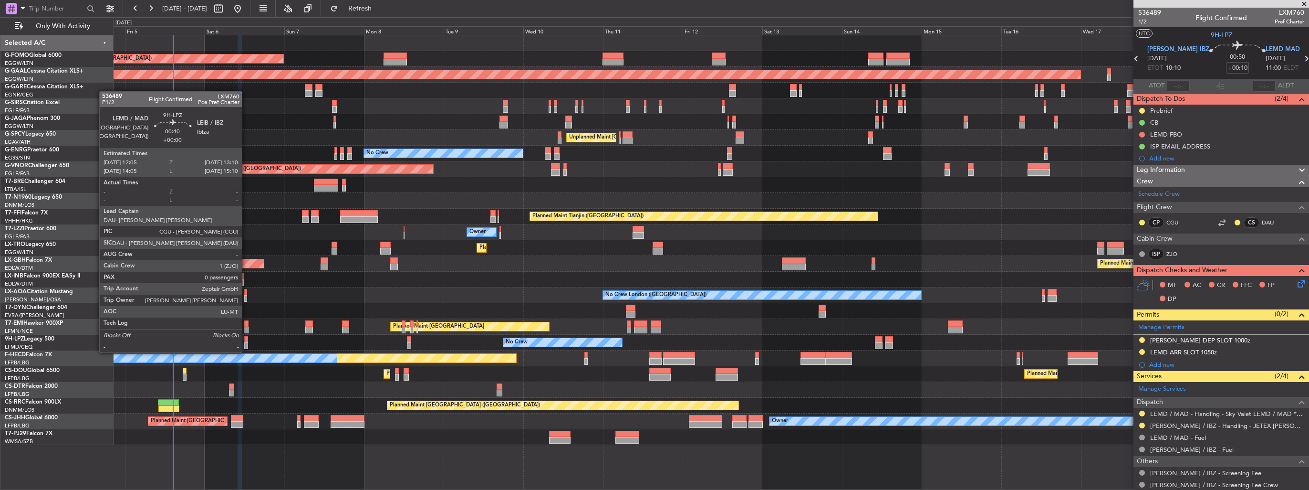
click at [246, 343] on div at bounding box center [246, 345] width 4 height 7
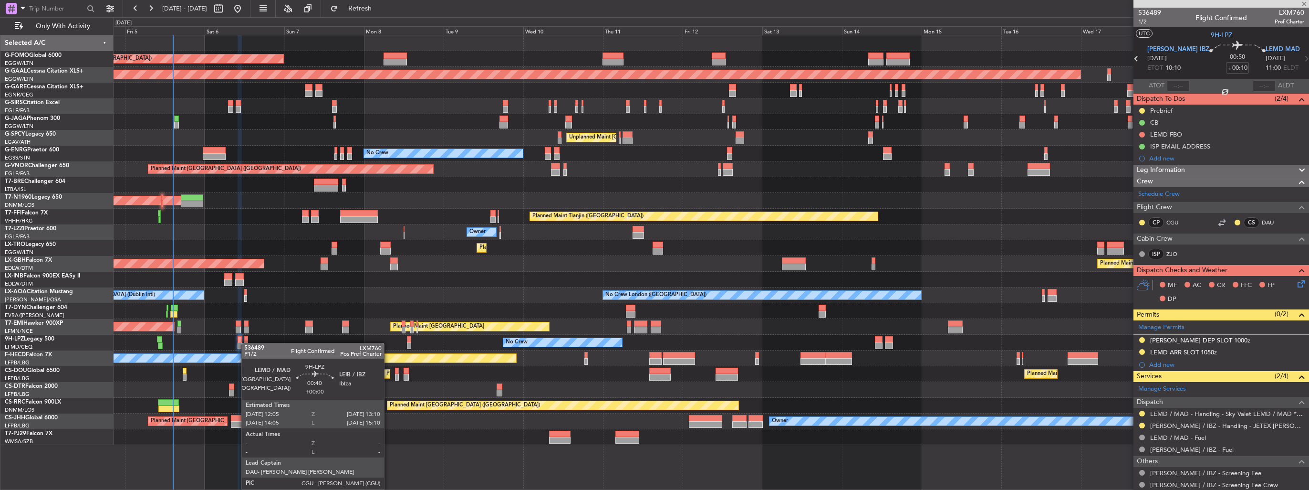
type input "0"
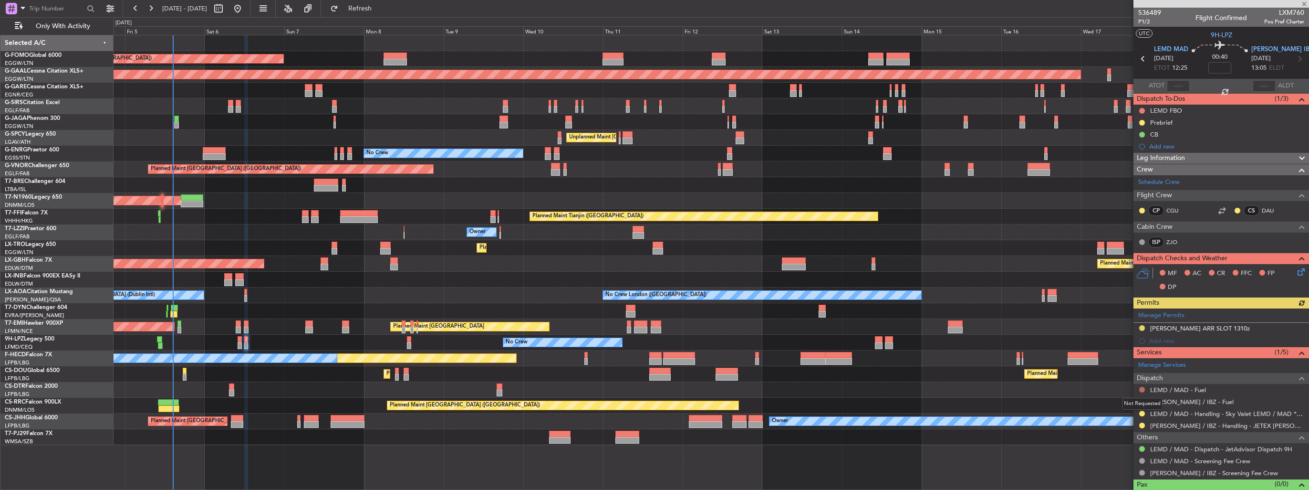
click at [1140, 389] on button at bounding box center [1142, 389] width 6 height 6
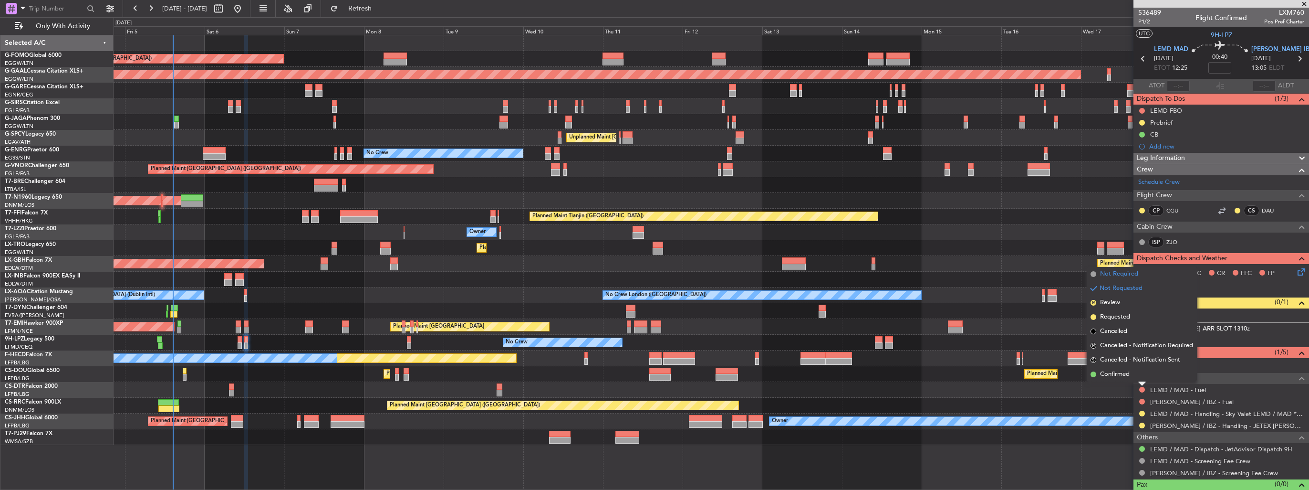
click at [1115, 278] on span "Not Required" at bounding box center [1119, 274] width 38 height 10
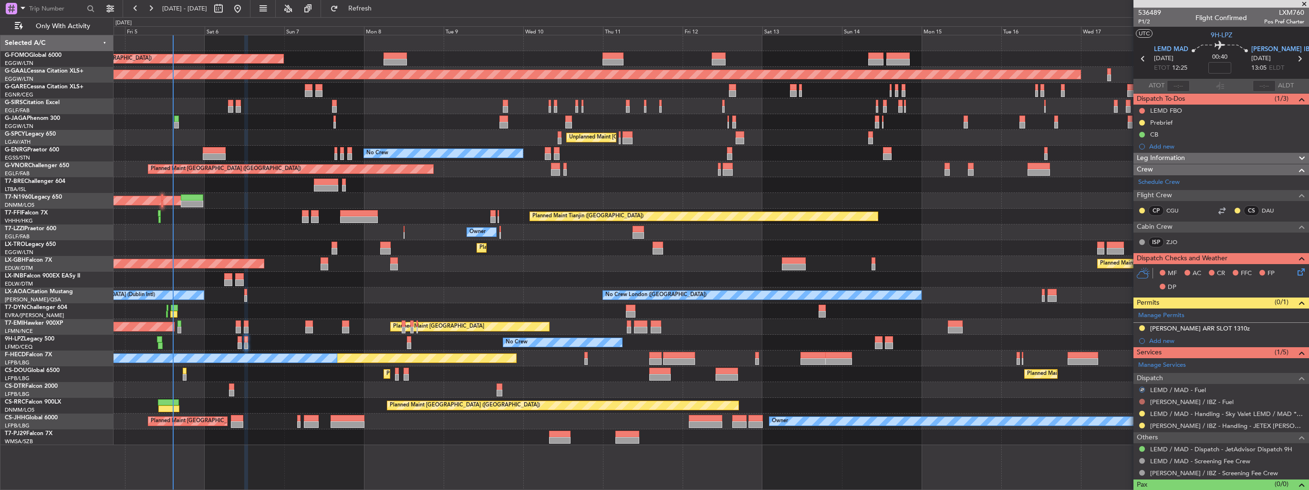
click at [1141, 402] on button at bounding box center [1142, 401] width 6 height 6
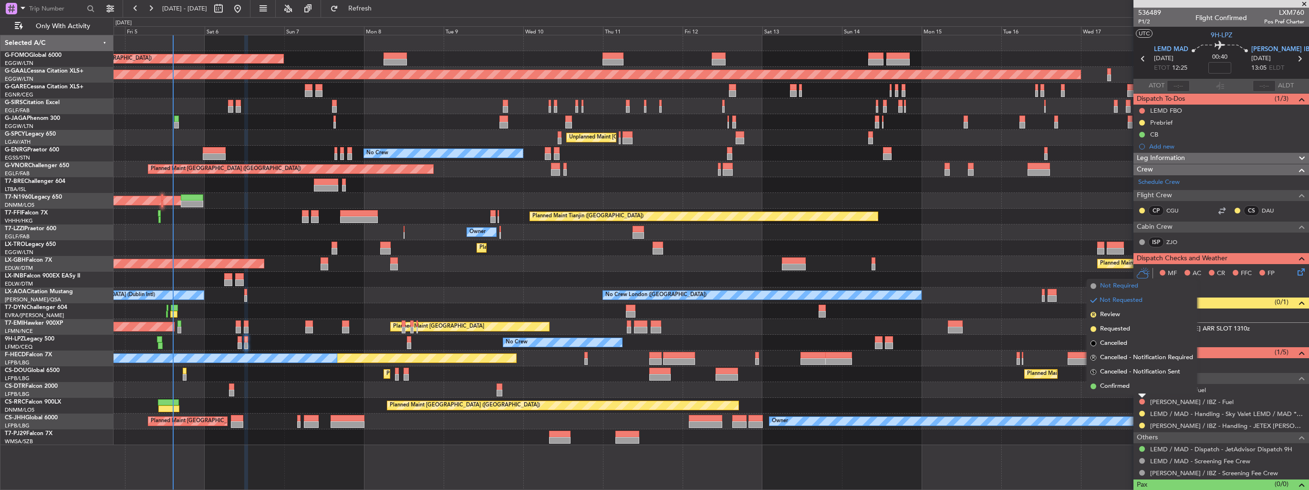
click at [1110, 290] on span "Not Required" at bounding box center [1119, 286] width 38 height 10
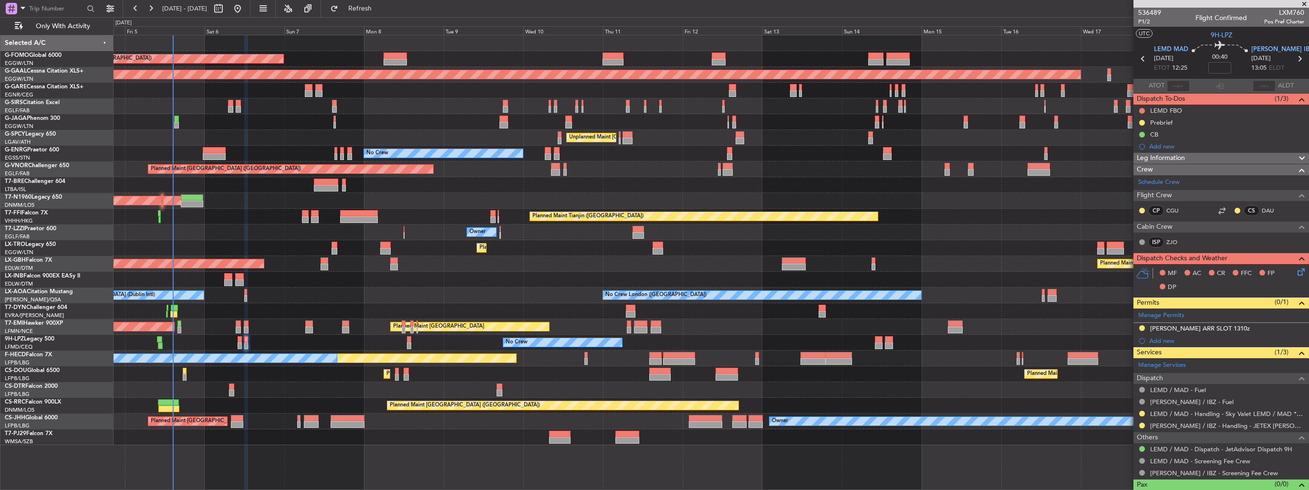
scroll to position [14, 0]
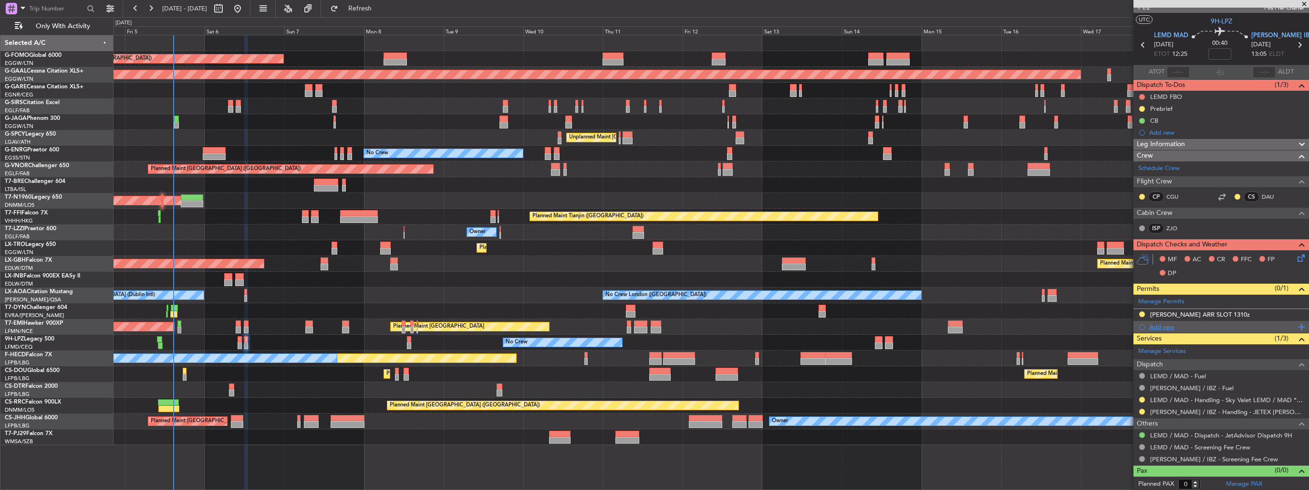
click at [1164, 326] on div "Add new" at bounding box center [1222, 327] width 146 height 8
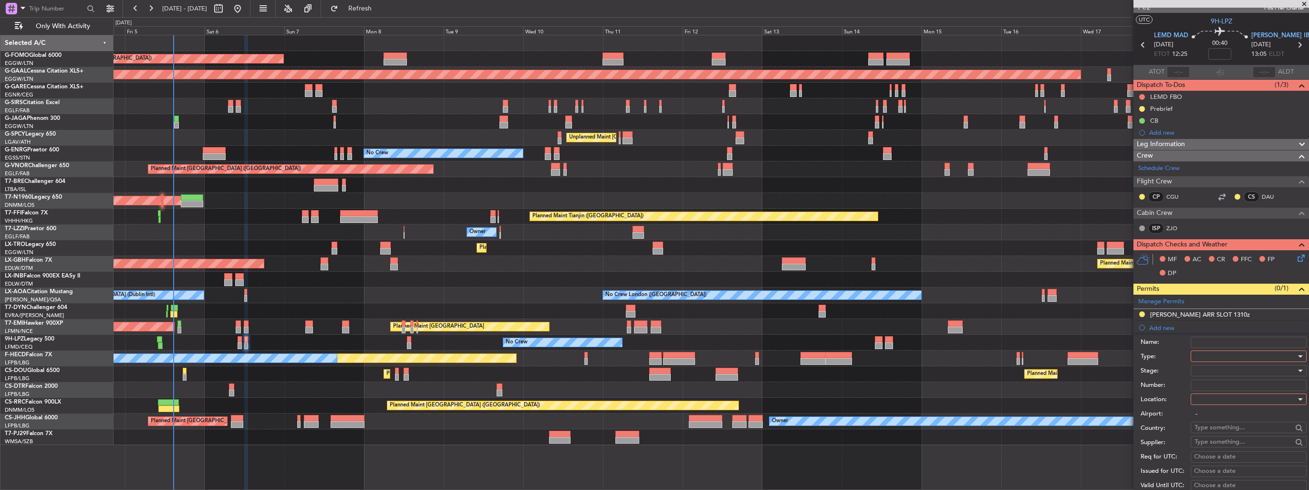
click at [1209, 351] on div at bounding box center [1246, 356] width 102 height 14
click at [1233, 451] on span "Slot" at bounding box center [1245, 446] width 100 height 14
click at [1216, 400] on div at bounding box center [1246, 399] width 102 height 14
click at [1221, 416] on span "Departure" at bounding box center [1245, 417] width 100 height 14
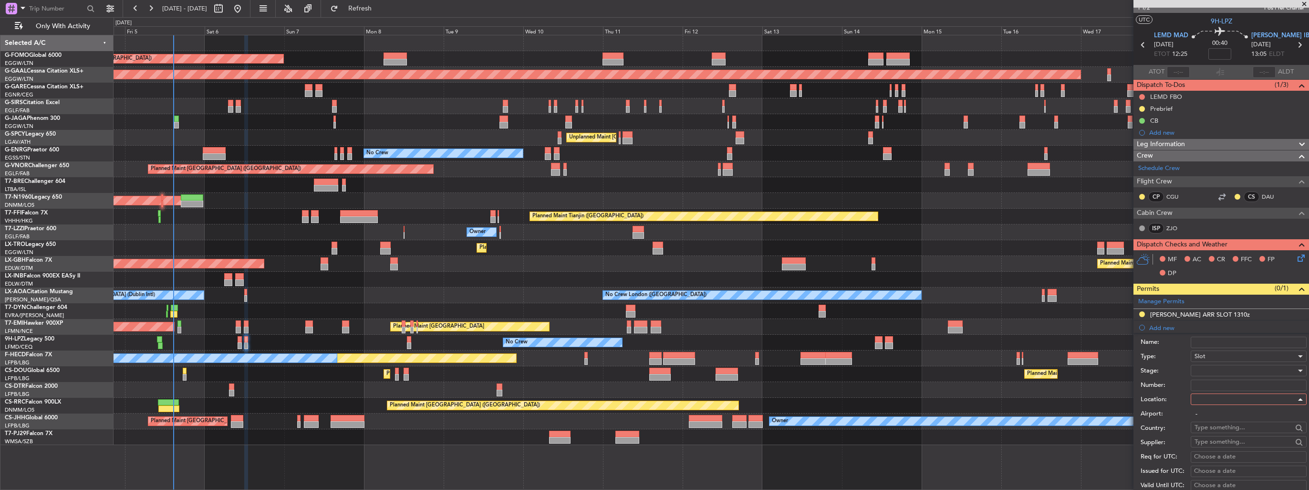
type input "LEMD / MAD"
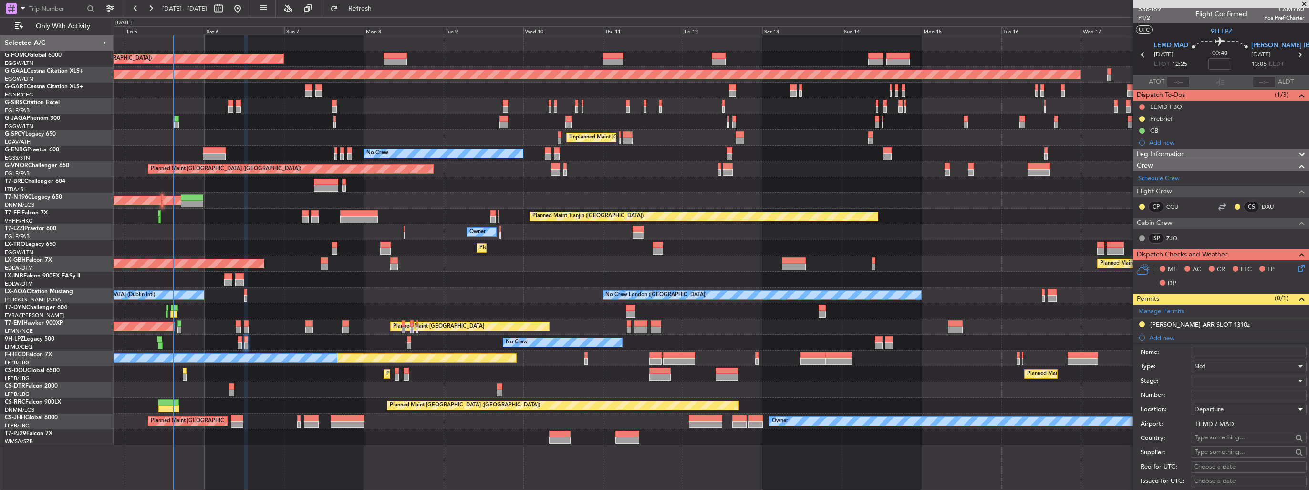
scroll to position [0, 0]
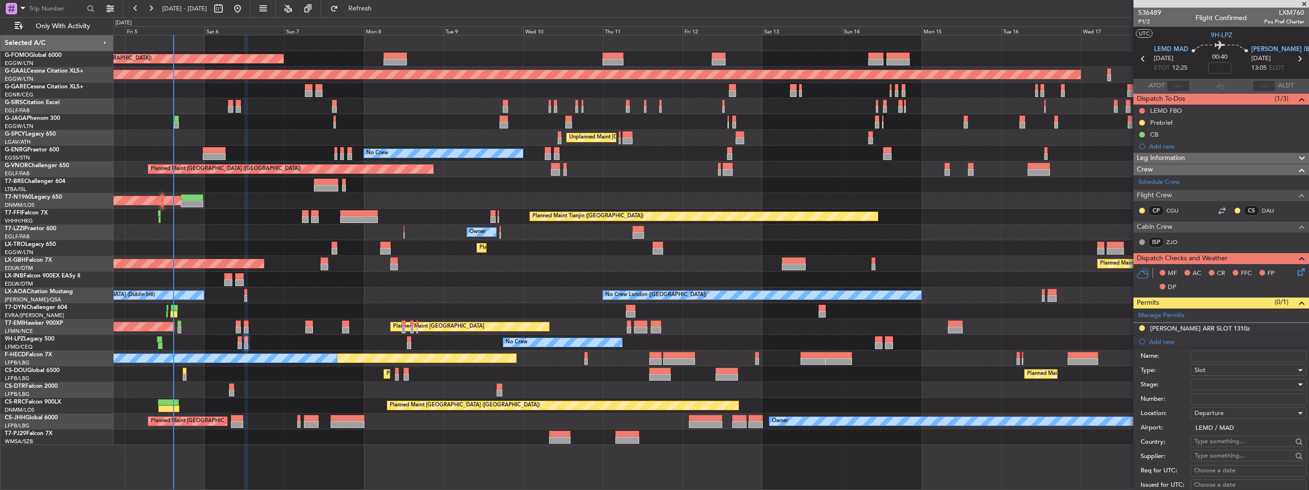
click at [1208, 384] on div at bounding box center [1246, 384] width 102 height 14
click at [1222, 441] on span "Requested" at bounding box center [1245, 445] width 100 height 14
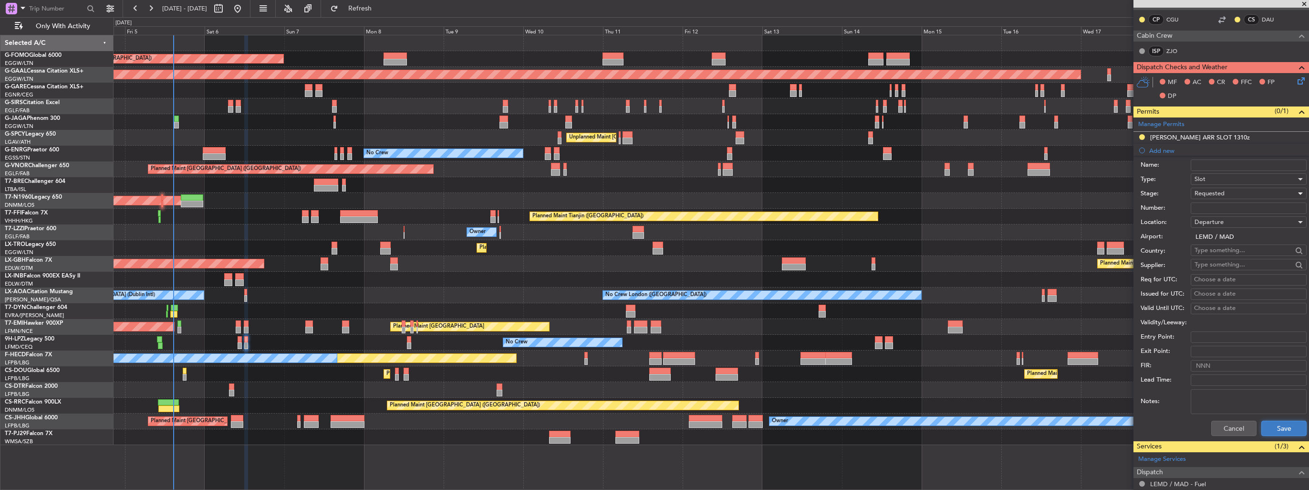
click at [1271, 432] on button "Save" at bounding box center [1283, 427] width 45 height 15
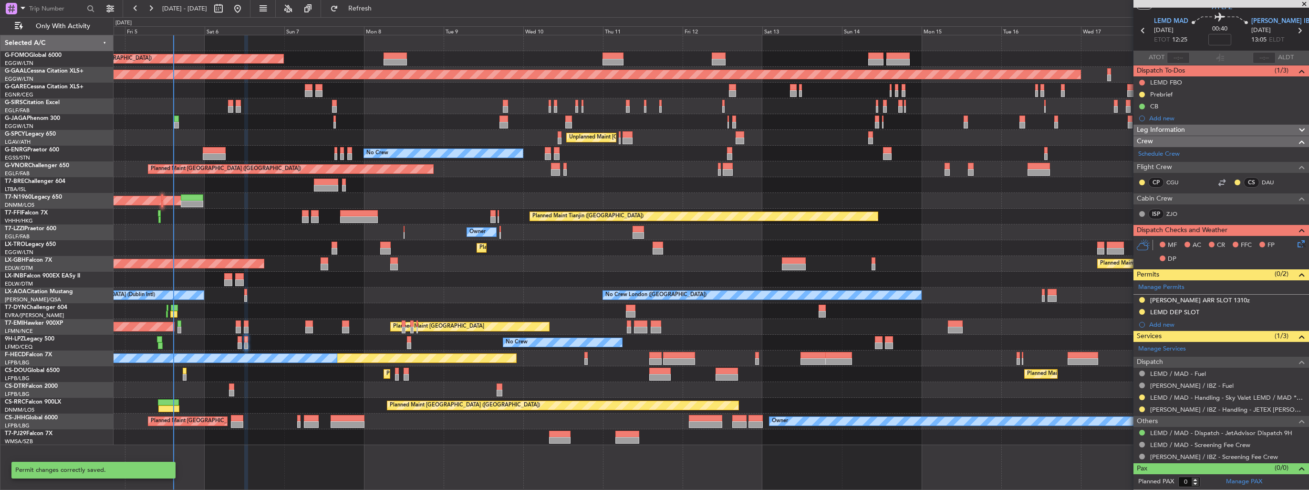
scroll to position [26, 0]
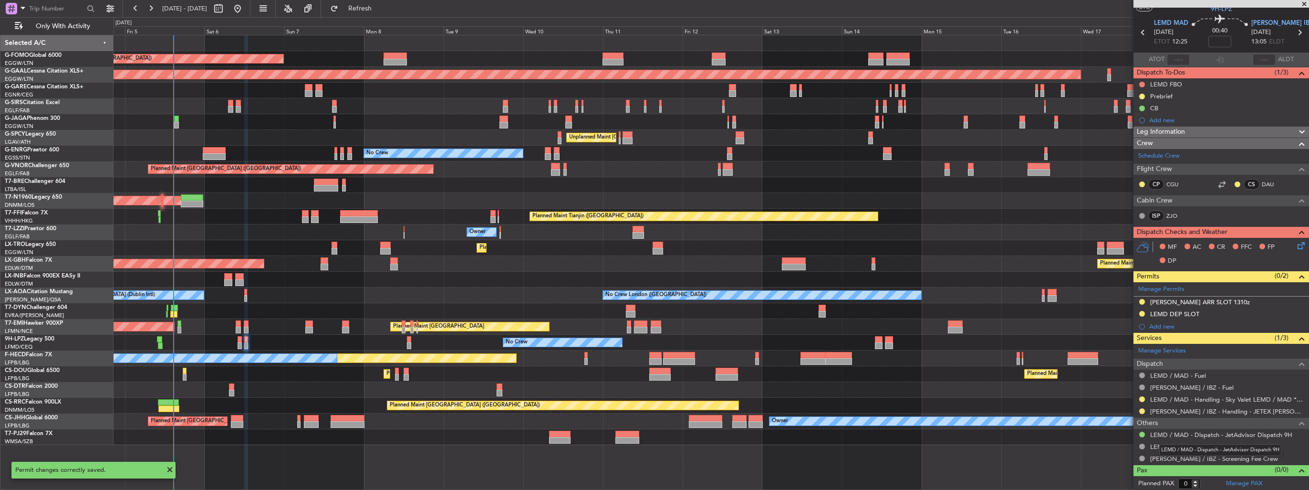
type input "+00:05"
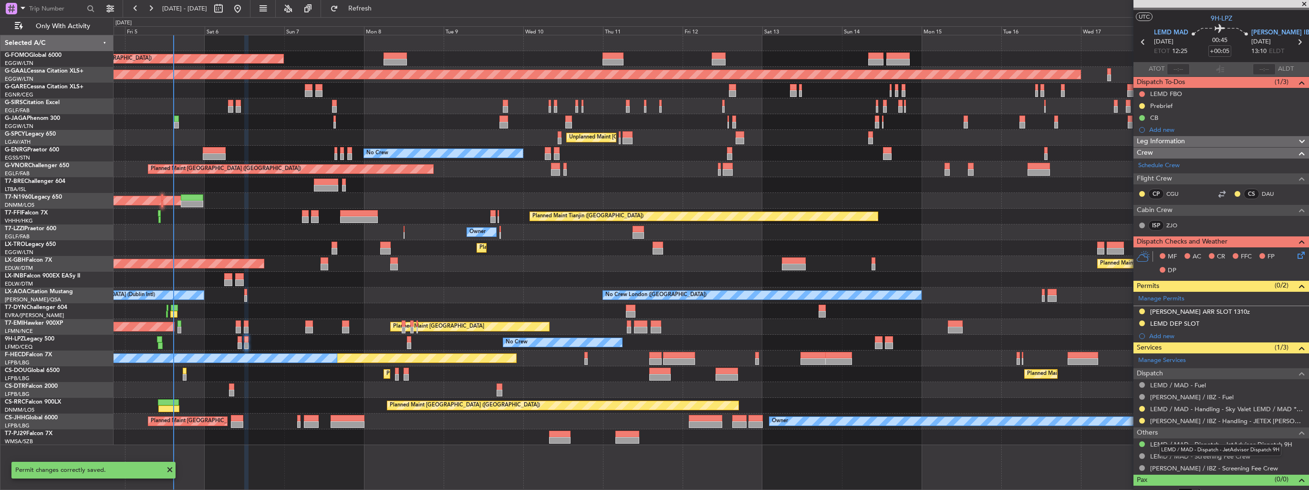
scroll to position [0, 0]
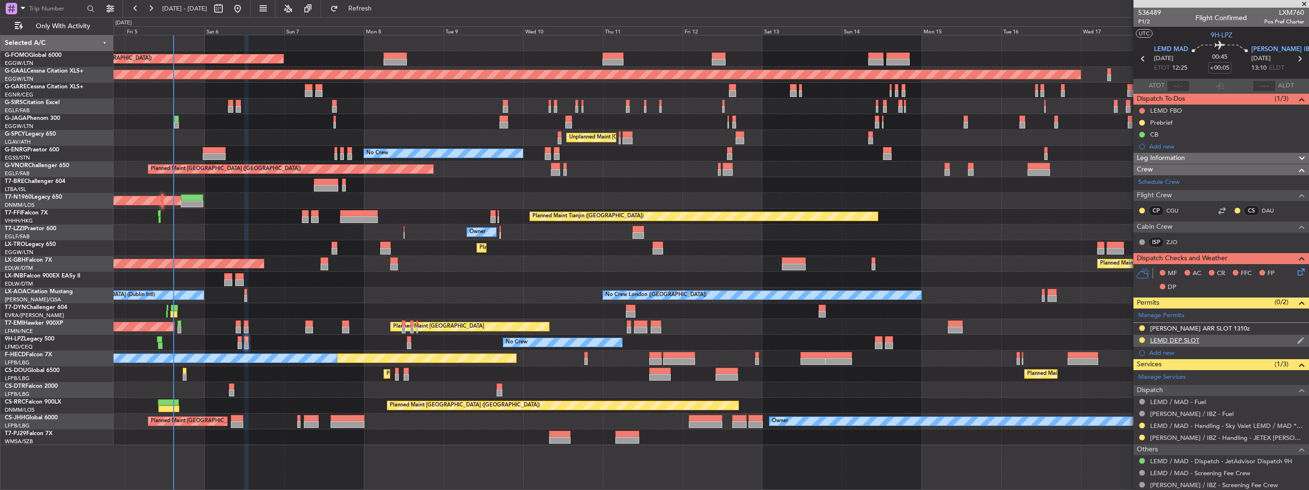
click at [1297, 341] on img at bounding box center [1300, 340] width 7 height 9
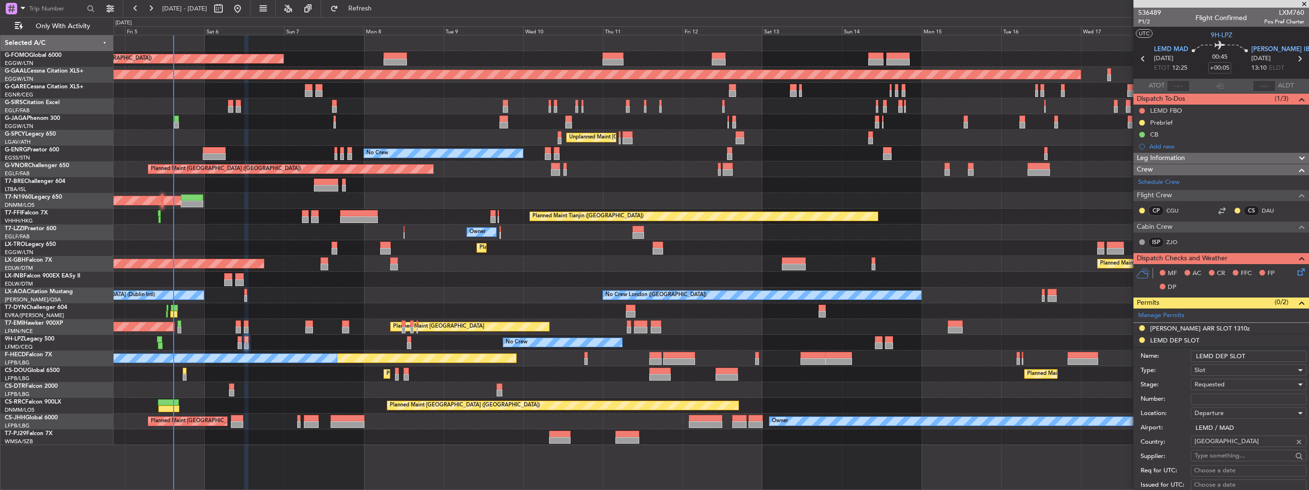
click at [1262, 357] on input "LEMD DEP SLOT" at bounding box center [1249, 355] width 116 height 11
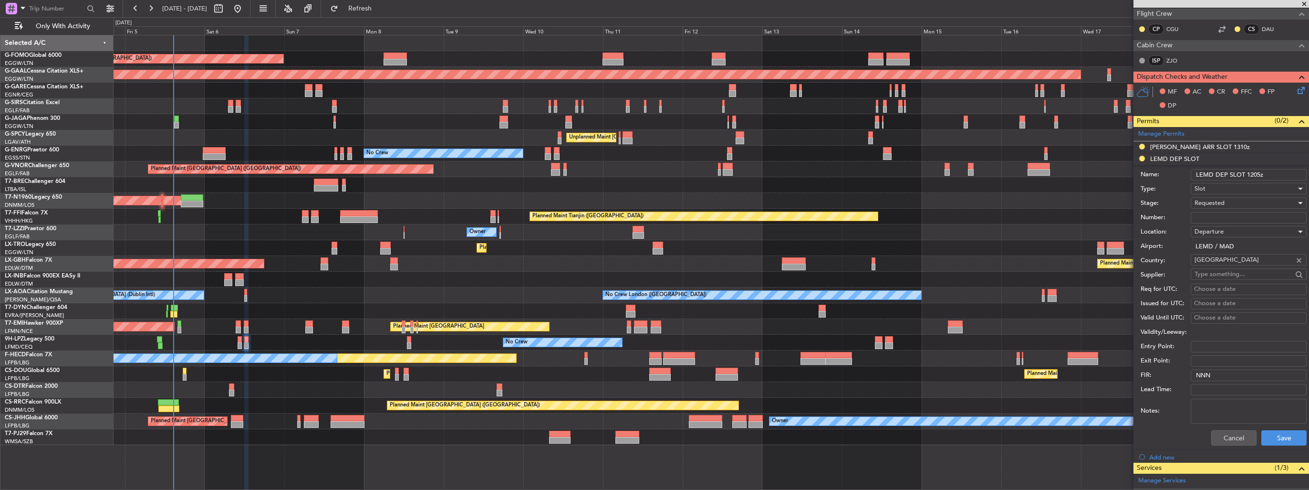
scroll to position [239, 0]
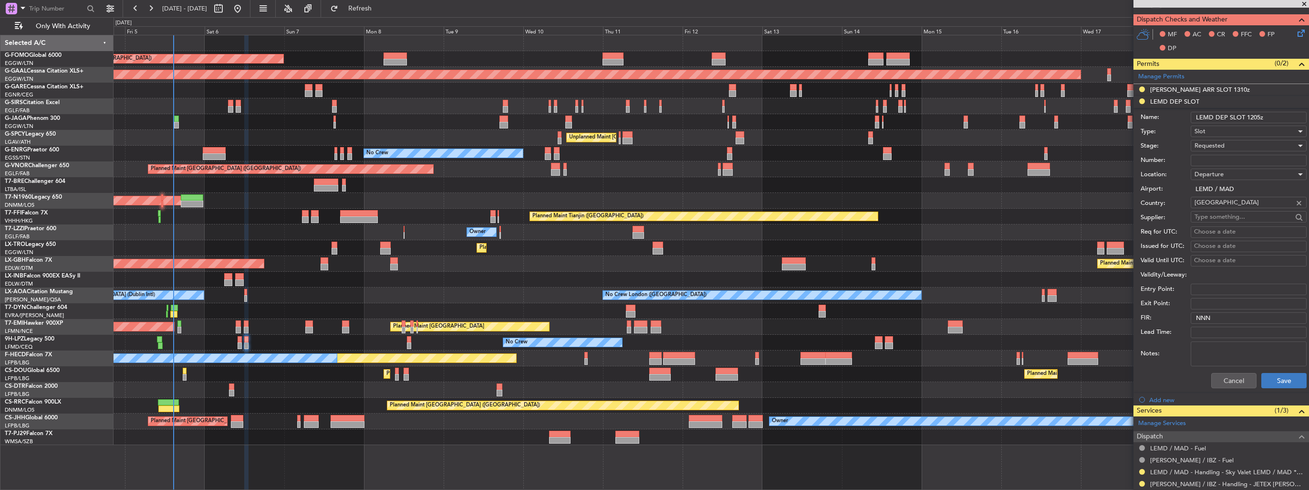
type input "LEMD DEP SLOT 1205z"
click at [1267, 380] on button "Save" at bounding box center [1283, 380] width 45 height 15
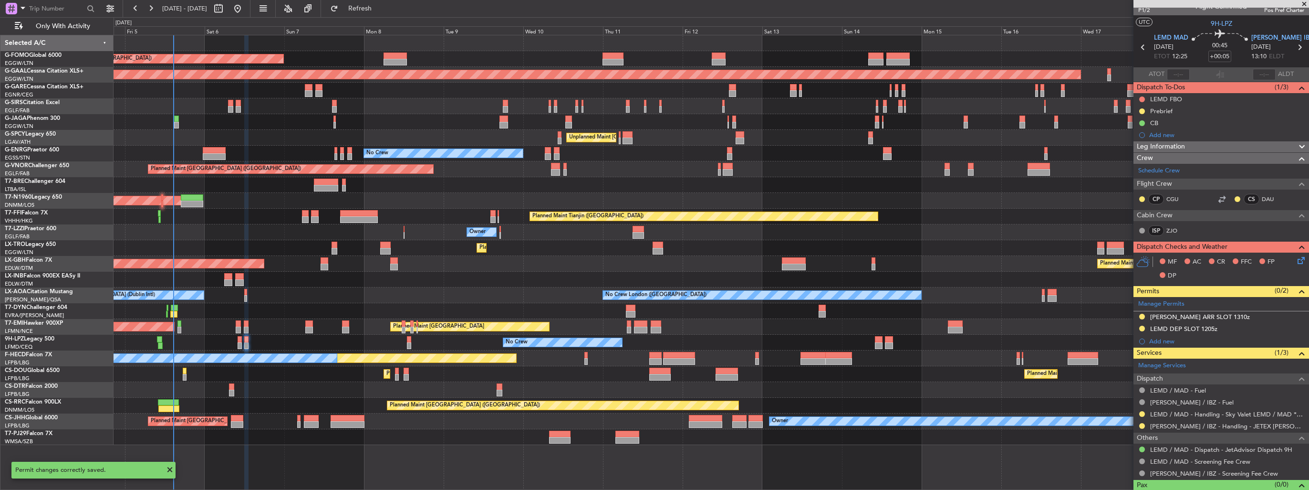
scroll to position [0, 0]
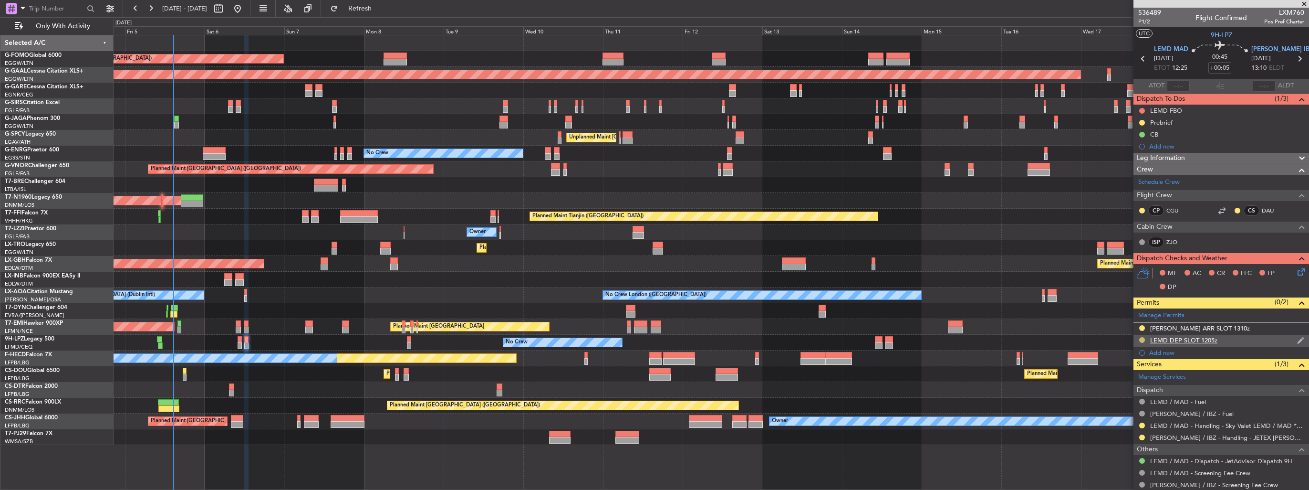
click at [1141, 339] on button at bounding box center [1142, 340] width 6 height 6
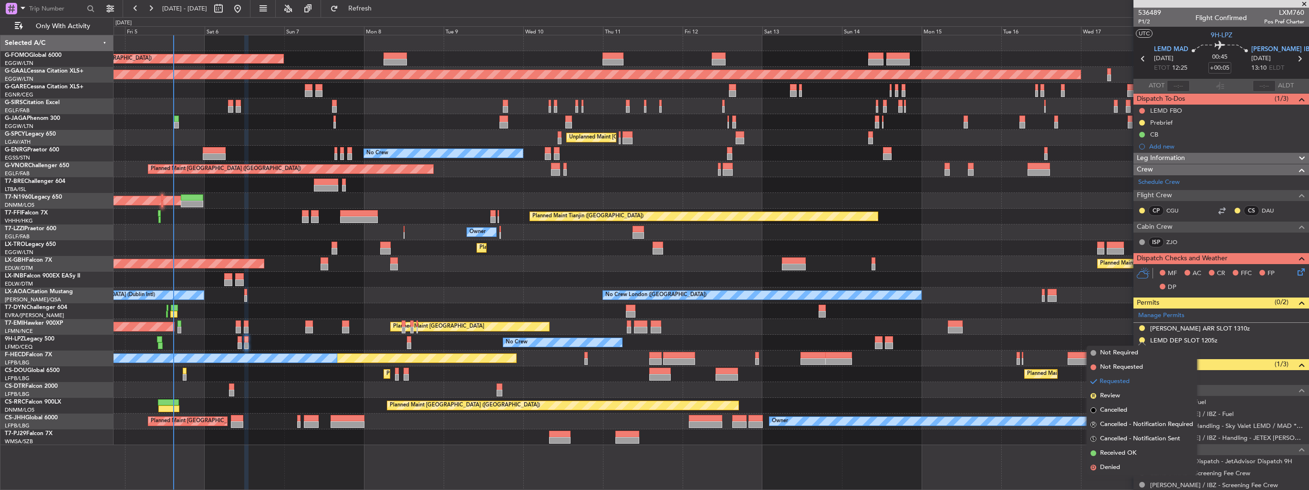
drag, startPoint x: 1110, startPoint y: 451, endPoint x: 1125, endPoint y: 436, distance: 21.3
click at [1110, 451] on span "Received OK" at bounding box center [1118, 453] width 36 height 10
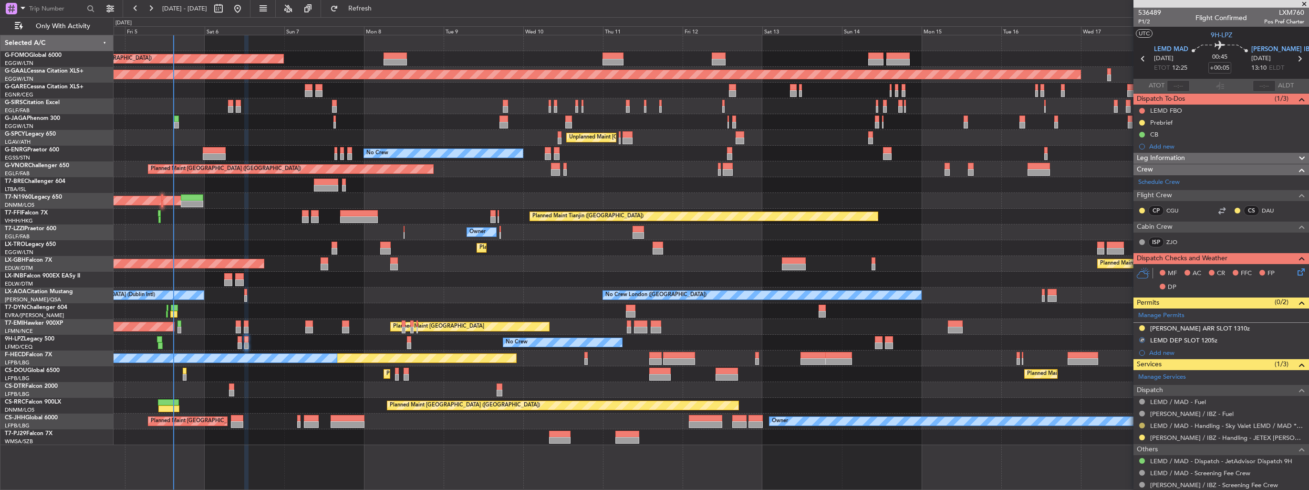
click at [1139, 423] on button at bounding box center [1142, 425] width 6 height 6
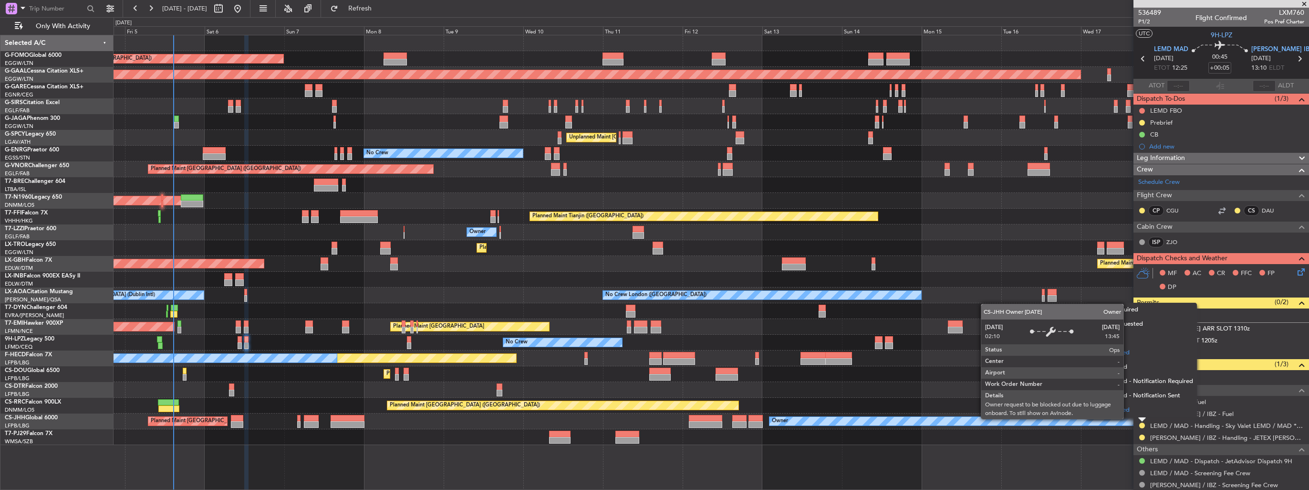
click at [1126, 411] on span "Confirmed" at bounding box center [1115, 410] width 30 height 10
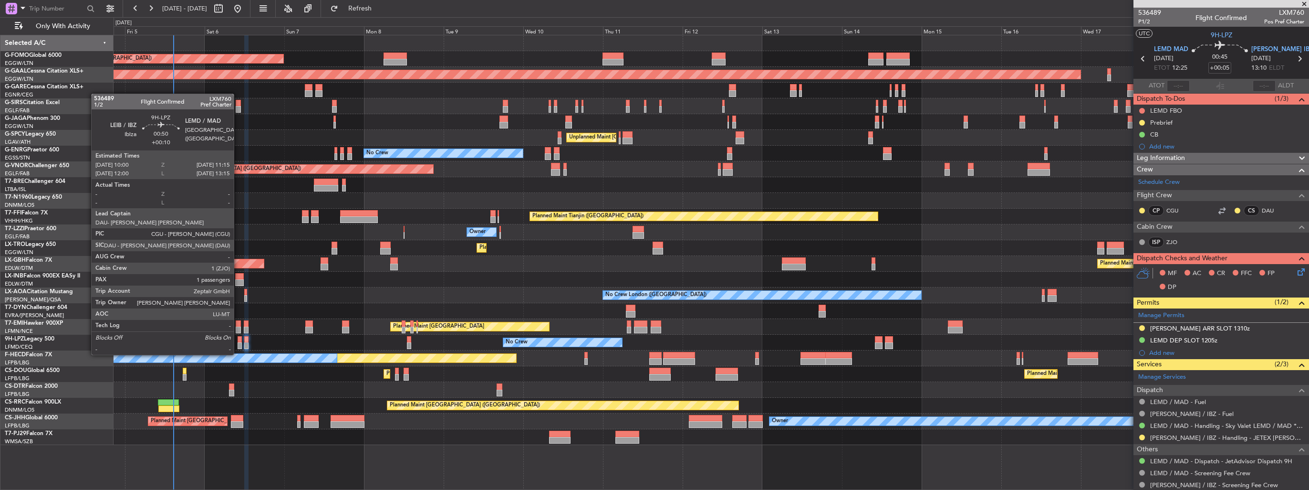
click at [238, 345] on div at bounding box center [240, 345] width 4 height 7
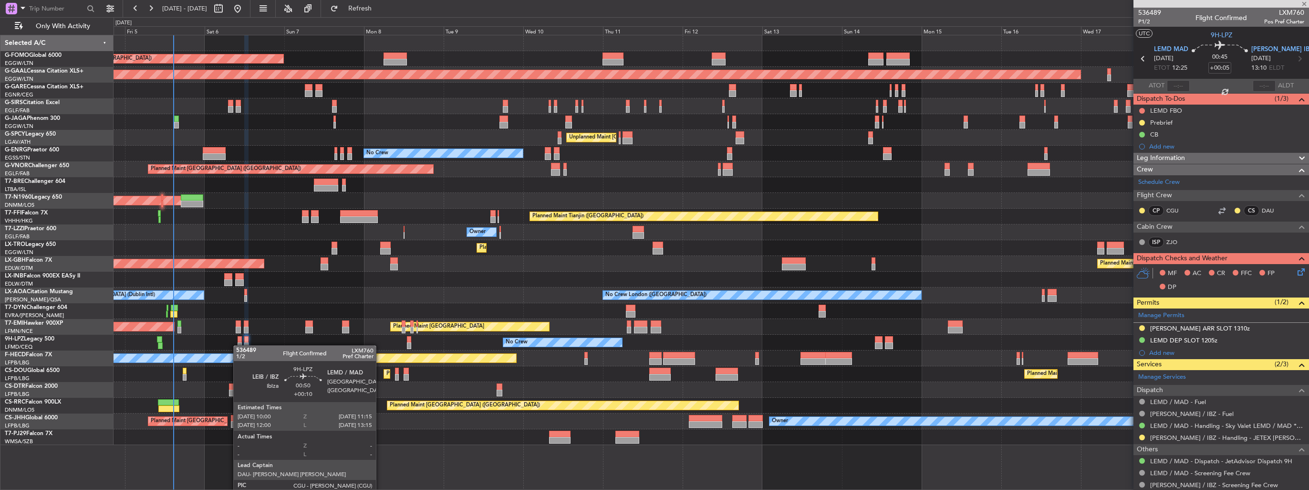
type input "+00:10"
type input "1"
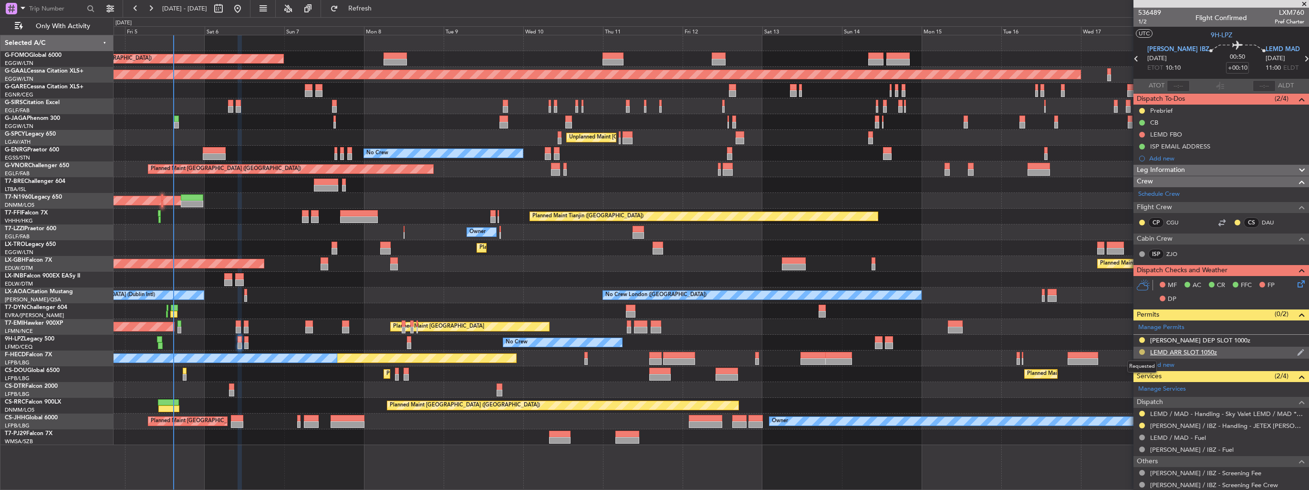
click at [1143, 350] on button at bounding box center [1142, 352] width 6 height 6
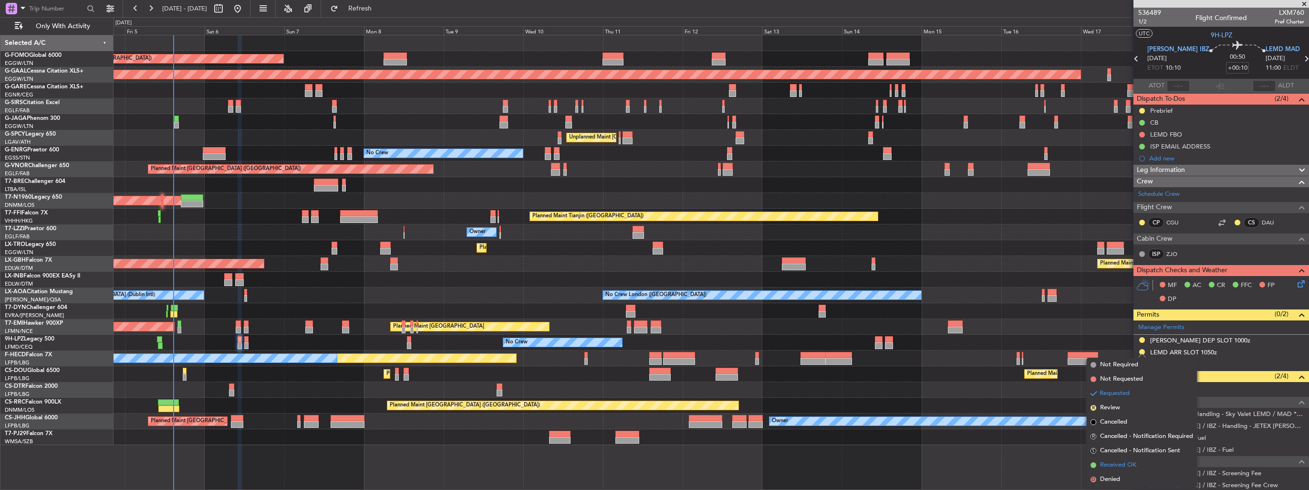
click at [1115, 465] on span "Received OK" at bounding box center [1118, 465] width 36 height 10
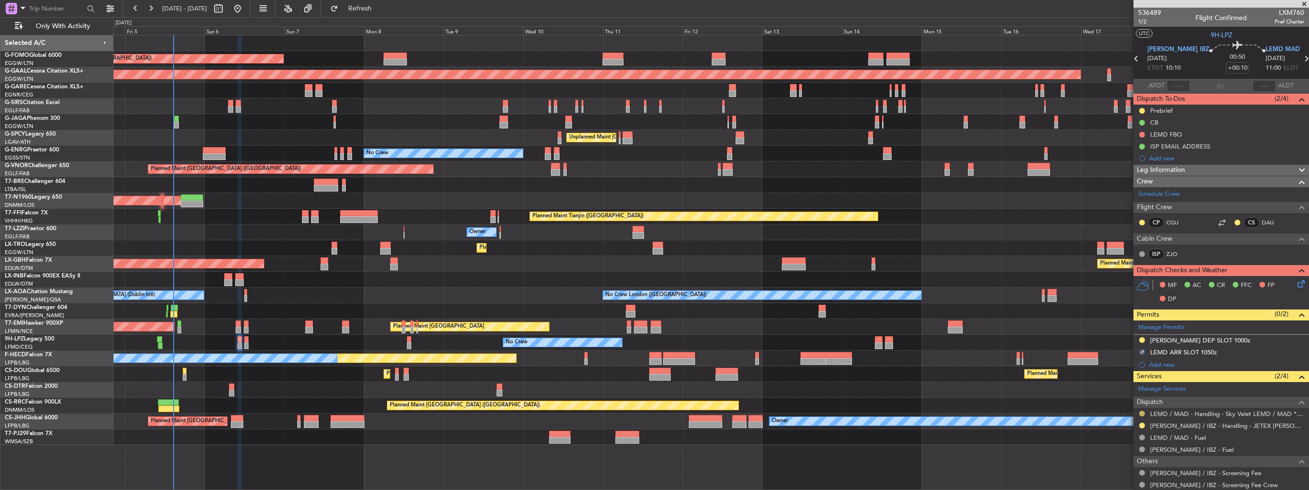
click at [1144, 413] on button at bounding box center [1142, 413] width 6 height 6
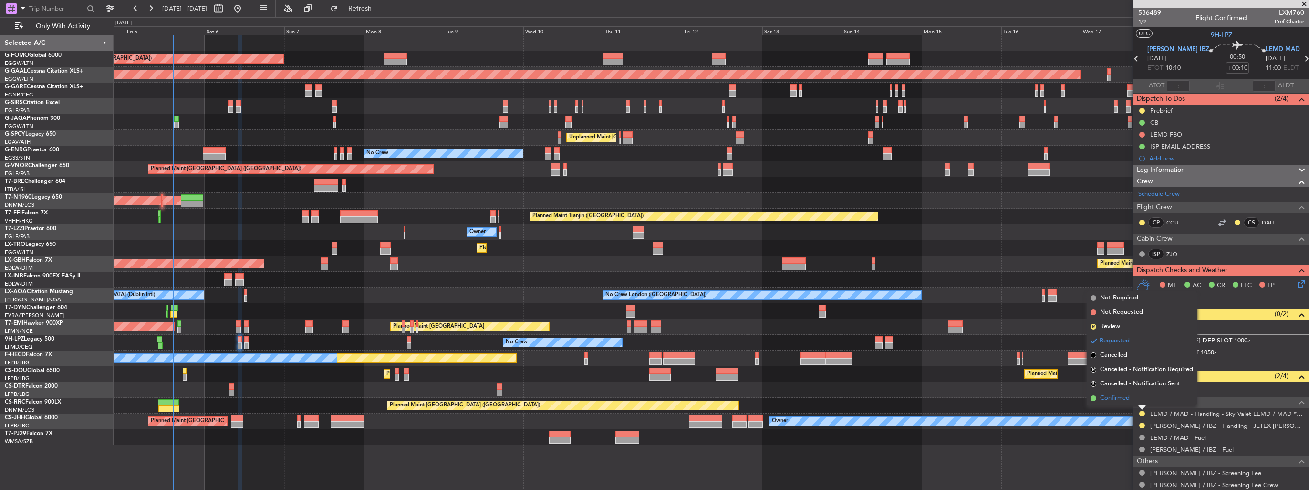
click at [1126, 397] on span "Confirmed" at bounding box center [1115, 398] width 30 height 10
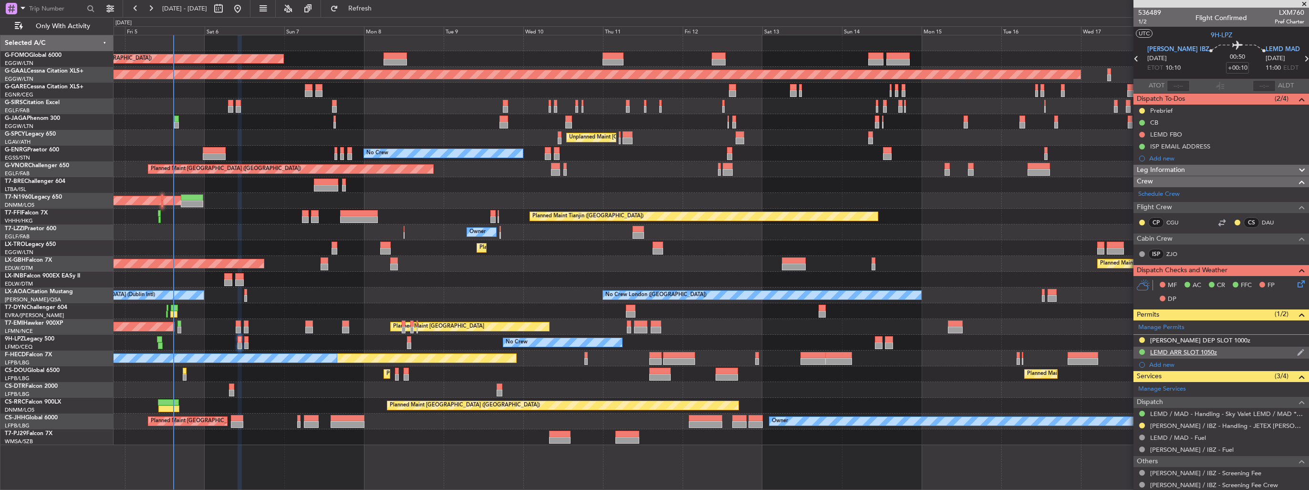
click at [1297, 349] on img at bounding box center [1300, 352] width 7 height 9
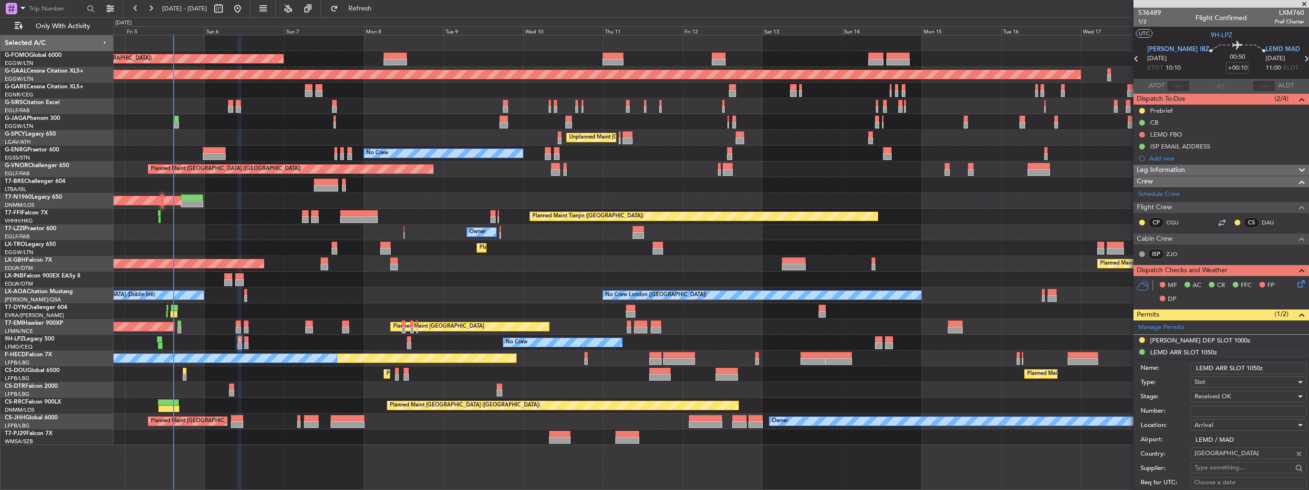
drag, startPoint x: 1275, startPoint y: 364, endPoint x: 1250, endPoint y: 364, distance: 25.3
click at [1250, 364] on input "LEMD ARR SLOT 1050z" at bounding box center [1249, 367] width 116 height 11
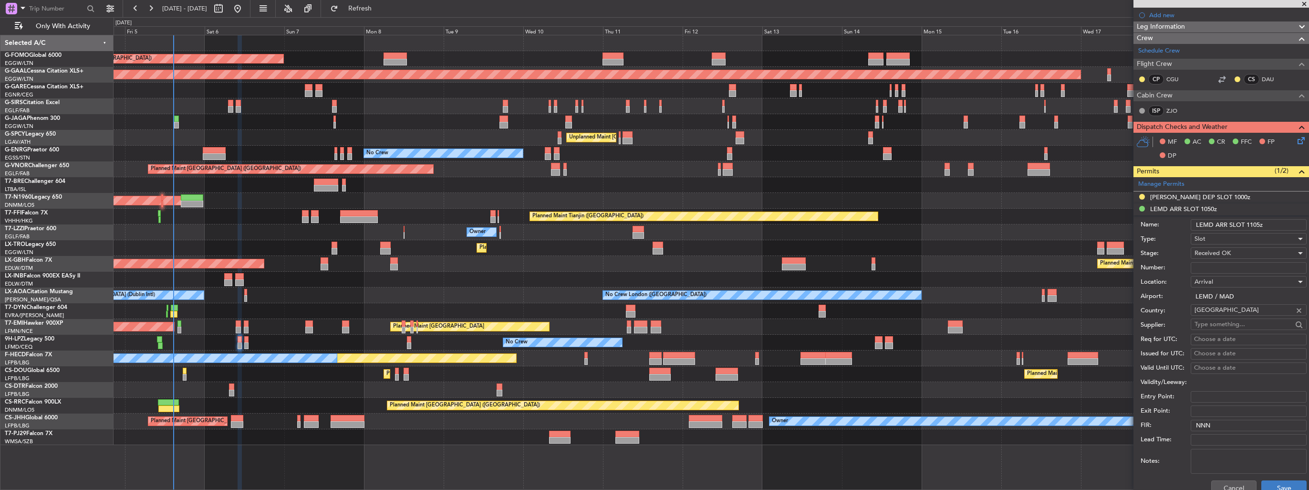
type input "LEMD ARR SLOT 1105z"
click at [1276, 482] on button "Save" at bounding box center [1283, 487] width 45 height 15
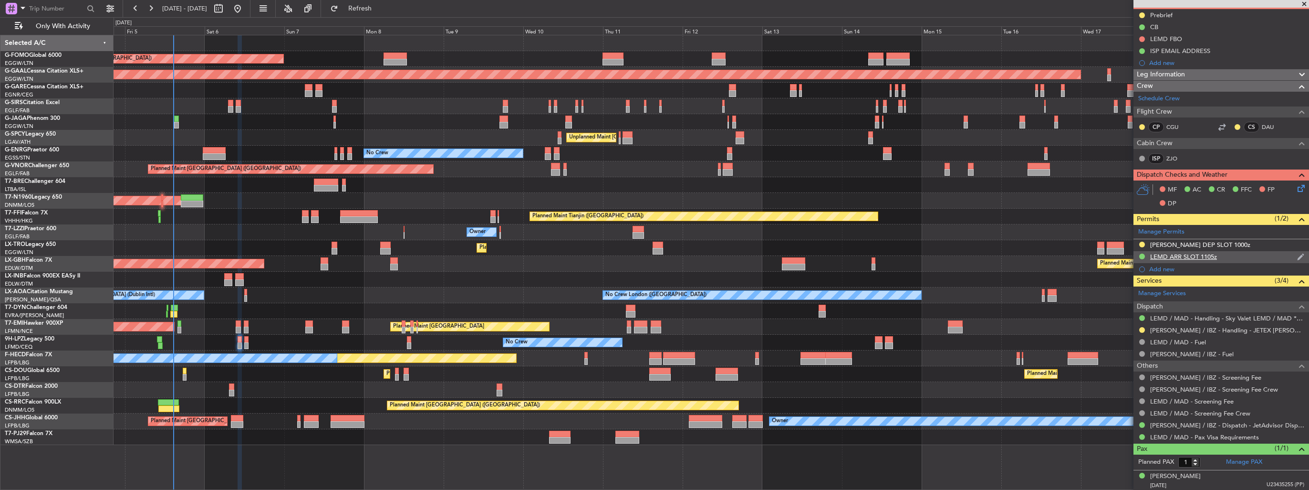
scroll to position [0, 0]
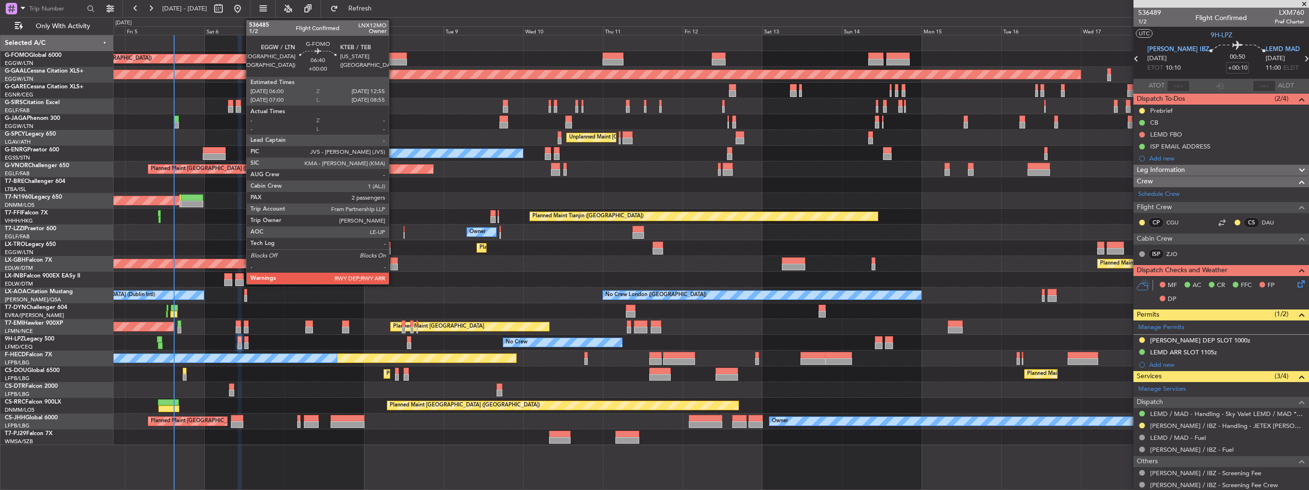
click at [393, 59] on div at bounding box center [395, 62] width 23 height 7
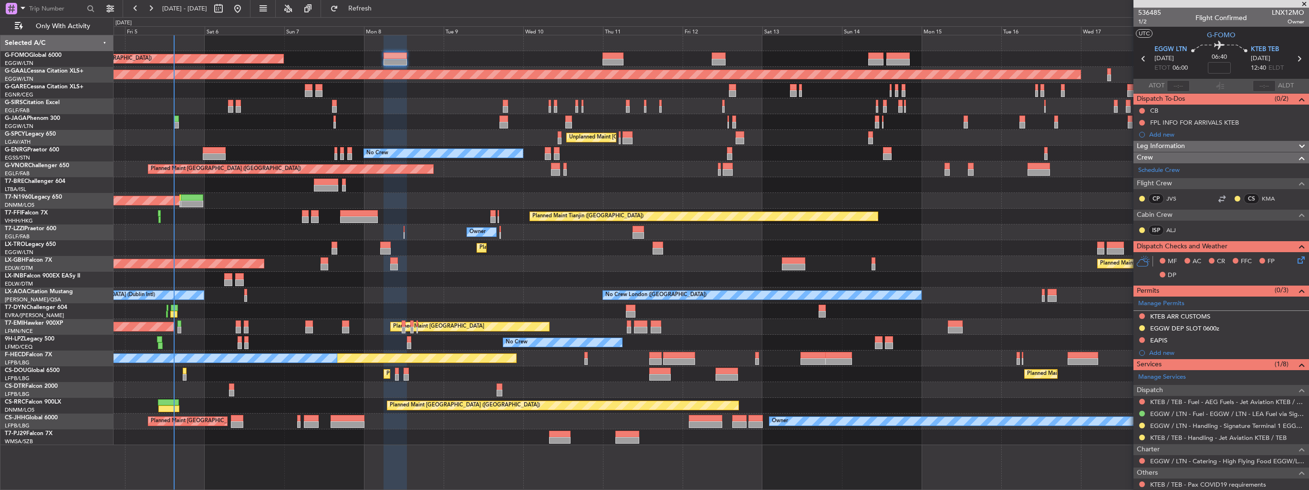
click at [1142, 437] on button at bounding box center [1142, 437] width 6 height 6
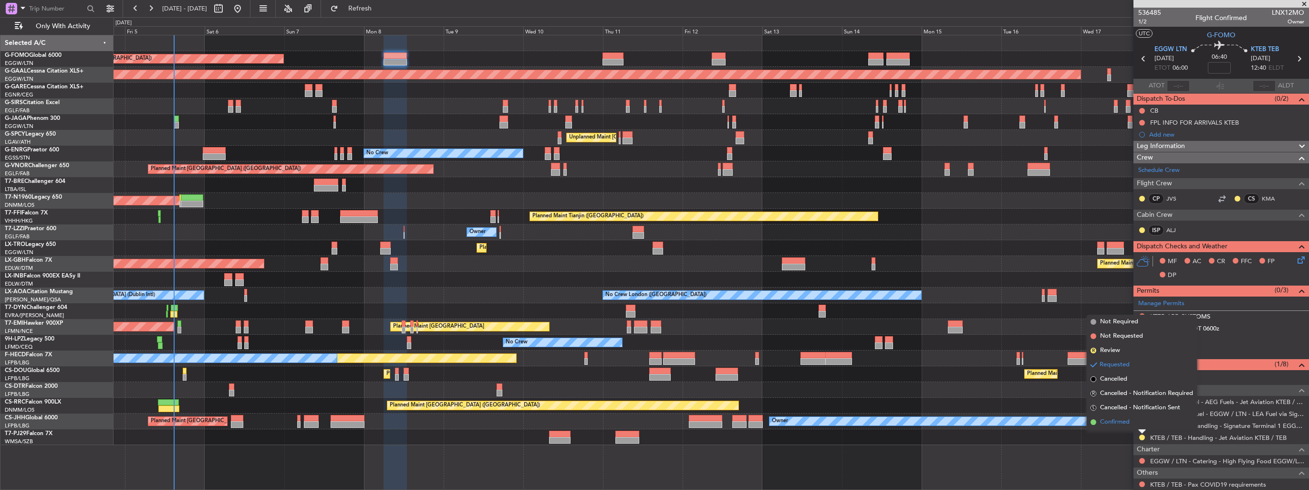
click at [1126, 423] on span "Confirmed" at bounding box center [1115, 422] width 30 height 10
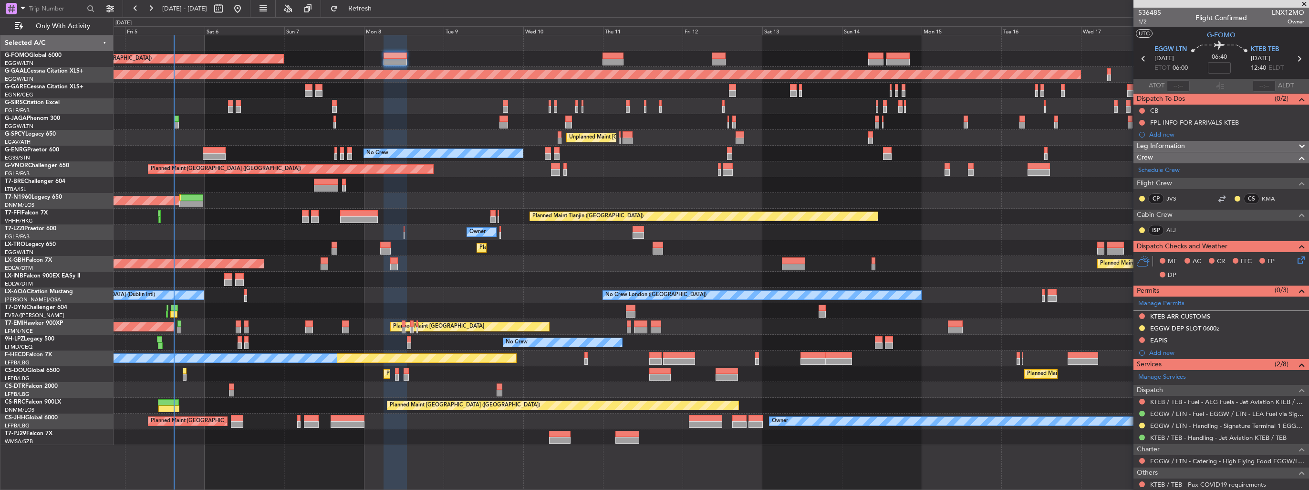
click at [1295, 62] on icon at bounding box center [1299, 58] width 12 height 12
type input "1"
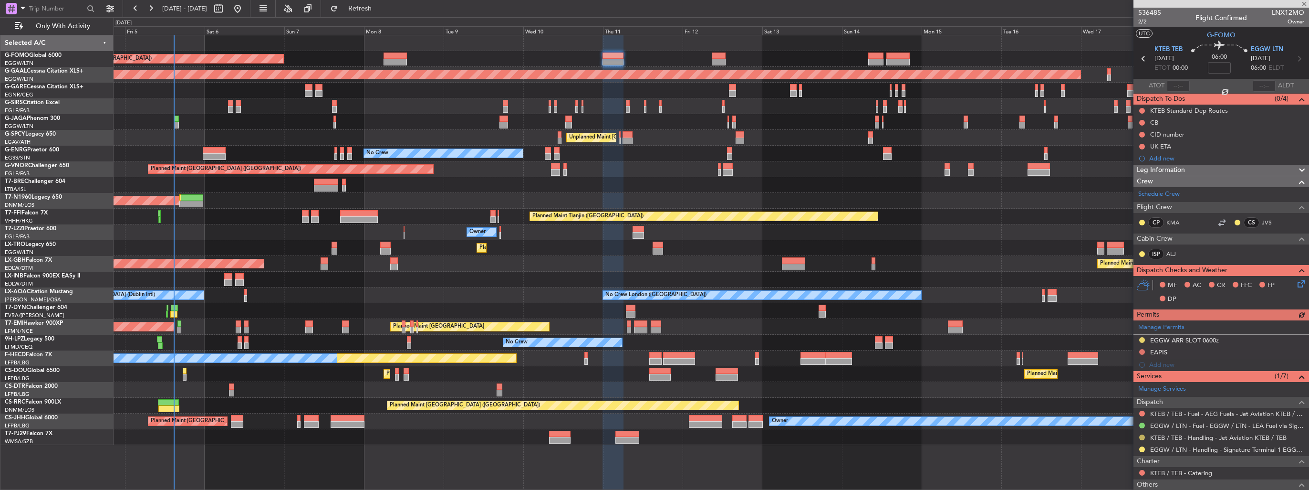
click at [1140, 436] on button at bounding box center [1142, 437] width 6 height 6
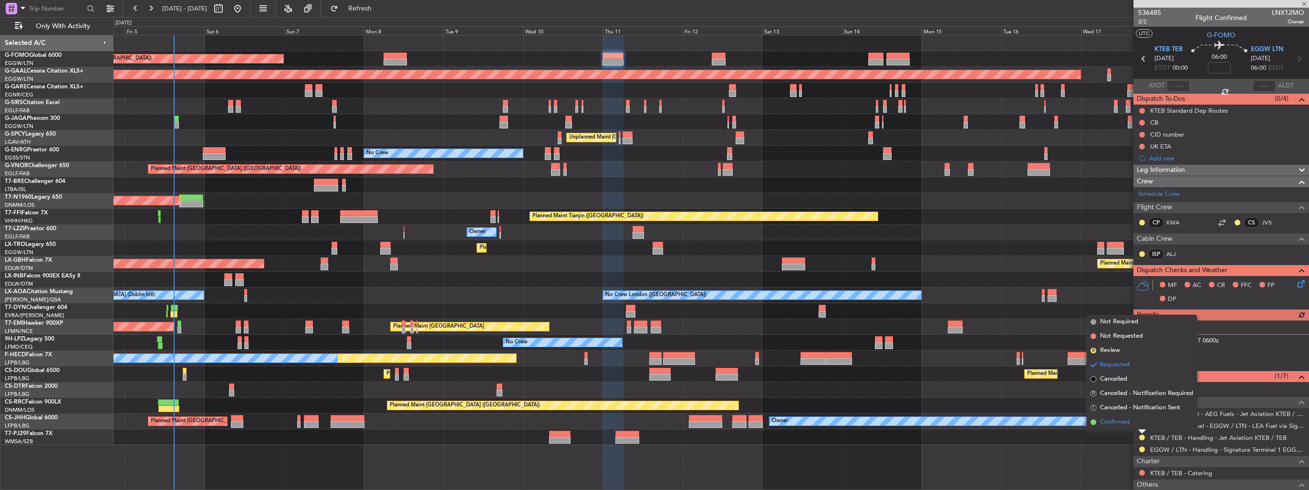
click at [1115, 421] on span "Confirmed" at bounding box center [1115, 422] width 30 height 10
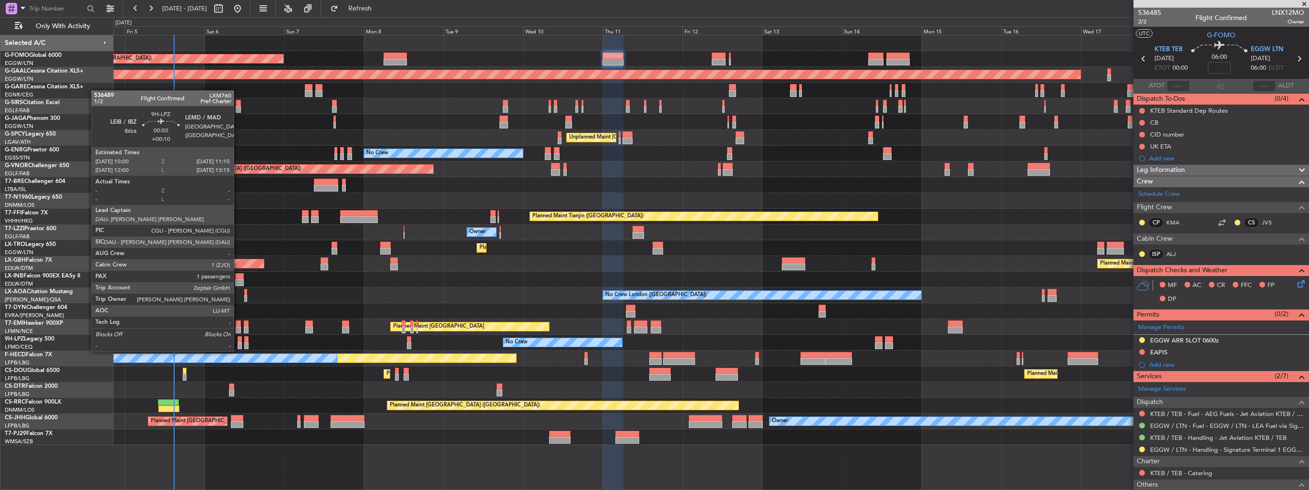
click at [238, 342] on div at bounding box center [240, 345] width 4 height 7
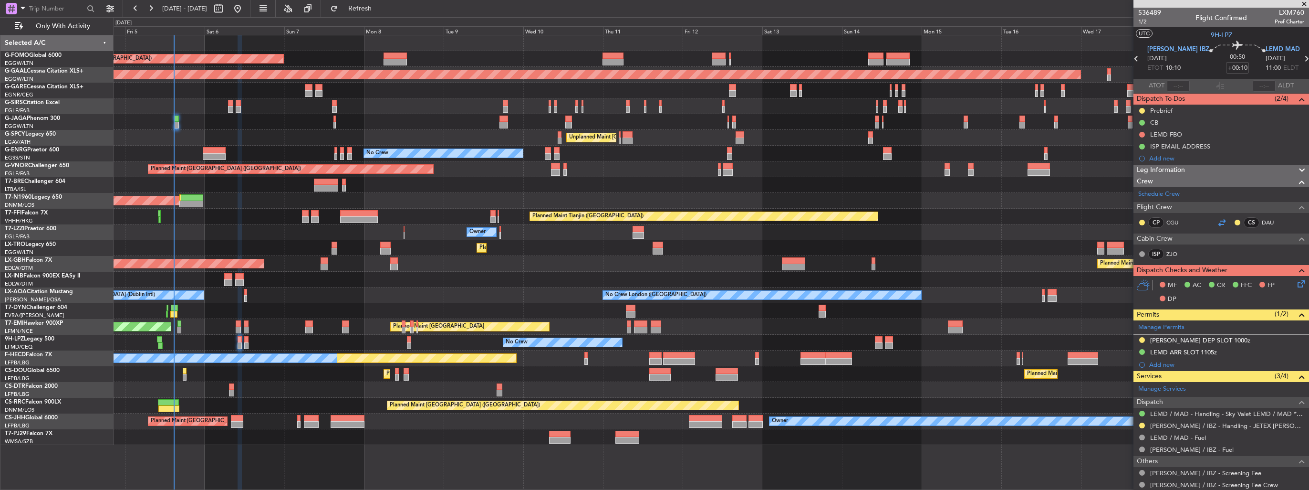
click at [1216, 219] on div at bounding box center [1221, 222] width 11 height 11
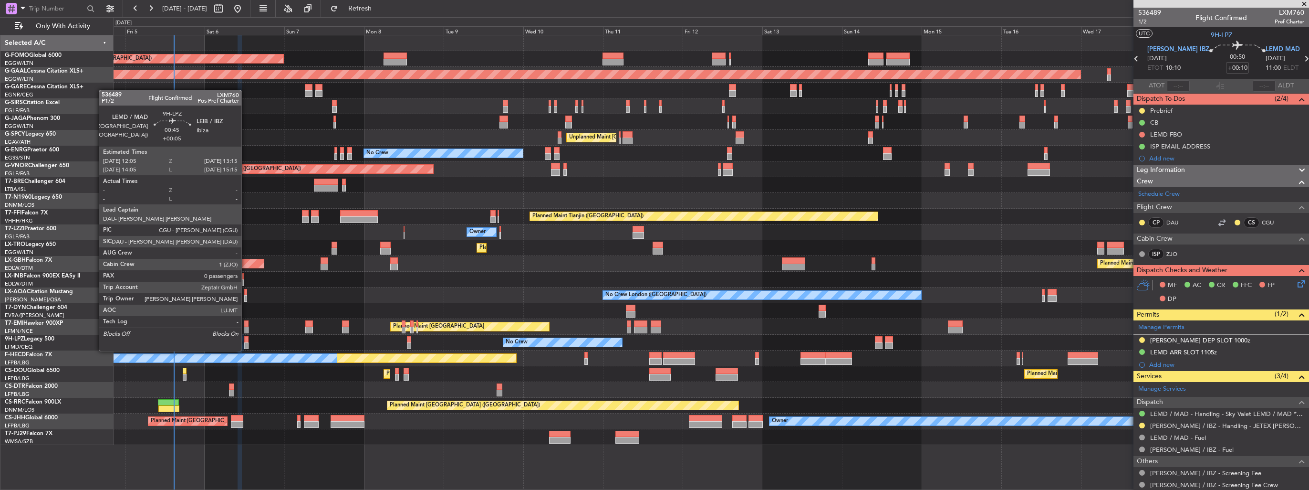
click at [246, 341] on div at bounding box center [246, 339] width 4 height 7
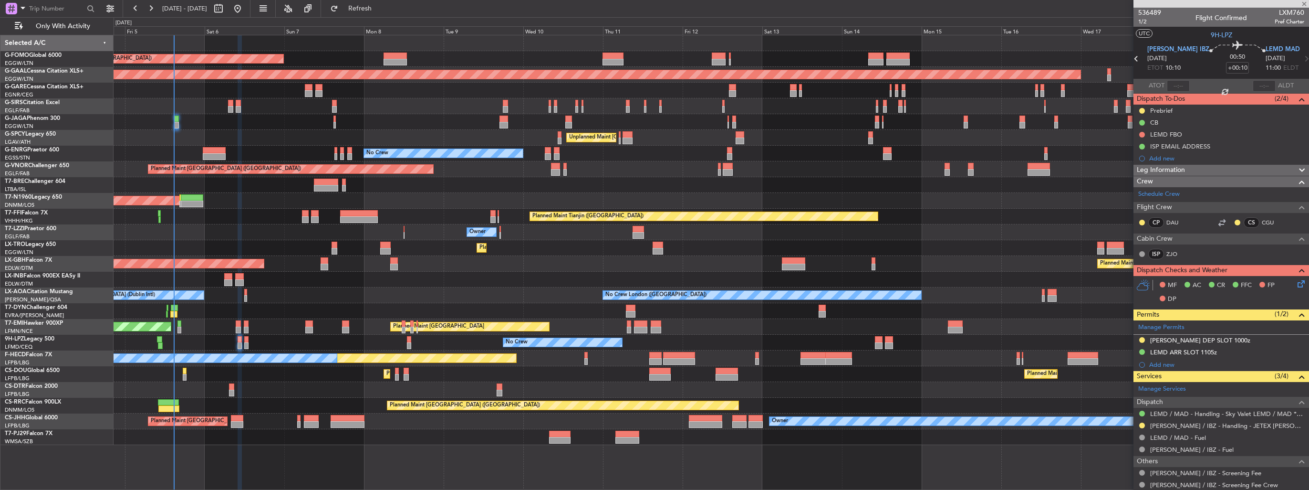
type input "+00:05"
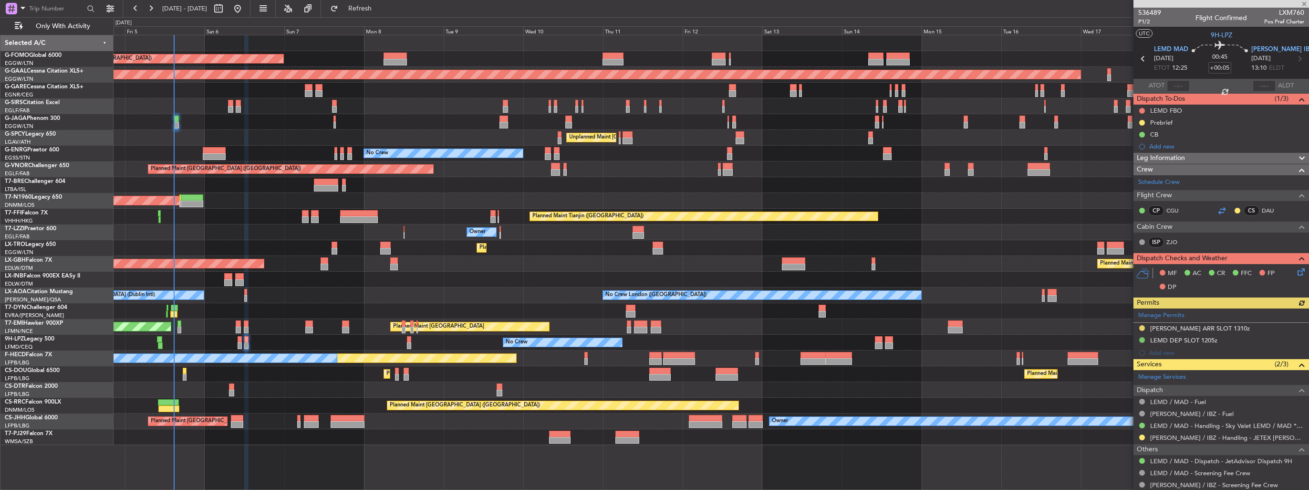
click at [1216, 211] on div at bounding box center [1221, 210] width 11 height 11
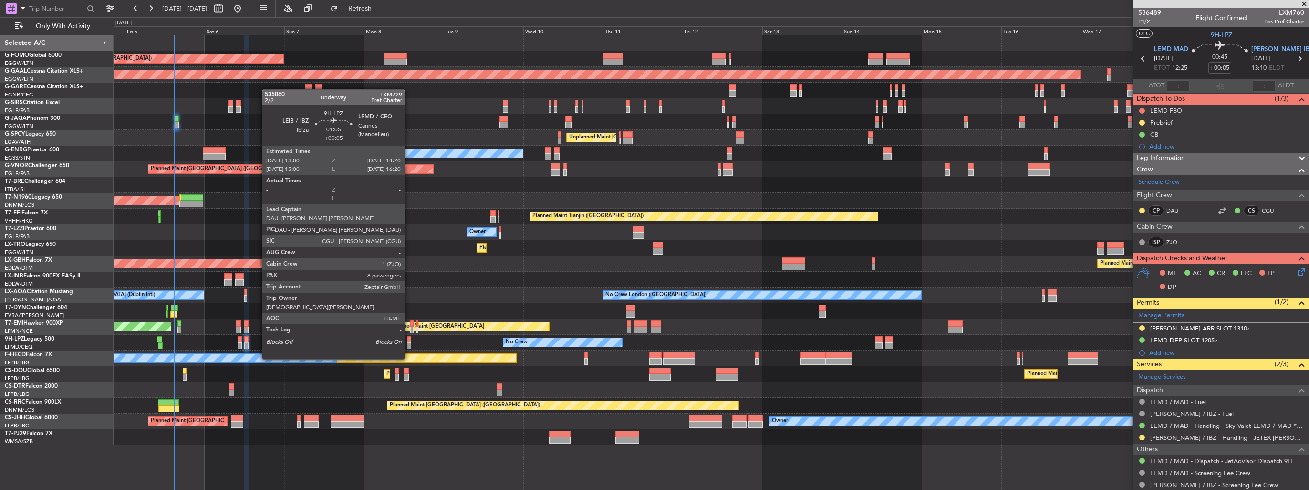
click at [409, 341] on div at bounding box center [409, 339] width 5 height 7
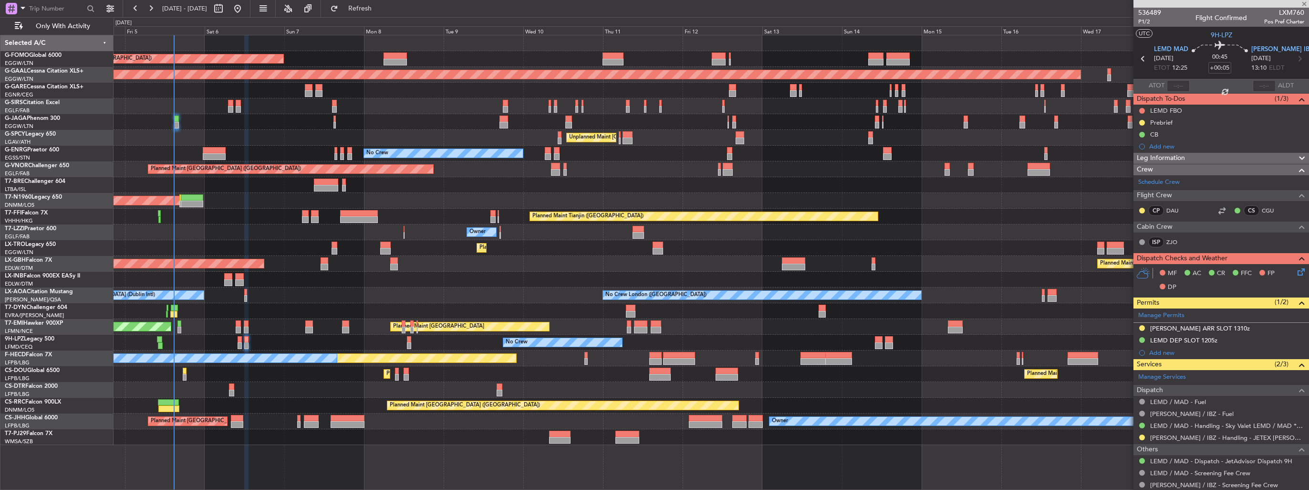
type input "8"
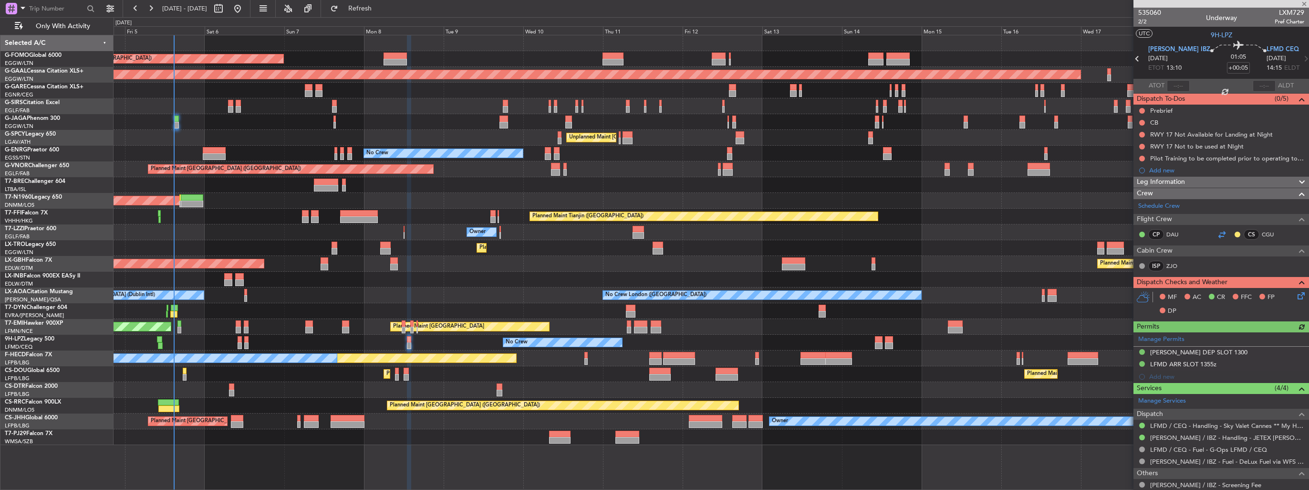
click at [1216, 236] on div at bounding box center [1221, 234] width 11 height 11
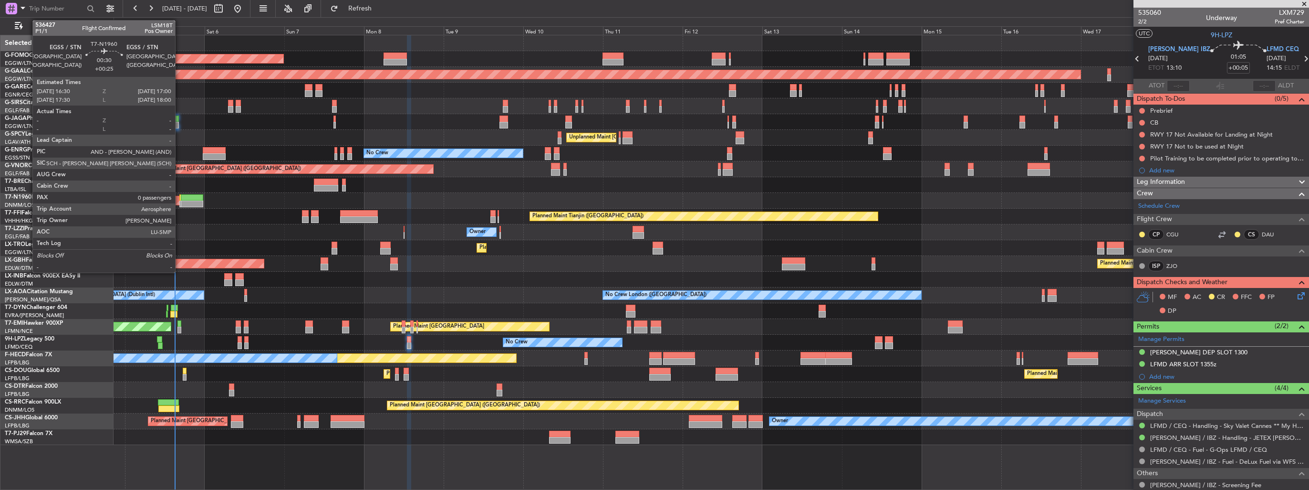
click at [179, 205] on div at bounding box center [180, 203] width 2 height 7
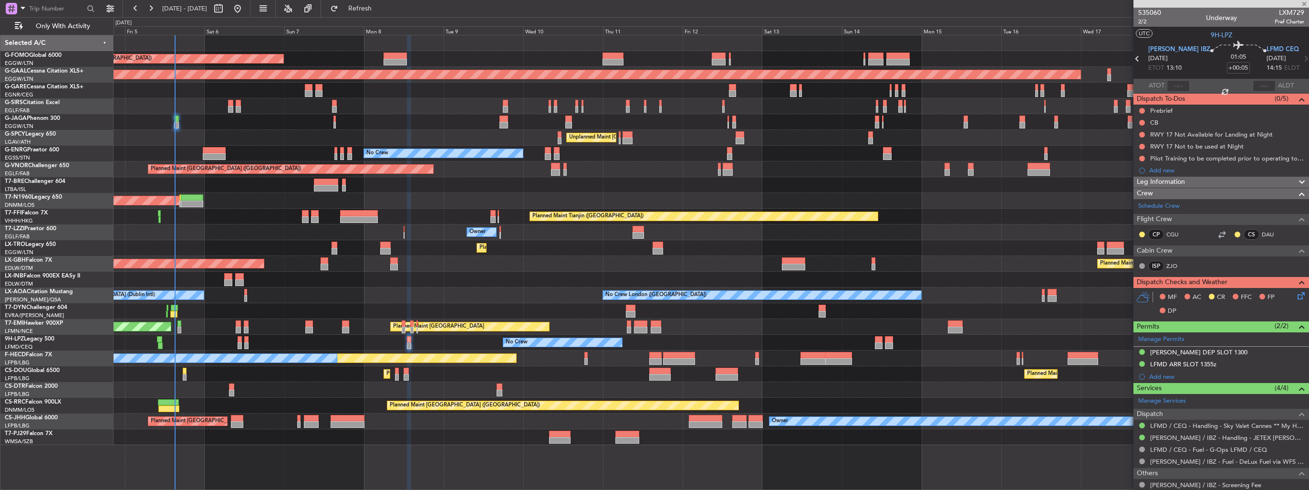
type input "+00:25"
type input "0"
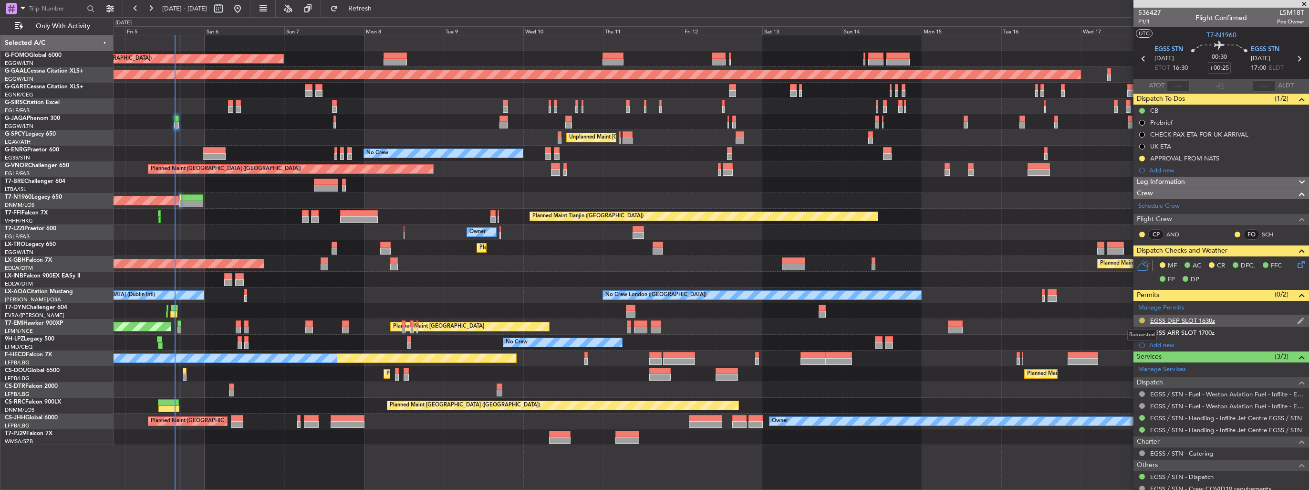
click at [1142, 321] on button at bounding box center [1142, 320] width 6 height 6
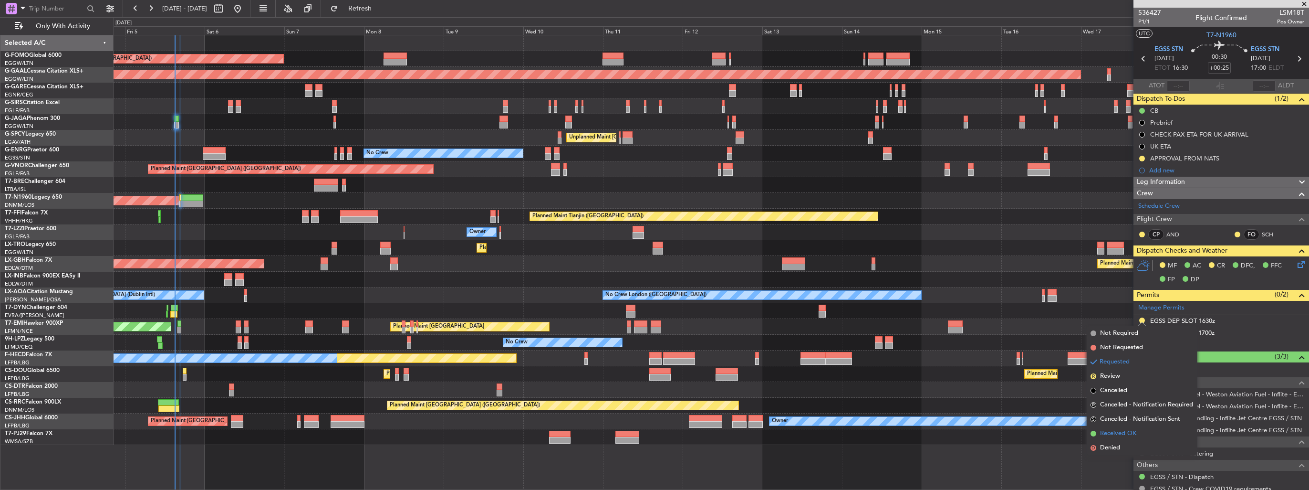
click at [1118, 432] on span "Received OK" at bounding box center [1118, 433] width 36 height 10
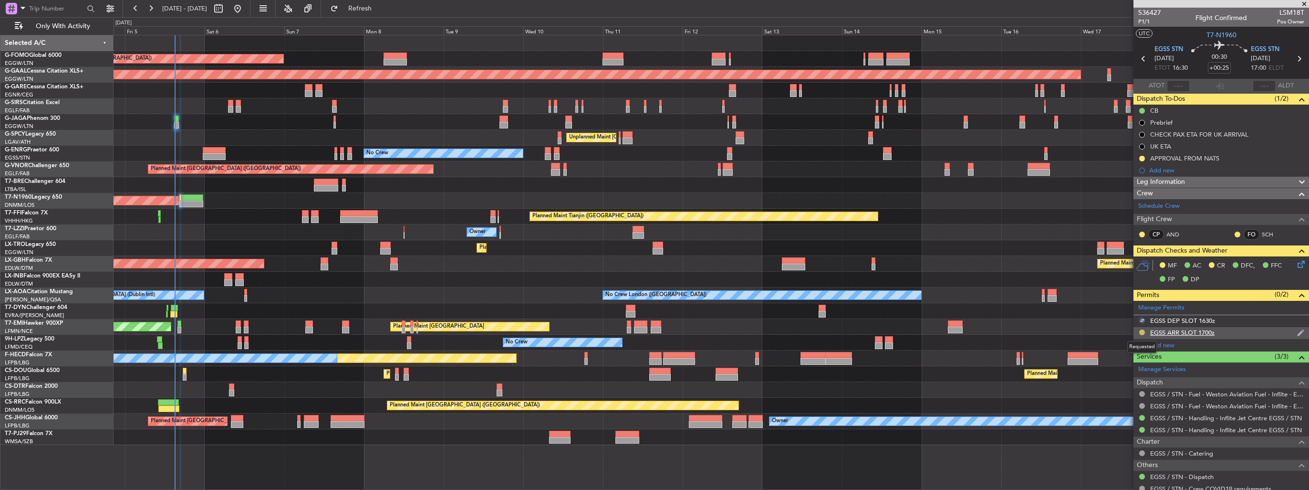
click at [1143, 331] on button at bounding box center [1142, 332] width 6 height 6
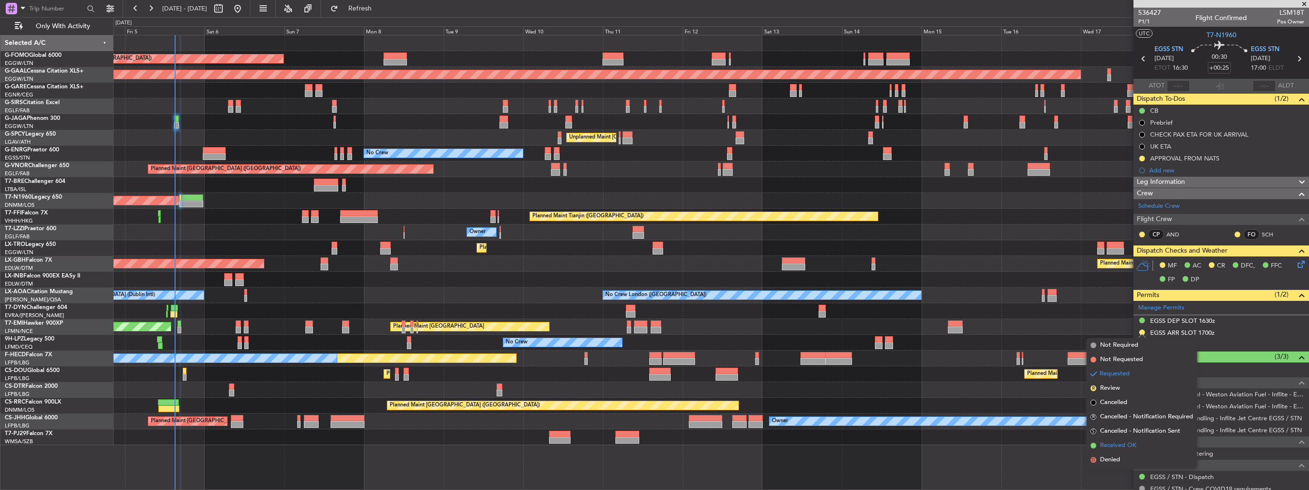
click at [1117, 444] on span "Received OK" at bounding box center [1118, 445] width 36 height 10
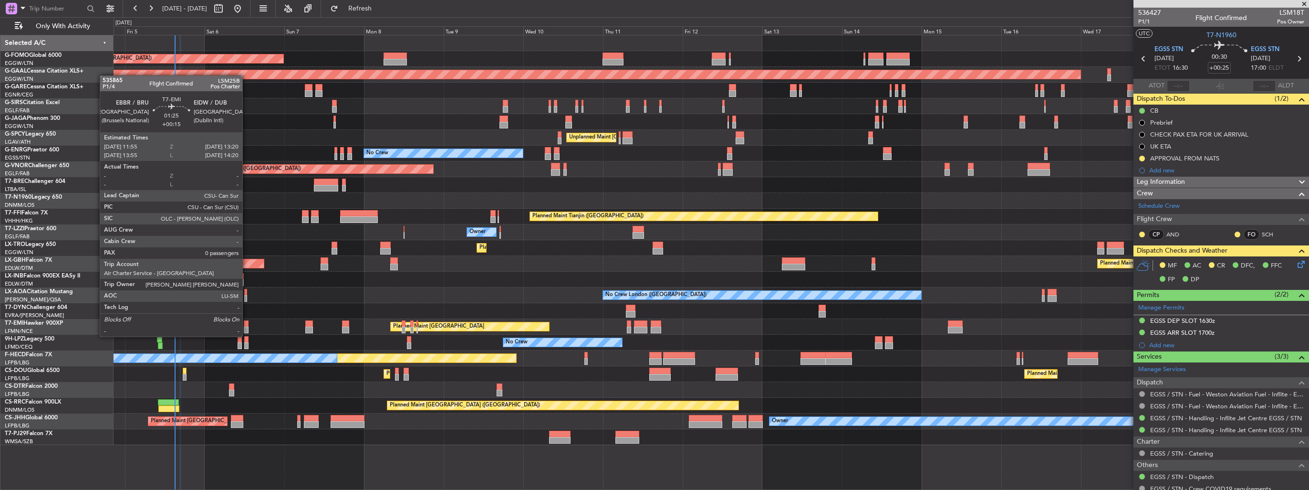
click at [247, 328] on div at bounding box center [246, 329] width 5 height 7
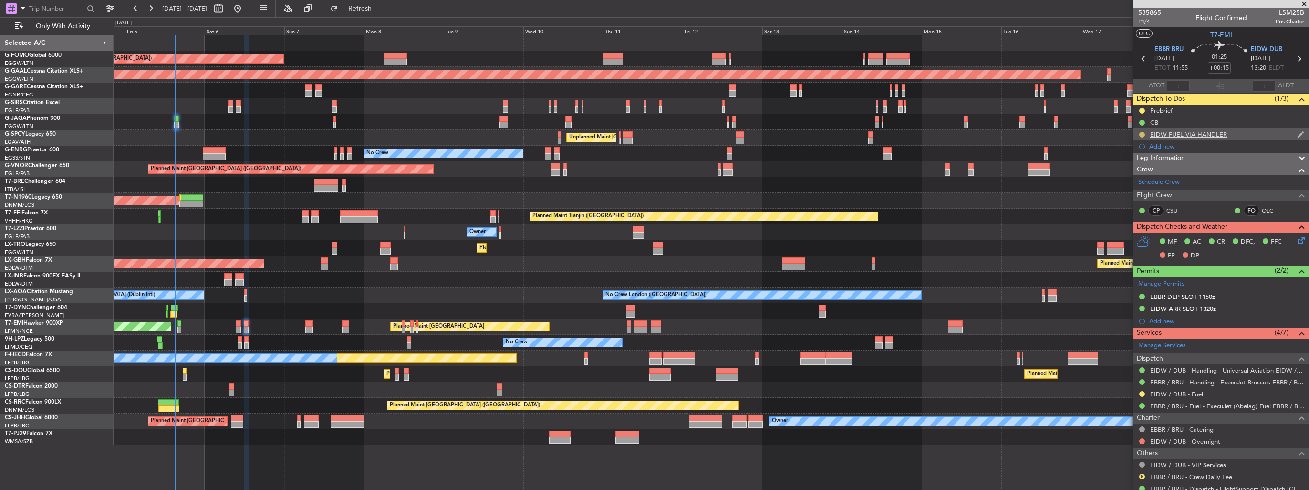
click at [1141, 134] on button at bounding box center [1142, 135] width 6 height 6
click at [1141, 196] on li "Cancelled" at bounding box center [1142, 191] width 51 height 14
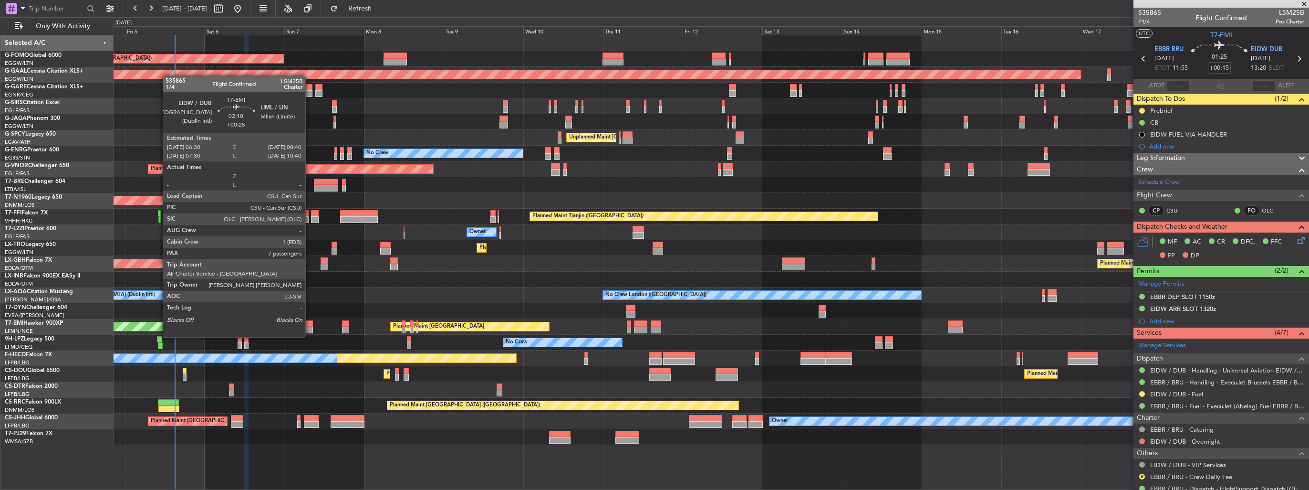
click at [310, 327] on div at bounding box center [309, 329] width 8 height 7
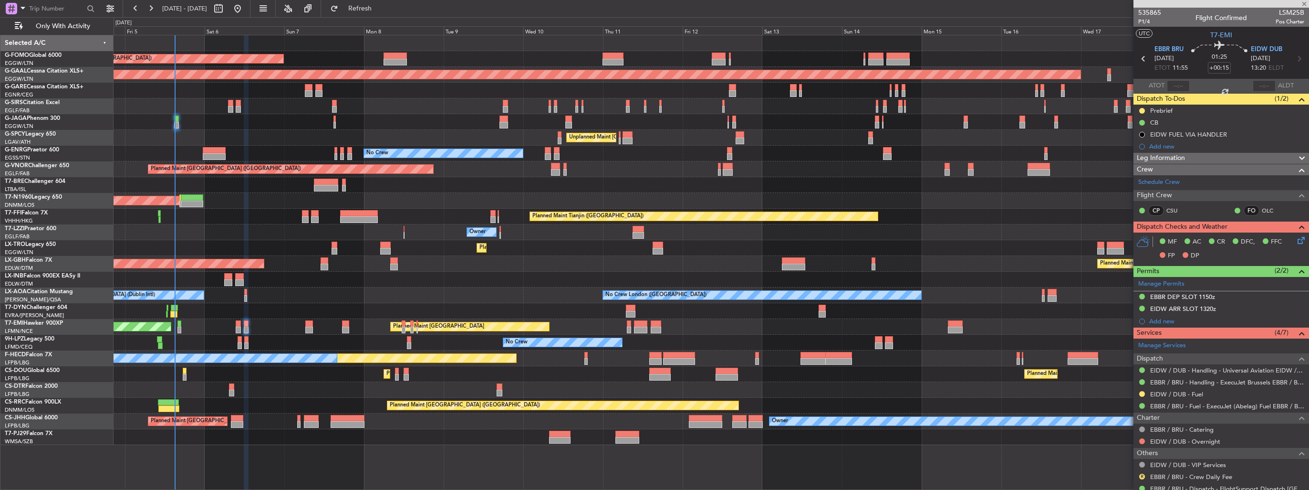
type input "+00:25"
type input "7"
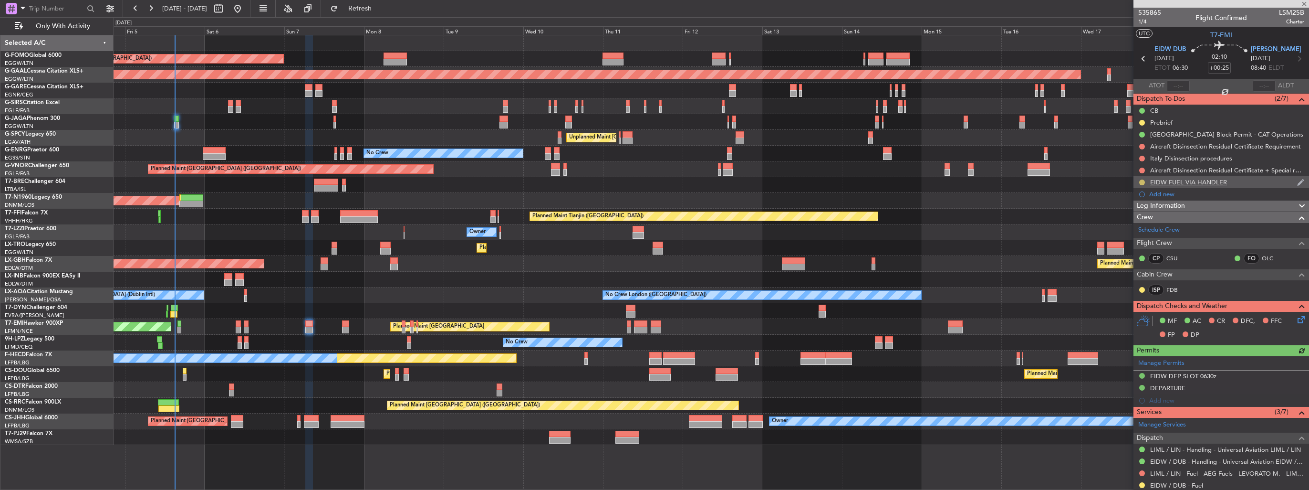
click at [1143, 180] on button at bounding box center [1142, 182] width 6 height 6
click at [1136, 239] on span "Cancelled" at bounding box center [1143, 239] width 27 height 10
